Goal: Task Accomplishment & Management: Use online tool/utility

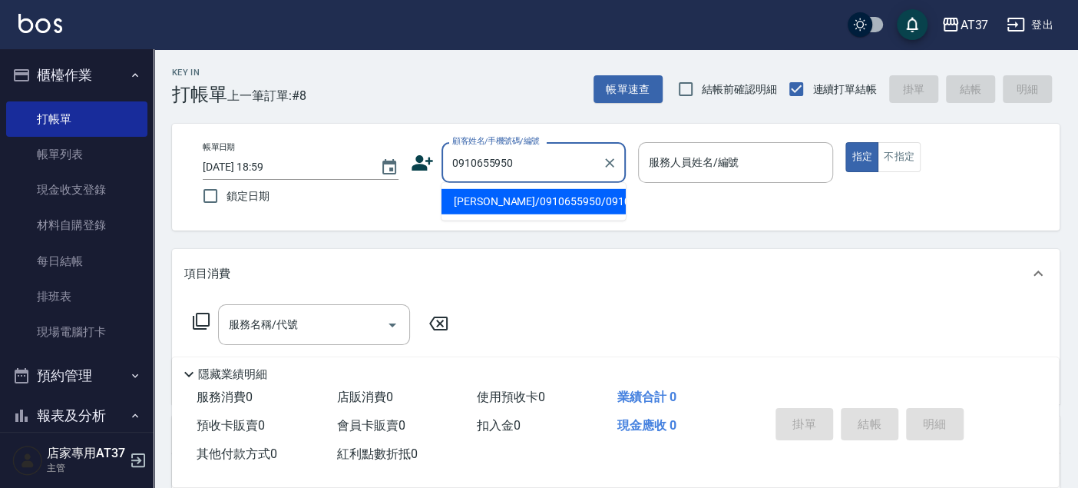
type input "[PERSON_NAME]/0910655950/0910655950"
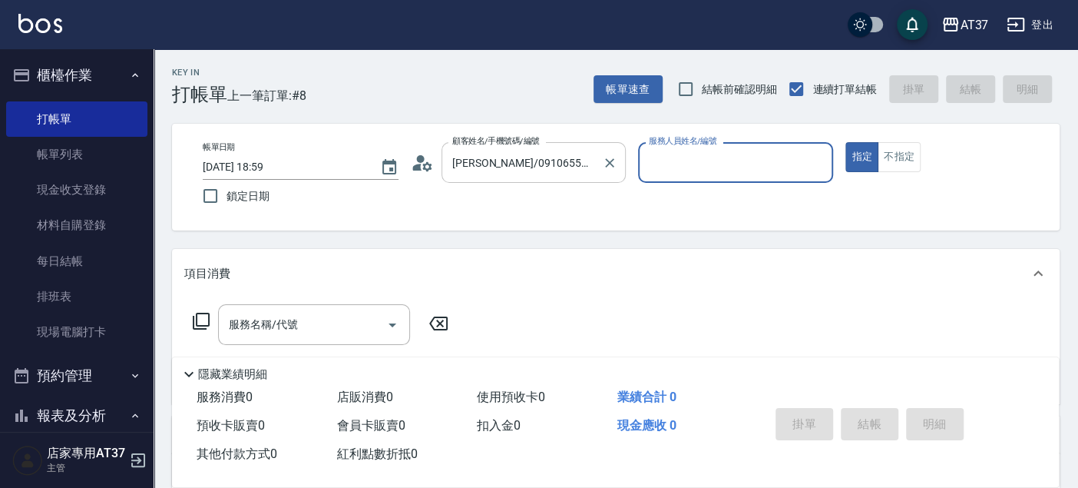
type input "[PERSON_NAME]-0"
click at [364, 317] on input "服務名稱/代號" at bounding box center [302, 324] width 155 height 27
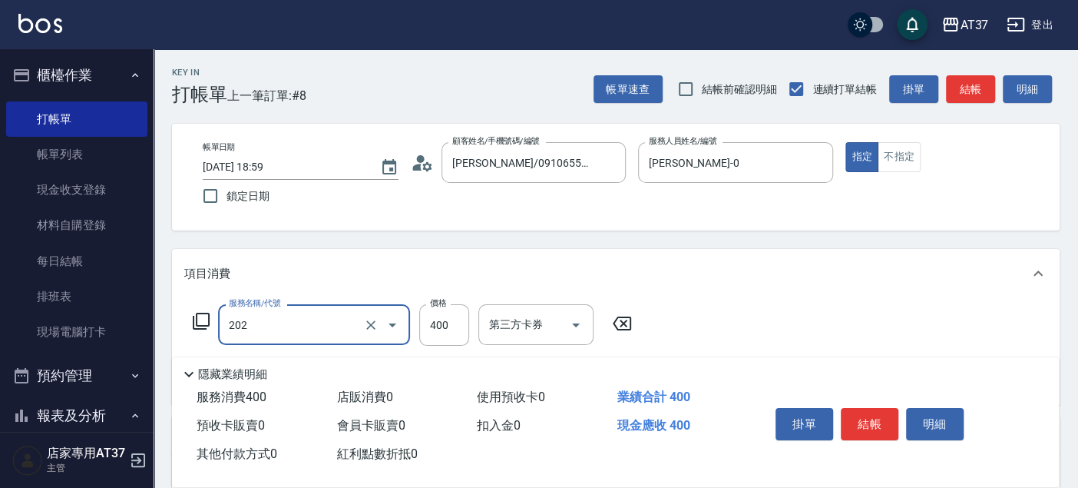
type input "A級單剪(202)"
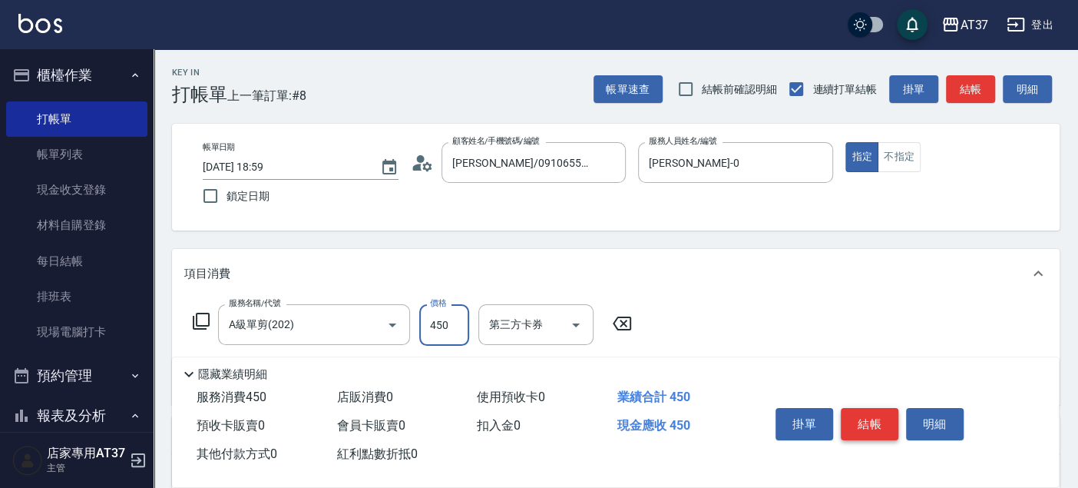
type input "450"
click at [871, 428] on button "結帳" at bounding box center [870, 424] width 58 height 32
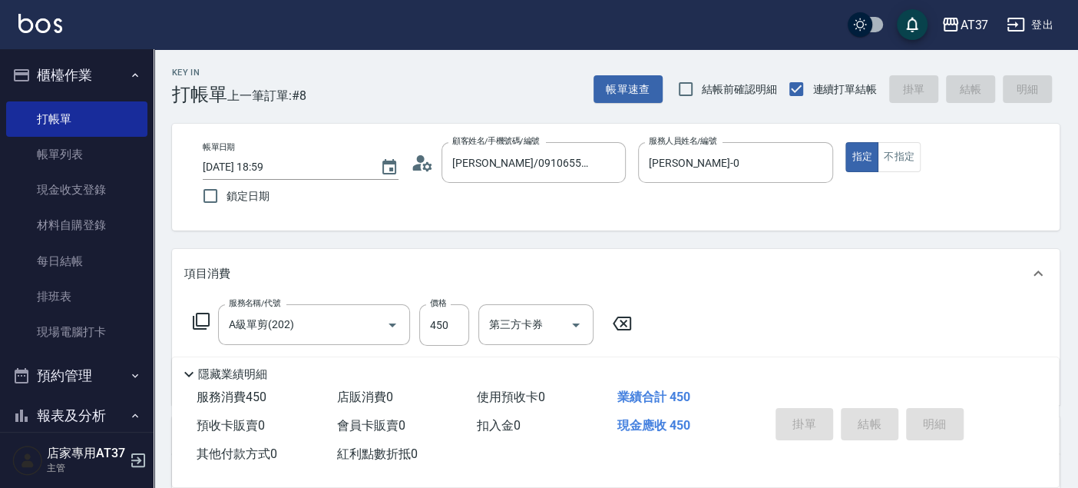
type input "2025/08/12 19:39"
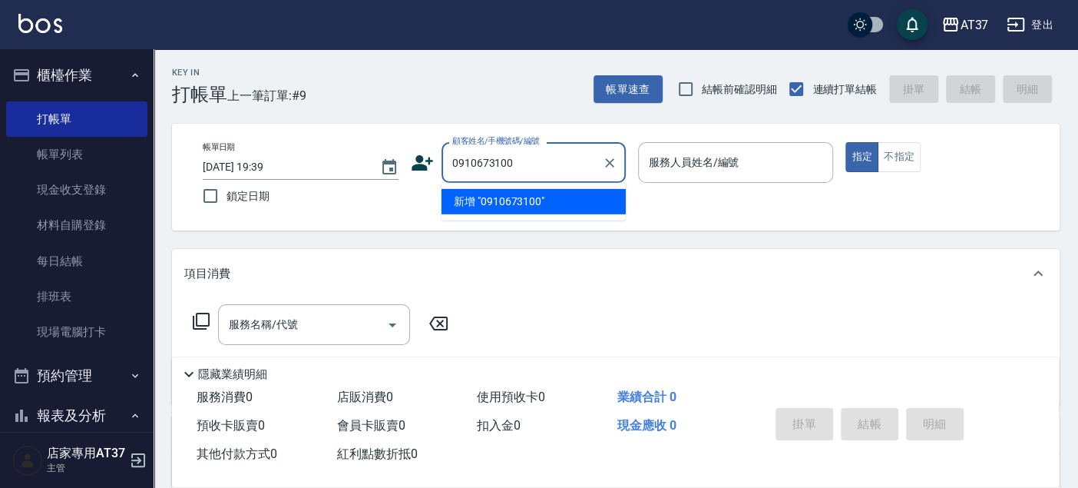
type input "0910673100"
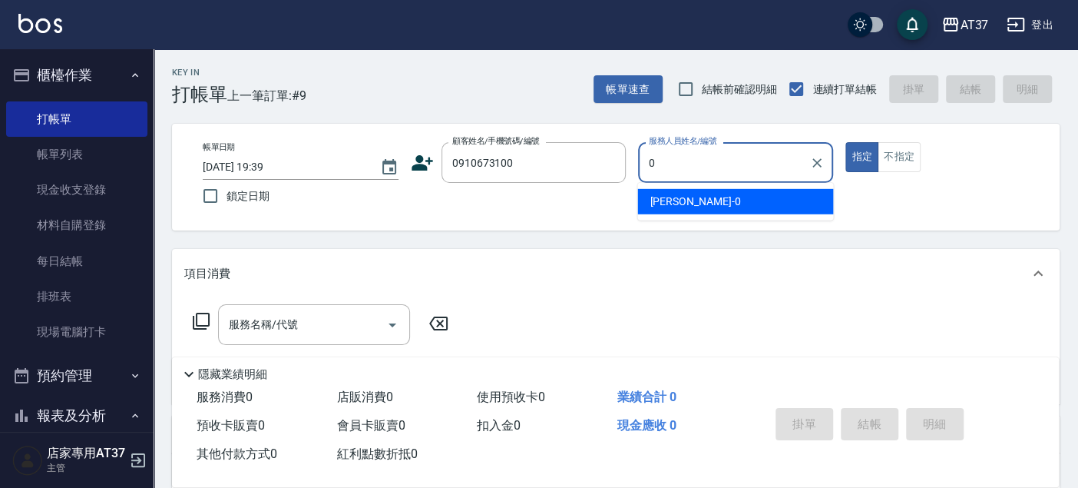
click at [668, 201] on span "NINA -0" at bounding box center [695, 202] width 91 height 16
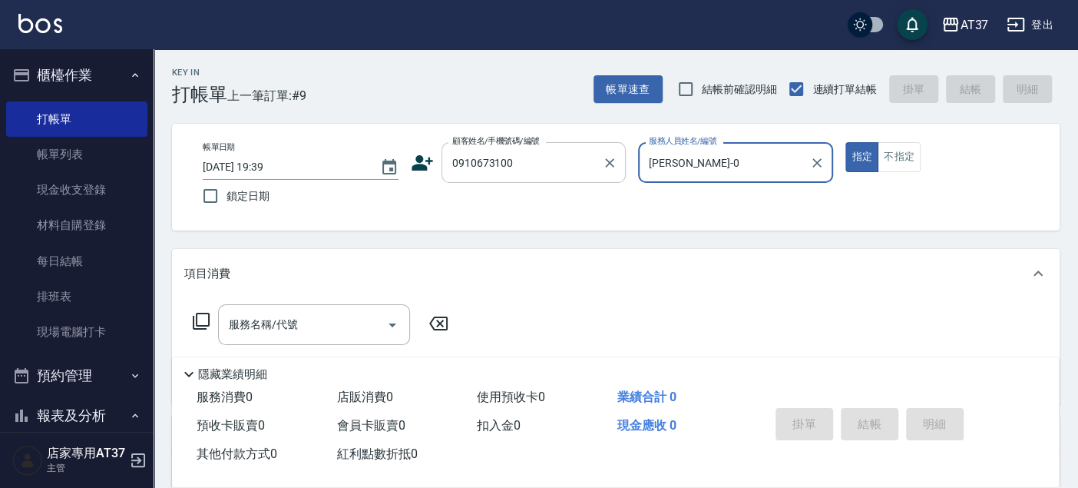
click at [557, 180] on div "0910673100 顧客姓名/手機號碼/編號" at bounding box center [534, 162] width 184 height 41
type input "NINA-0"
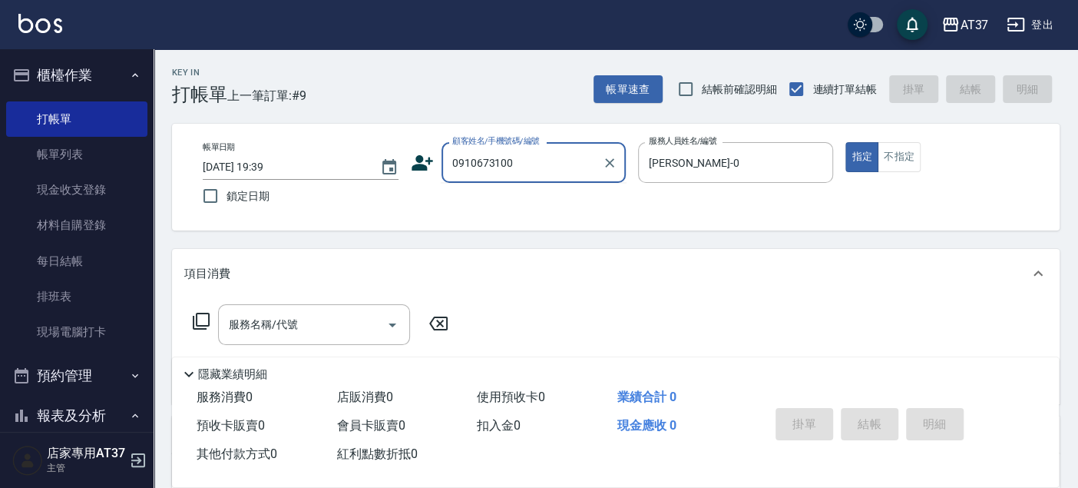
drag, startPoint x: 546, startPoint y: 157, endPoint x: 442, endPoint y: 161, distance: 104.5
click at [442, 161] on div "0910673100 顧客姓名/手機號碼/編號" at bounding box center [534, 162] width 184 height 41
click at [422, 169] on icon at bounding box center [423, 162] width 22 height 15
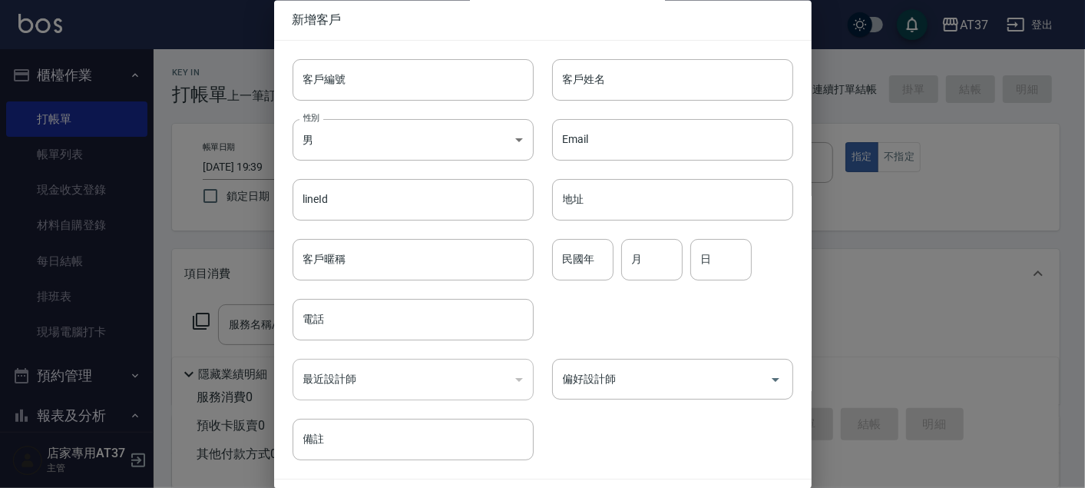
type input "0910673100"
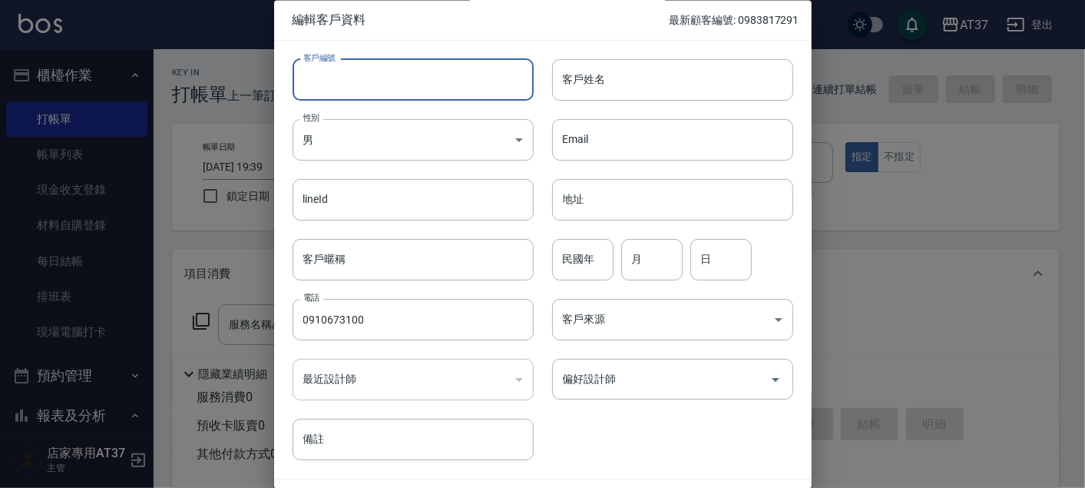
paste input "0910673100"
type input "0910673100"
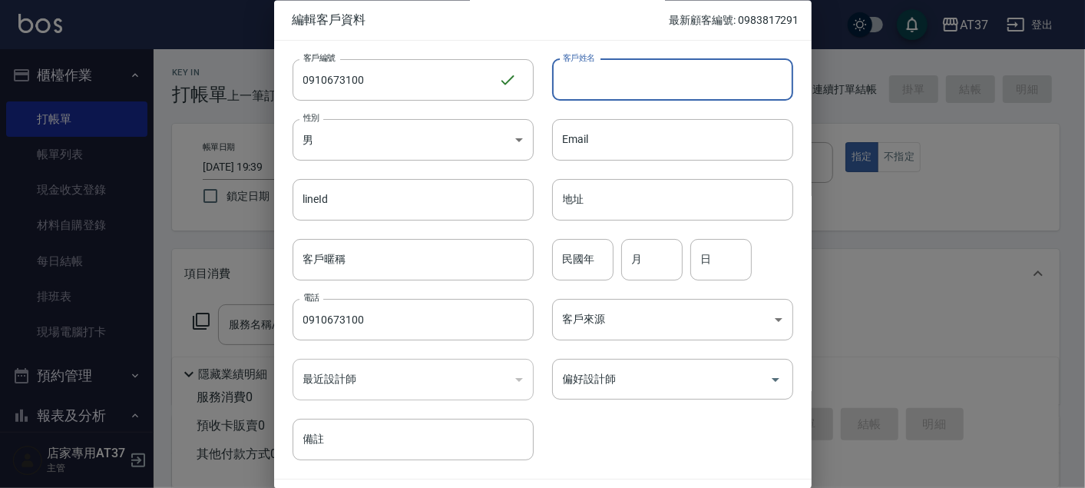
click at [621, 74] on input "客戶姓名" at bounding box center [672, 79] width 241 height 41
type input "林子敬"
click at [577, 272] on input "民國年" at bounding box center [582, 259] width 61 height 41
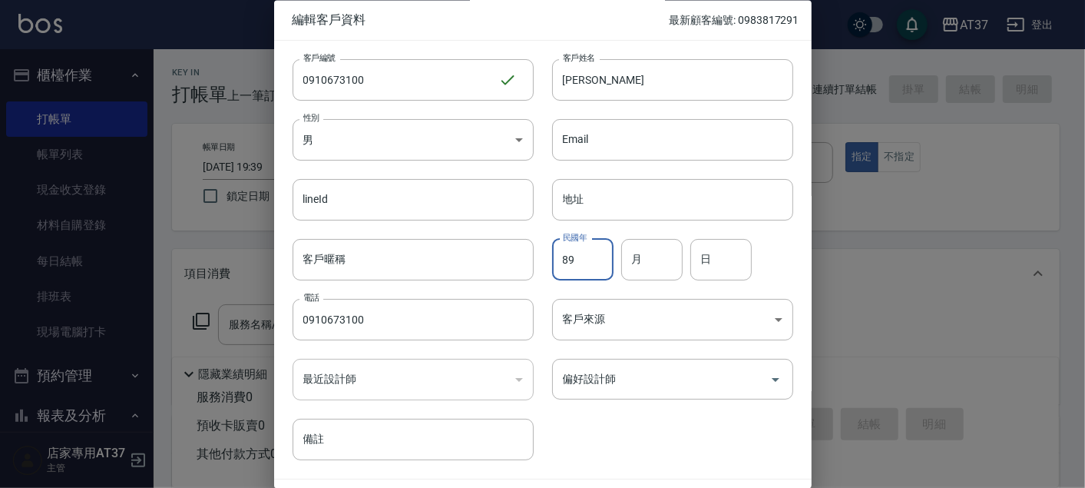
type input "89"
type input "10"
type input "7"
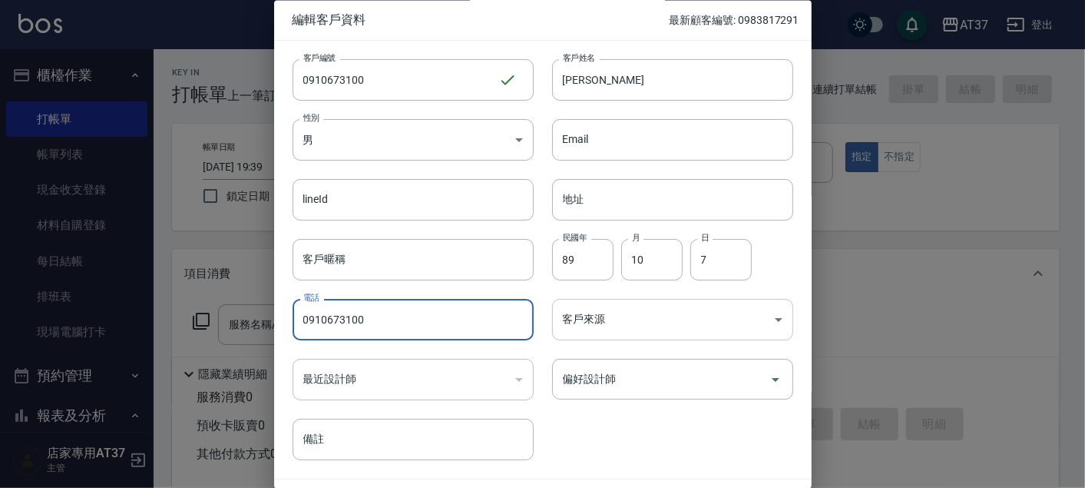
click at [713, 326] on body "AT37 登出 櫃檯作業 打帳單 帳單列表 現金收支登錄 材料自購登錄 每日結帳 排班表 現場電腦打卡 預約管理 預約管理 單日預約紀錄 單週預約紀錄 報表及…" at bounding box center [542, 373] width 1085 height 746
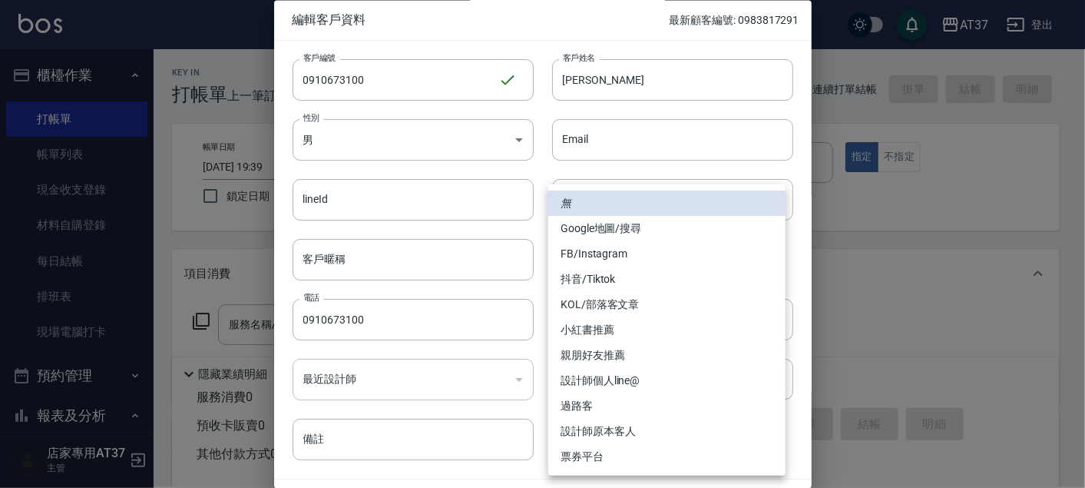
click at [674, 349] on li "親朋好友推薦" at bounding box center [666, 355] width 237 height 25
type input "親朋好友推薦"
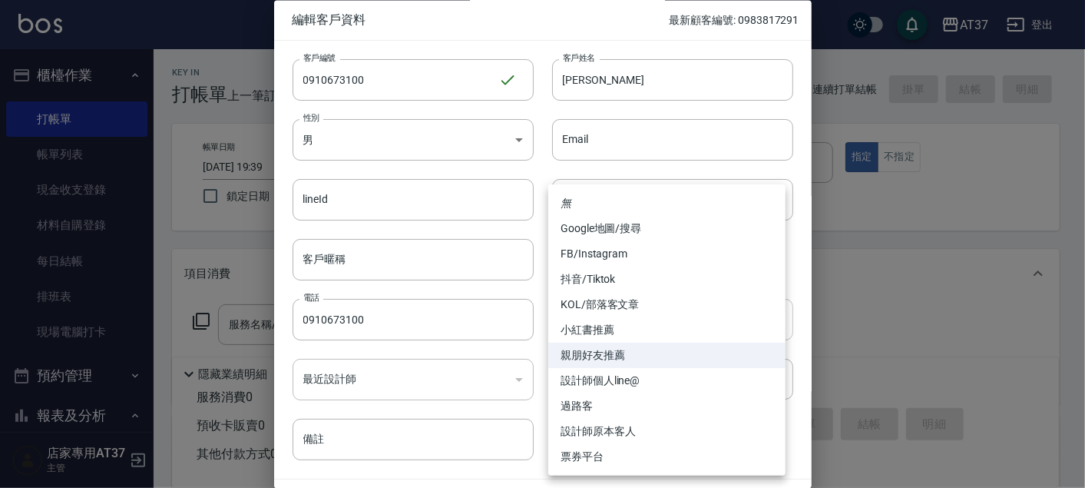
click at [767, 321] on body "AT37 登出 櫃檯作業 打帳單 帳單列表 現金收支登錄 材料自購登錄 每日結帳 排班表 現場電腦打卡 預約管理 預約管理 單日預約紀錄 單週預約紀錄 報表及…" at bounding box center [542, 373] width 1085 height 746
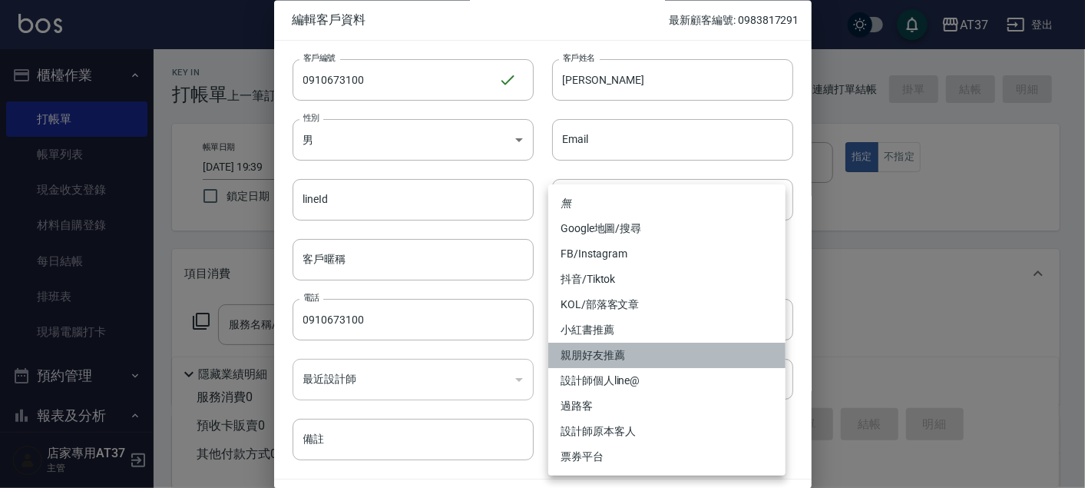
click at [722, 359] on li "親朋好友推薦" at bounding box center [666, 355] width 237 height 25
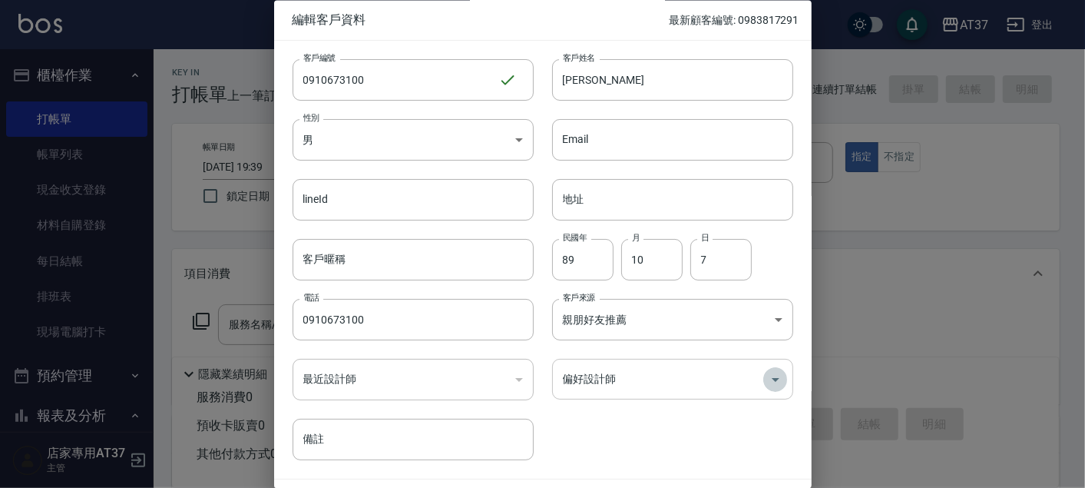
click at [769, 375] on icon "Open" at bounding box center [776, 379] width 18 height 18
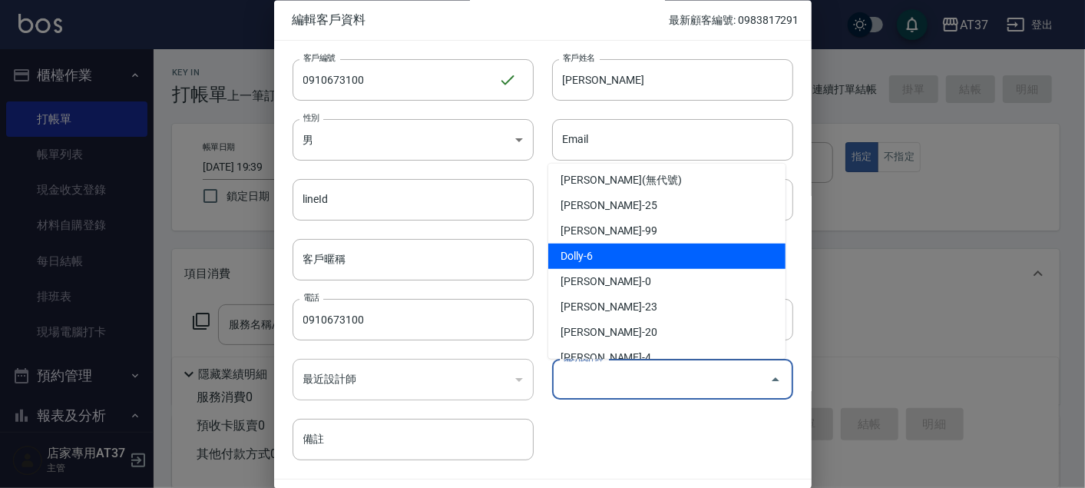
scroll to position [171, 0]
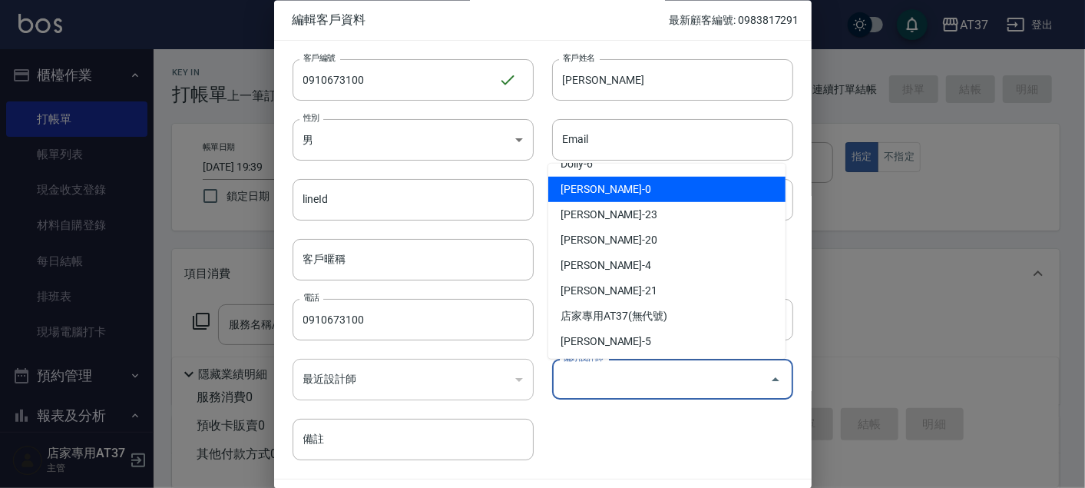
click at [612, 195] on li "賴郁雯-0" at bounding box center [666, 189] width 237 height 25
type input "賴郁雯"
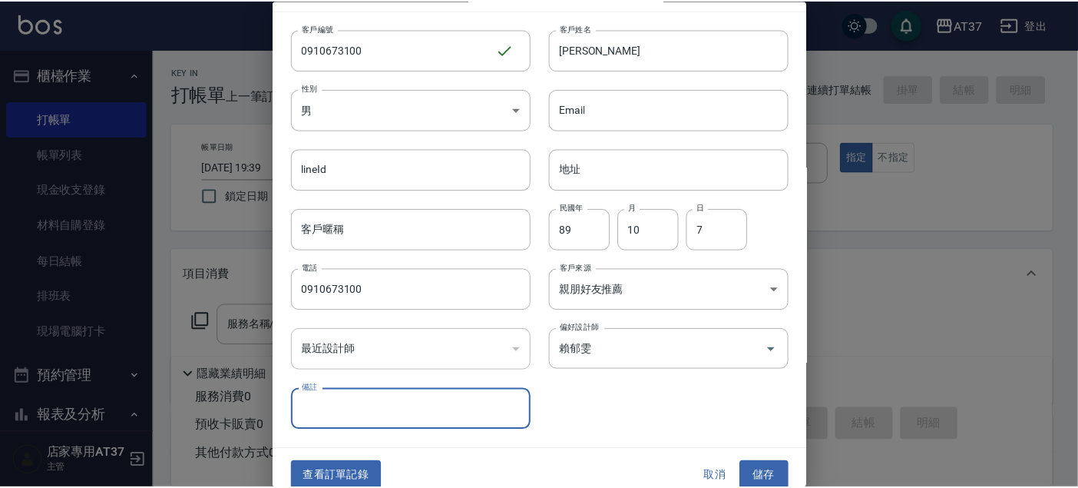
scroll to position [44, 0]
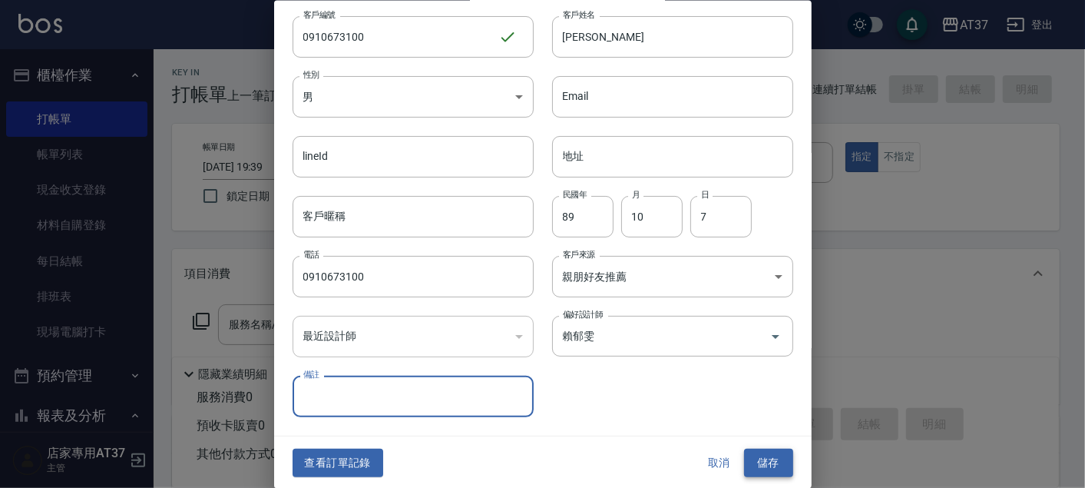
click at [757, 459] on button "儲存" at bounding box center [768, 463] width 49 height 28
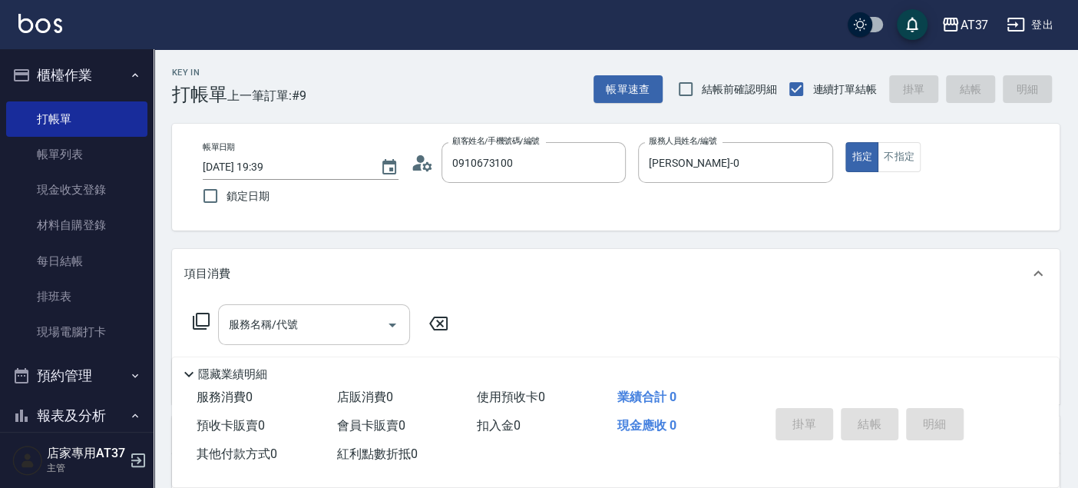
drag, startPoint x: 297, startPoint y: 312, endPoint x: 305, endPoint y: 311, distance: 7.7
click at [305, 311] on input "服務名稱/代號" at bounding box center [302, 324] width 155 height 27
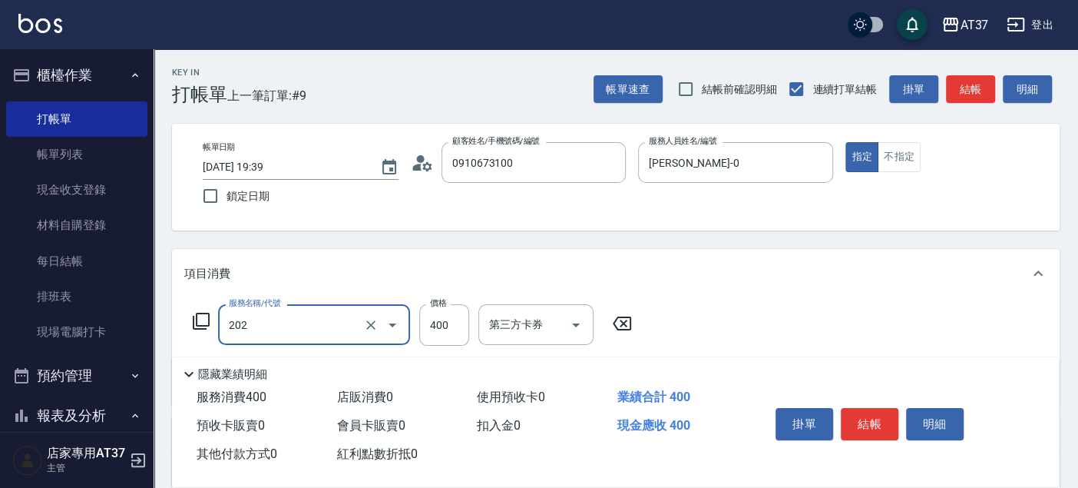
type input "A級單剪(202)"
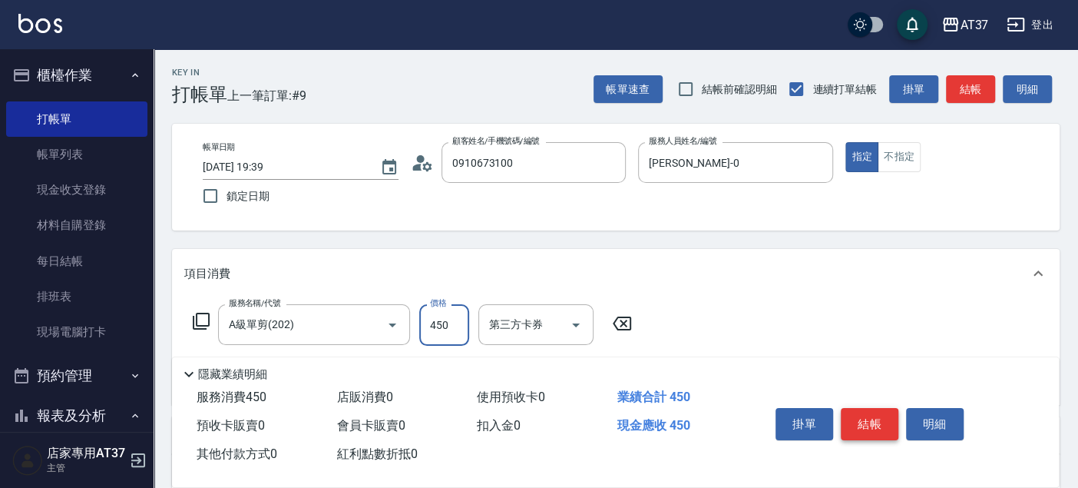
type input "450"
drag, startPoint x: 880, startPoint y: 422, endPoint x: 880, endPoint y: 409, distance: 13.1
click at [880, 422] on button "結帳" at bounding box center [870, 424] width 58 height 32
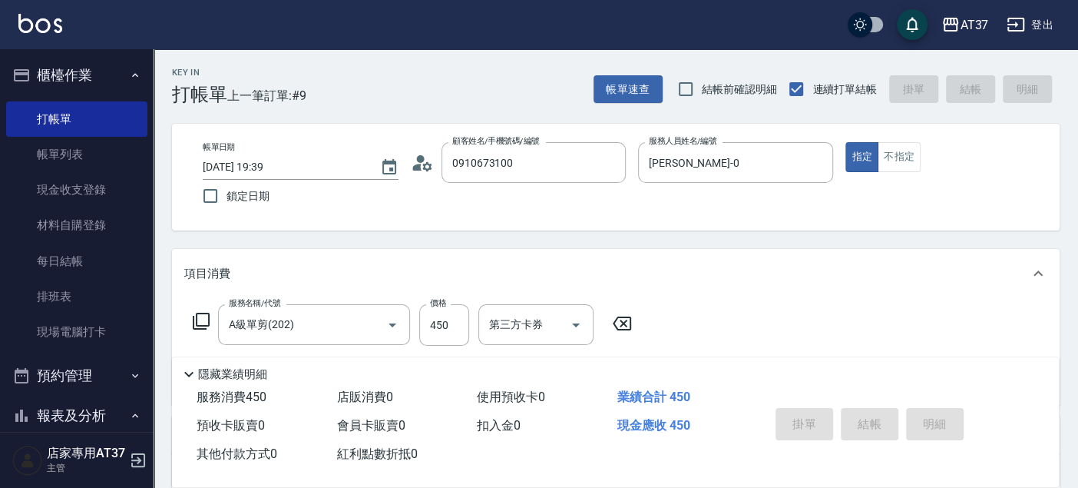
type input "2025/08/12 19:40"
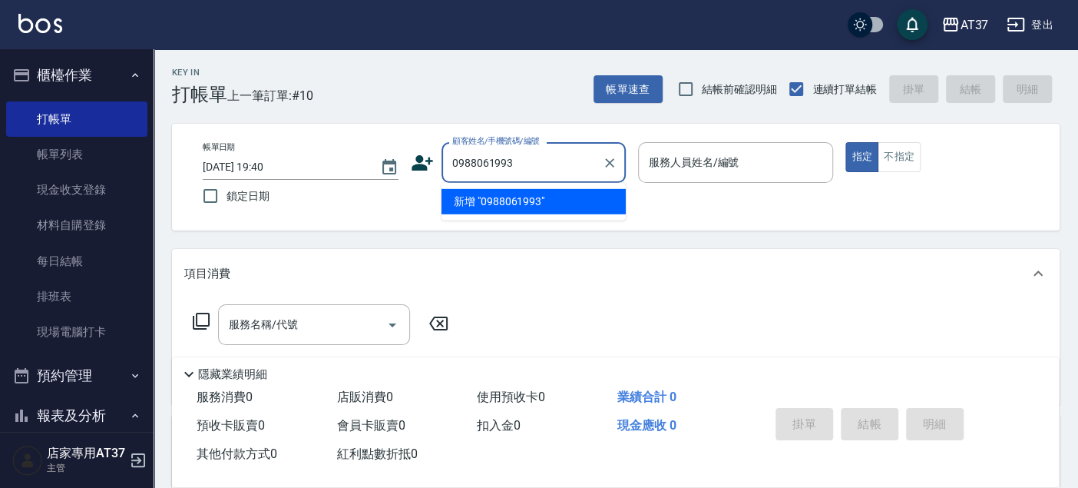
type input "0988061993"
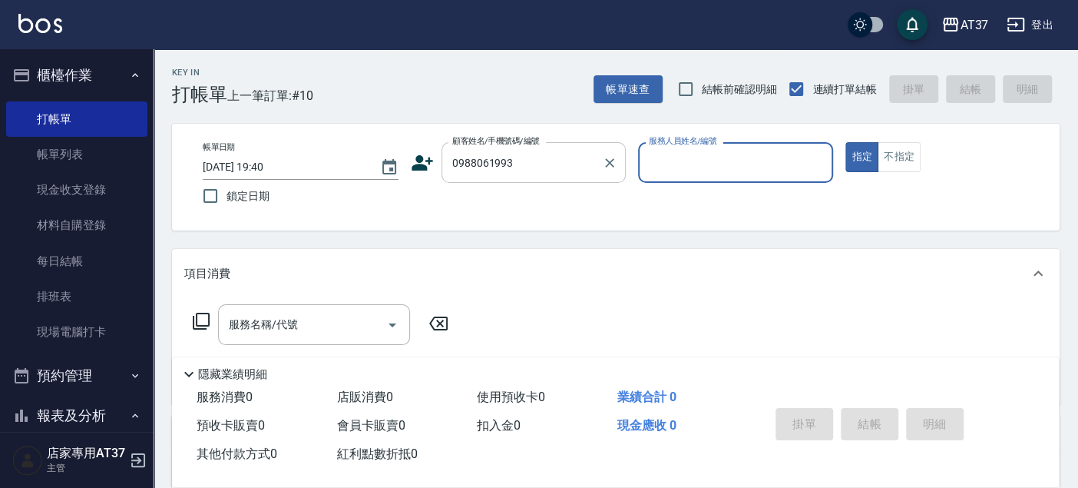
type input "0"
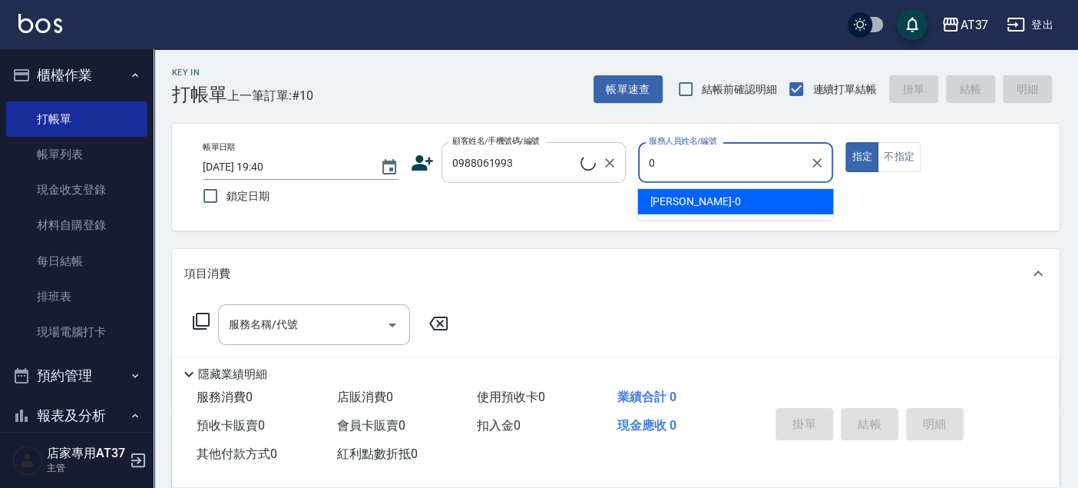
type input "簡偉任/0988061993/0988061993"
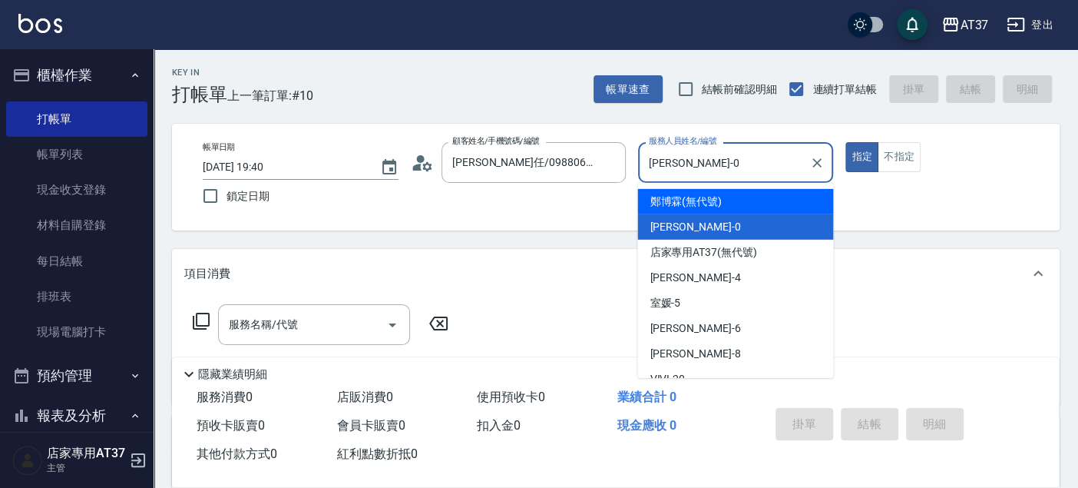
click at [719, 220] on div "NINA -0" at bounding box center [736, 226] width 196 height 25
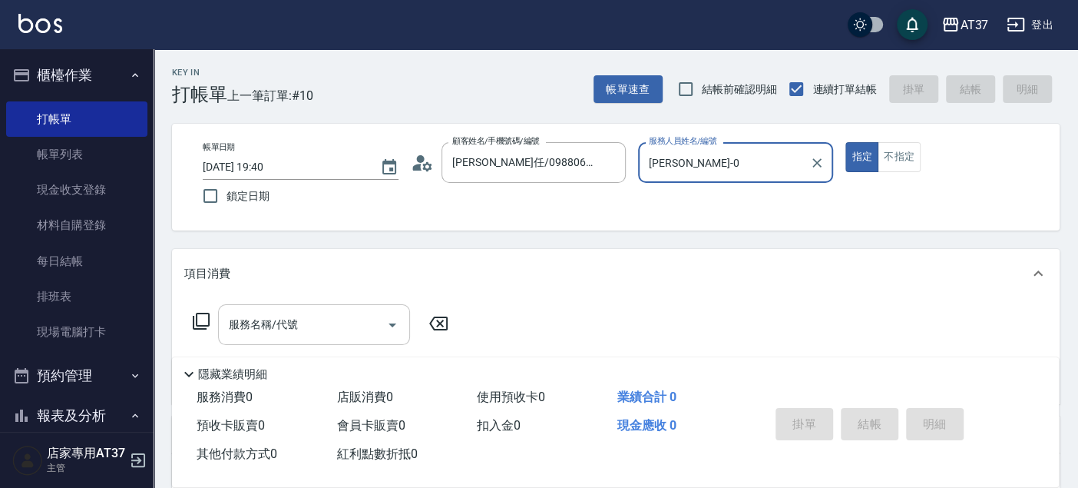
type input "NINA-0"
click at [299, 320] on input "服務名稱/代號" at bounding box center [302, 324] width 155 height 27
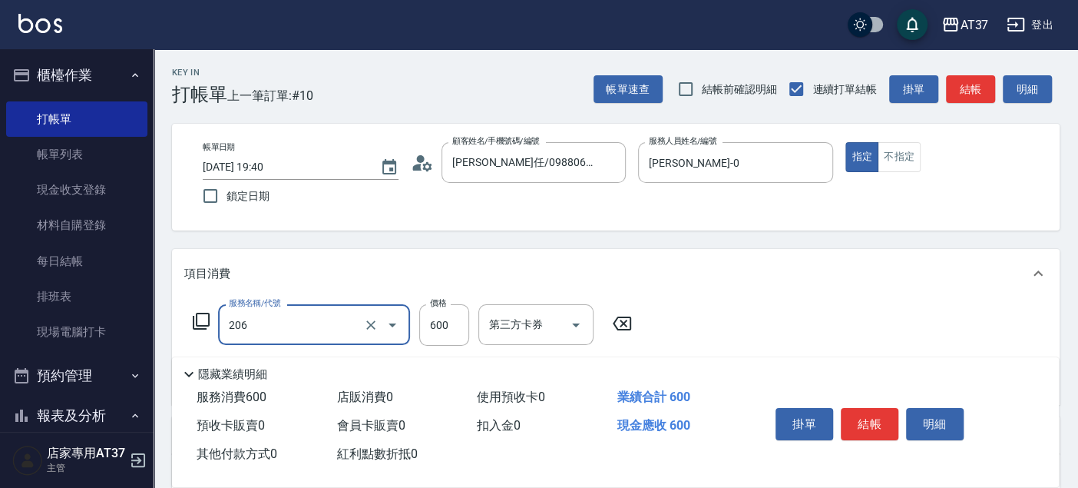
type input "A精油洗+剪(206)"
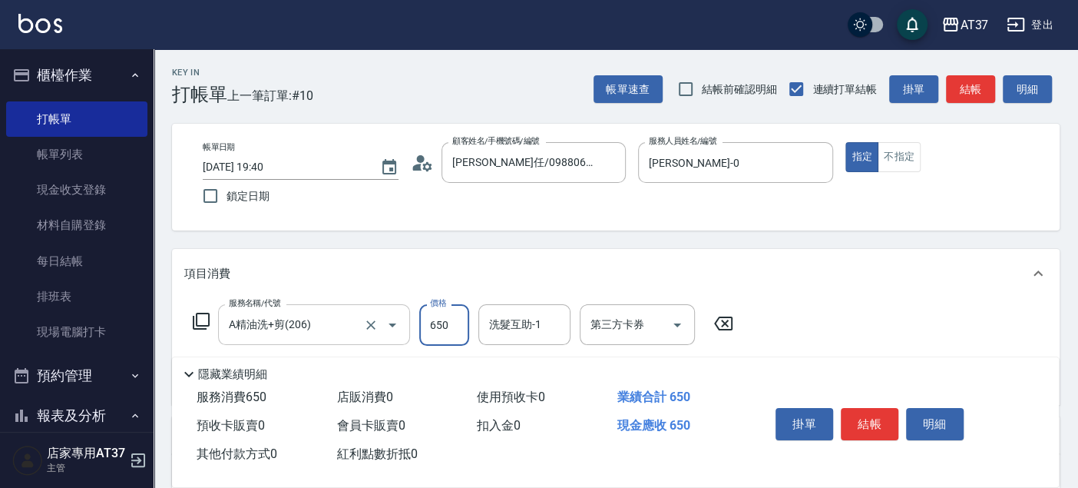
type input "650"
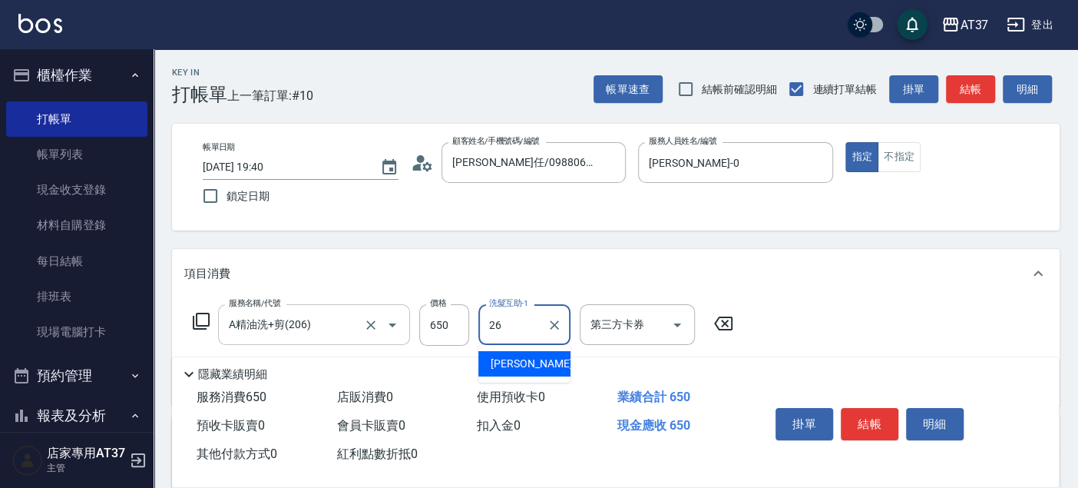
type input "鄧懷頎-26"
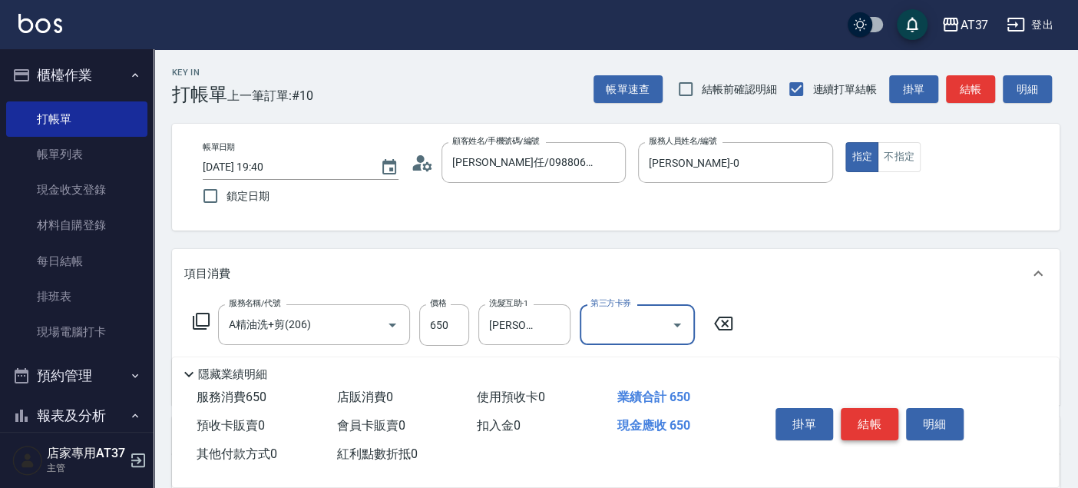
click at [871, 427] on button "結帳" at bounding box center [870, 424] width 58 height 32
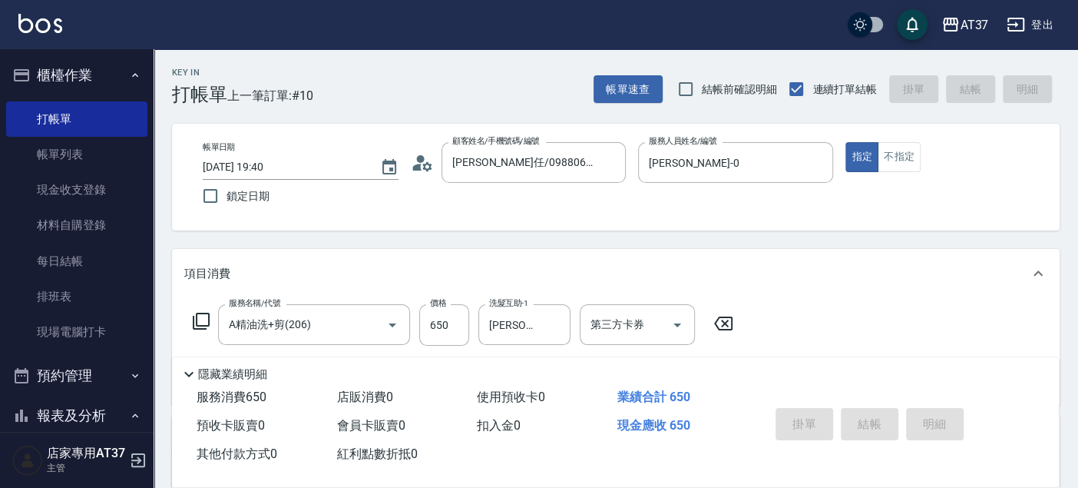
type input "2025/08/12 19:41"
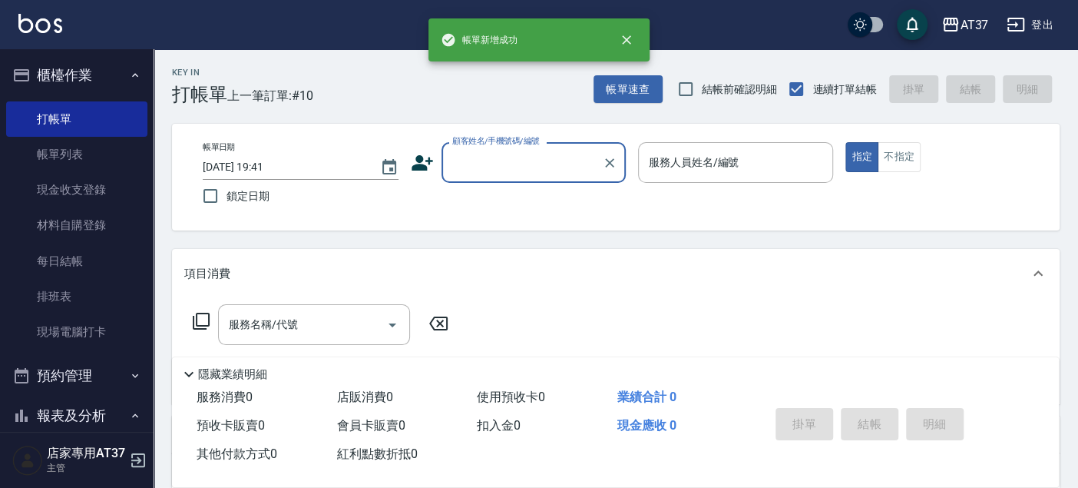
scroll to position [0, 0]
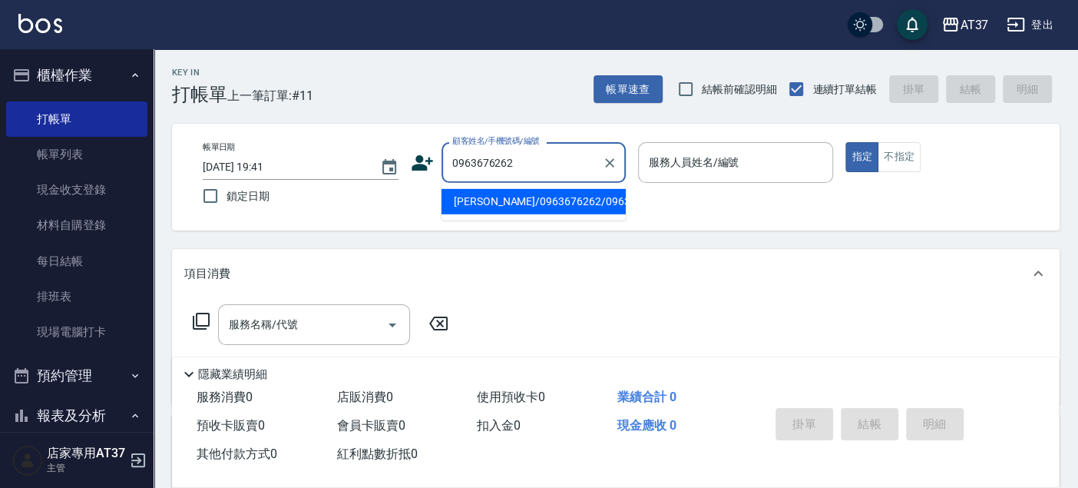
type input "楊福臨/0963676262/0963676262"
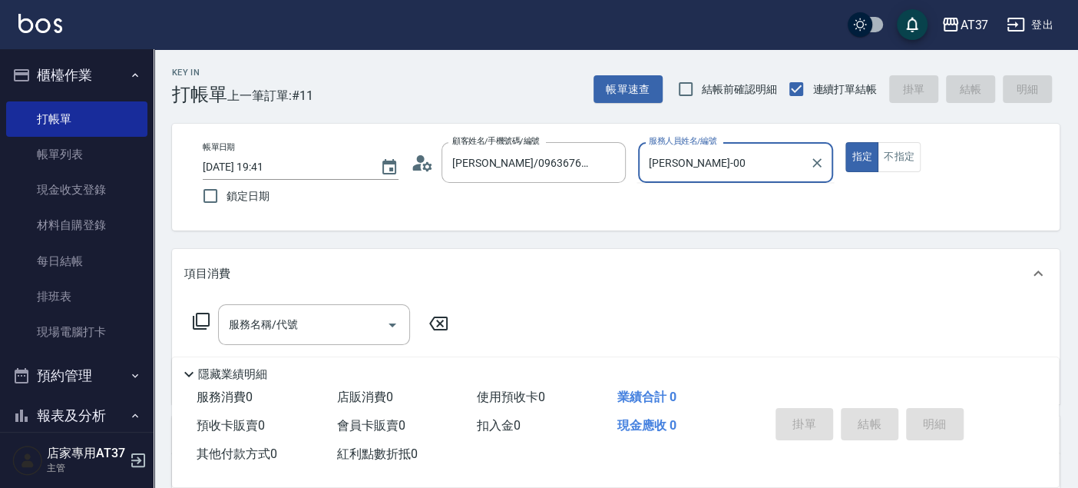
type input "NINA-0"
click at [298, 326] on input "服務名稱/代號" at bounding box center [302, 324] width 155 height 27
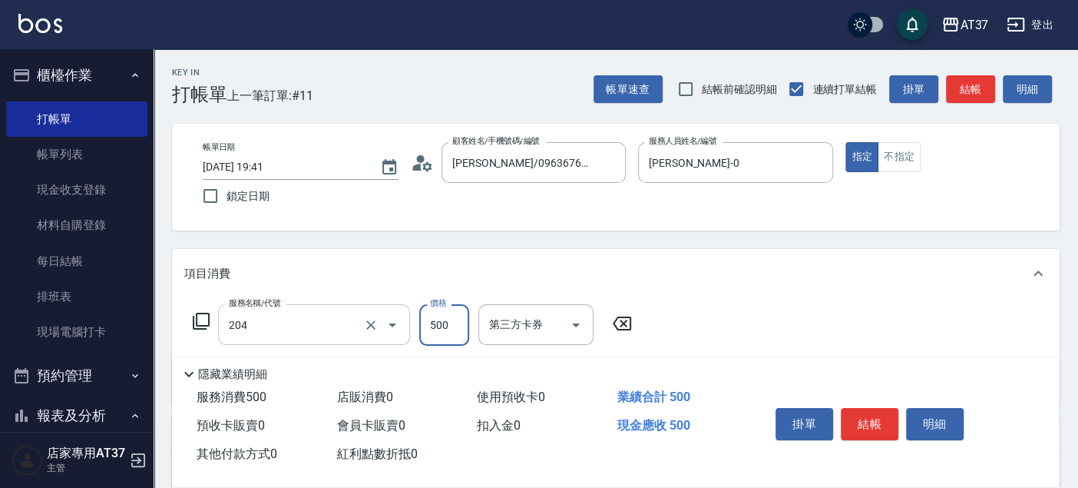
type input "A級洗+剪(204)"
type input "600"
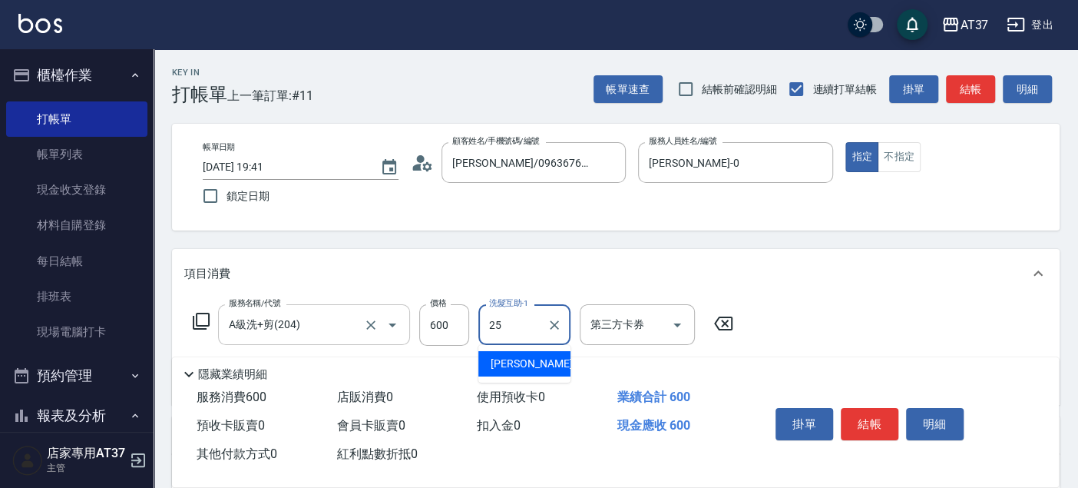
type input "子筠-25"
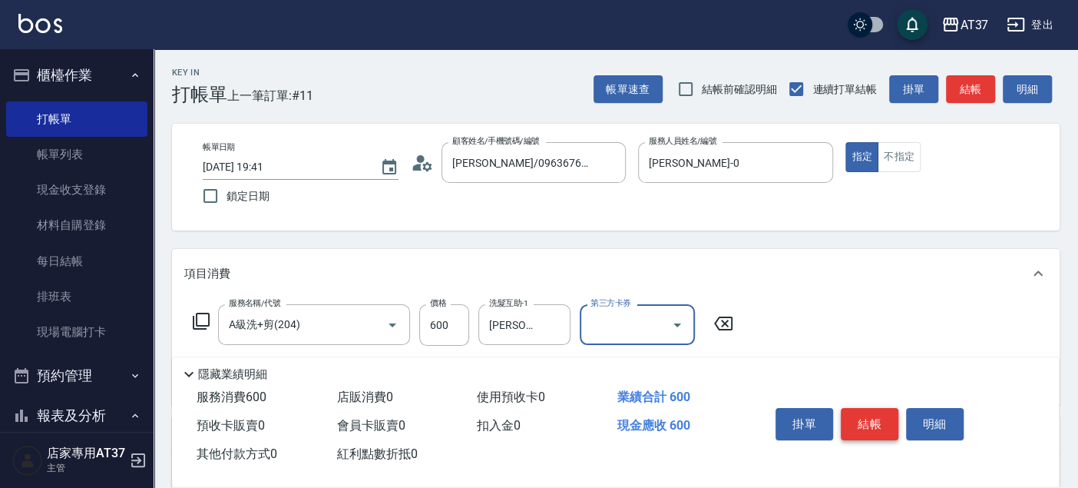
click at [856, 416] on button "結帳" at bounding box center [870, 424] width 58 height 32
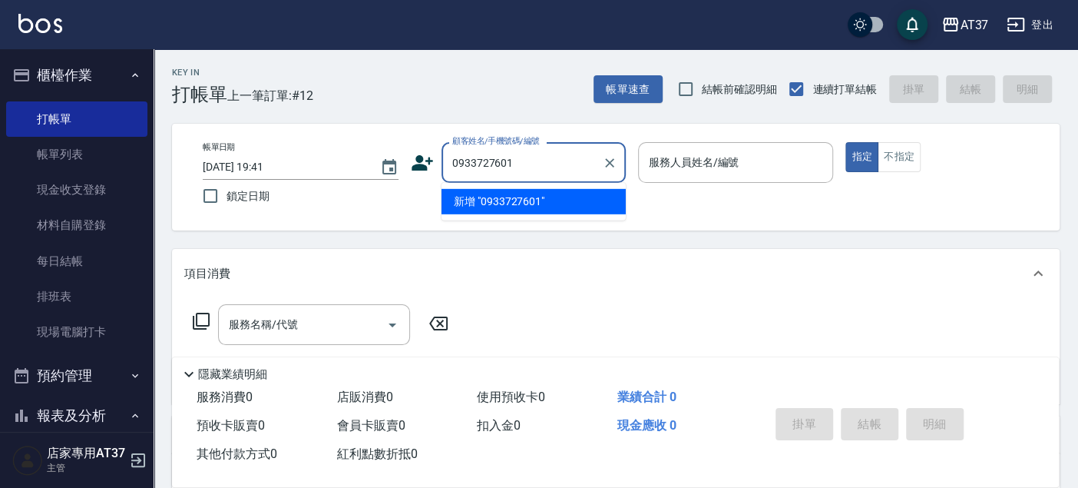
type input "0933727601"
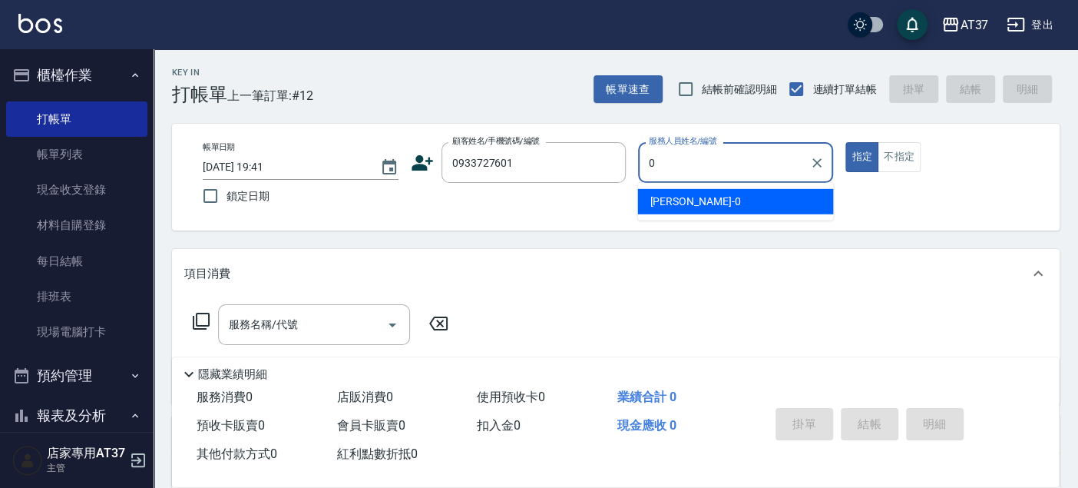
click at [722, 217] on ul "NINA -0" at bounding box center [736, 202] width 196 height 38
drag, startPoint x: 720, startPoint y: 207, endPoint x: 585, endPoint y: 236, distance: 137.6
click at [720, 206] on div "NINA -0" at bounding box center [736, 201] width 196 height 25
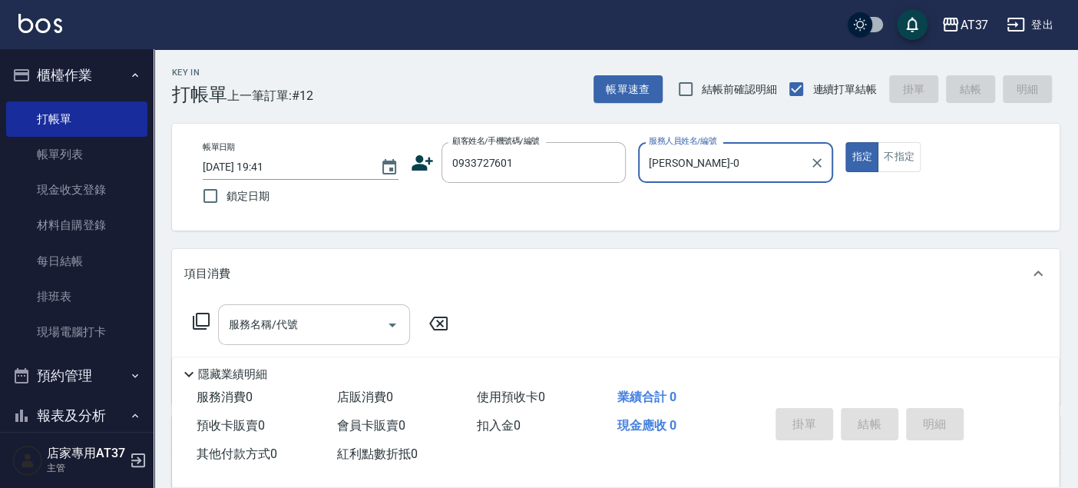
type input "NINA-0"
click at [340, 324] on input "服務名稱/代號" at bounding box center [302, 324] width 155 height 27
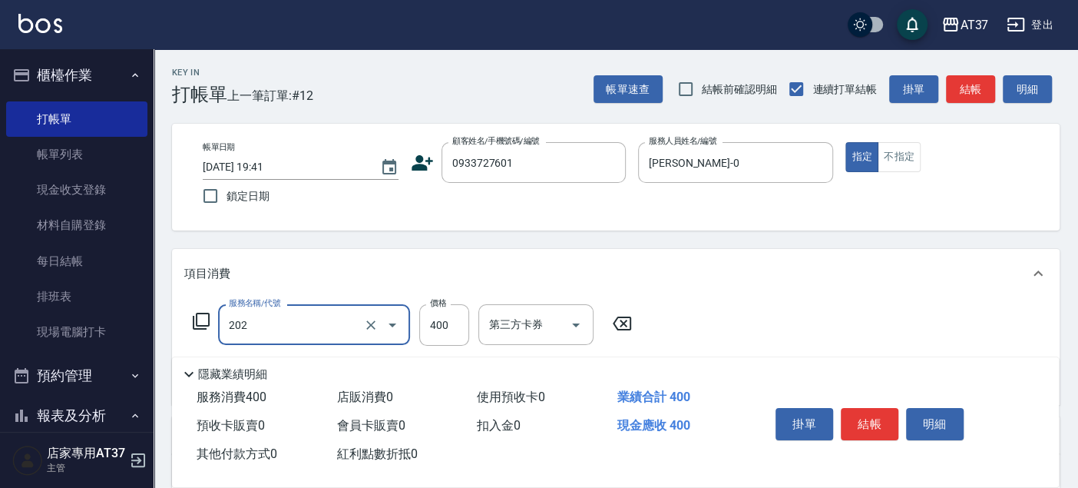
type input "A級單剪(202)"
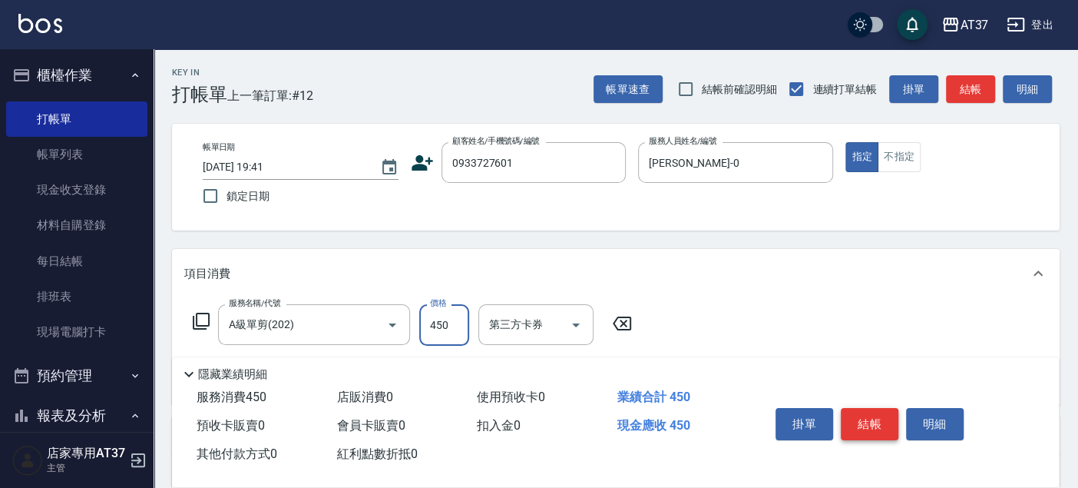
type input "450"
click at [866, 422] on button "結帳" at bounding box center [870, 424] width 58 height 32
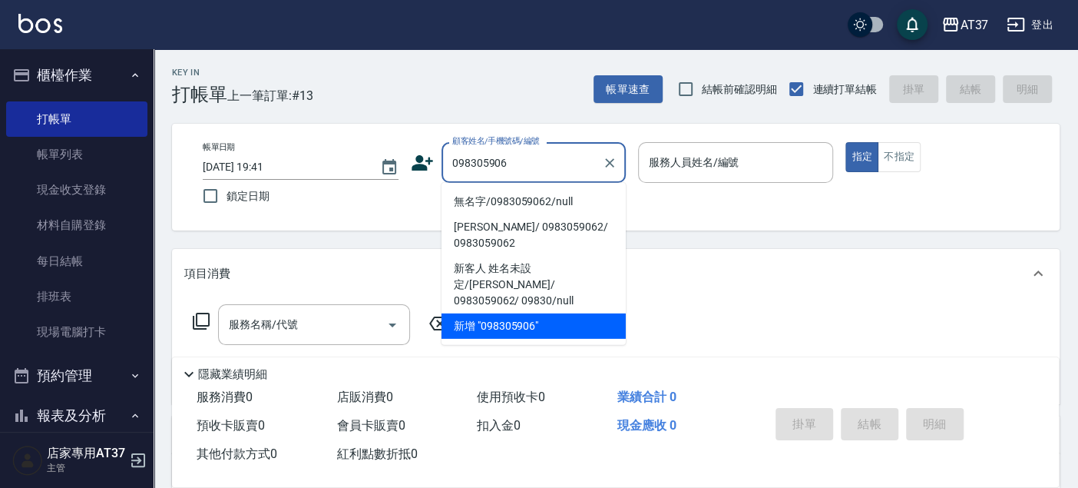
type input "0983059062"
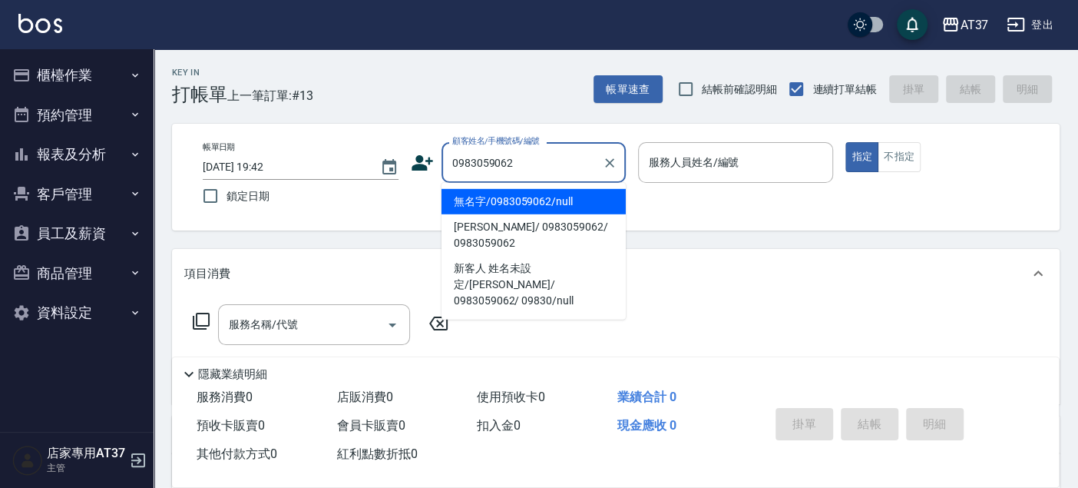
type input "無名字/0983059062/null"
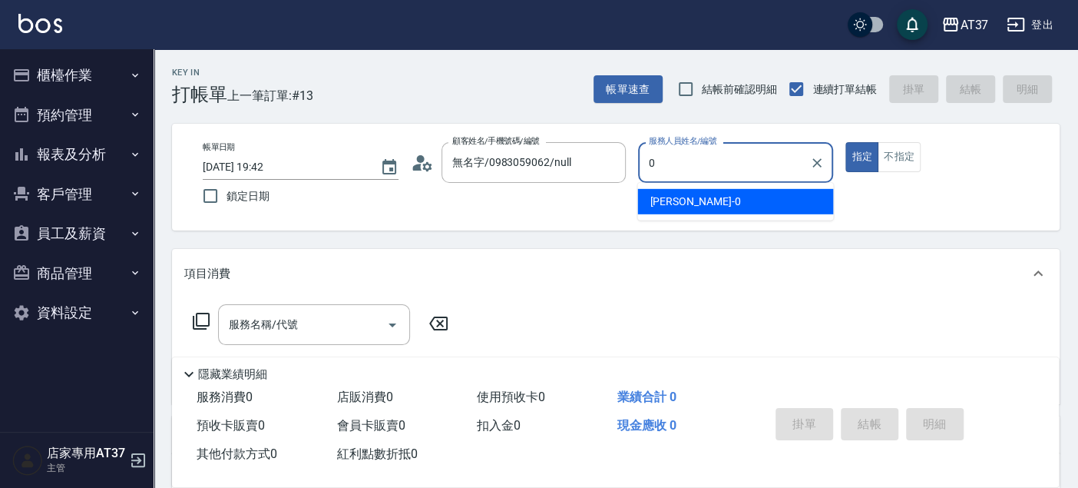
click at [777, 210] on div "[PERSON_NAME] -0" at bounding box center [736, 201] width 196 height 25
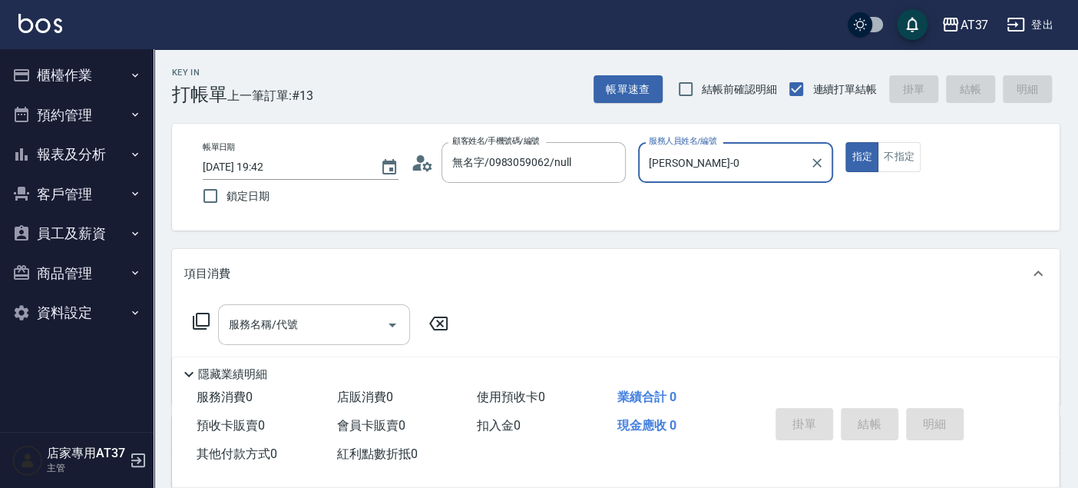
type input "[PERSON_NAME]-0"
click at [289, 335] on input "服務名稱/代號" at bounding box center [302, 324] width 155 height 27
click at [199, 322] on icon at bounding box center [201, 321] width 18 height 18
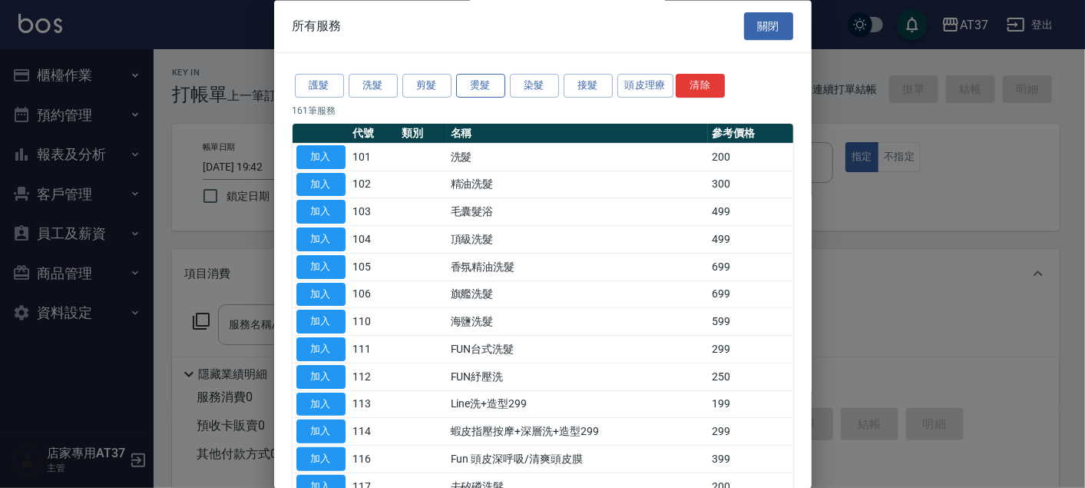
click at [474, 81] on button "燙髮" at bounding box center [480, 87] width 49 height 24
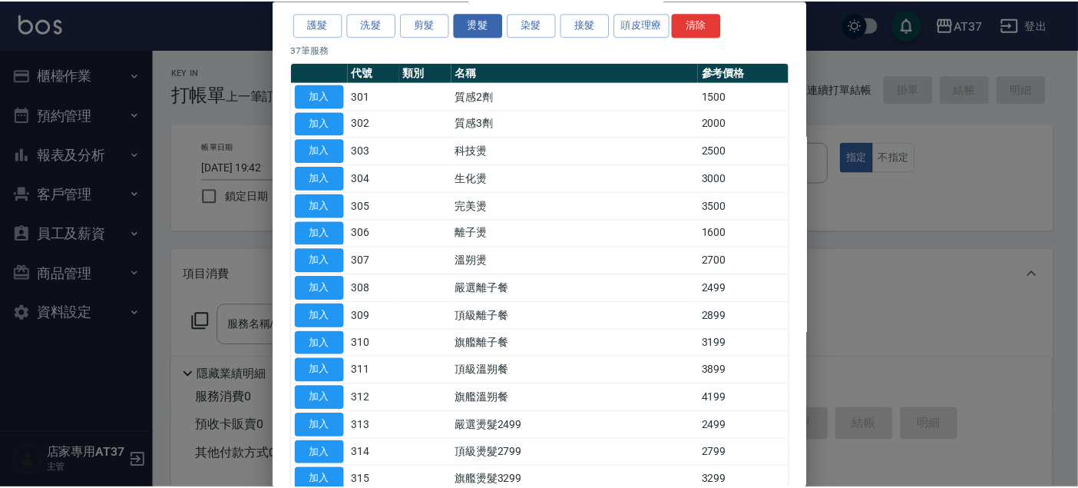
scroll to position [85, 0]
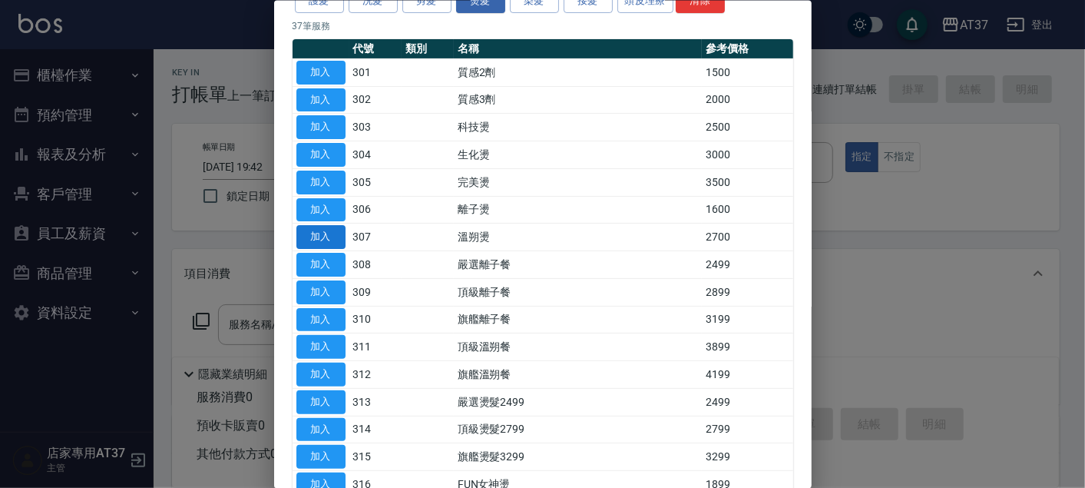
click at [333, 237] on button "加入" at bounding box center [321, 237] width 49 height 24
type input "溫朔燙(307)"
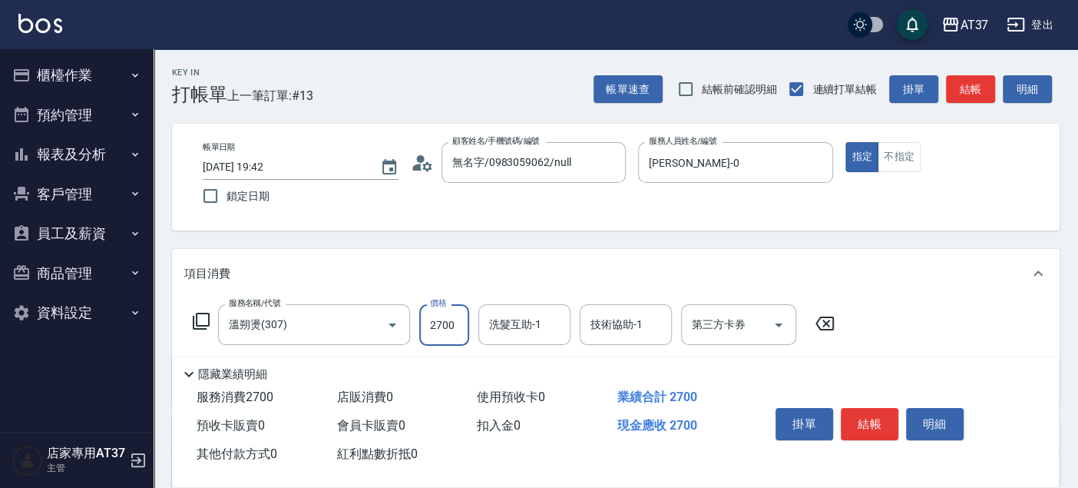
click at [441, 320] on input "2700" at bounding box center [444, 324] width 50 height 41
type input "3899"
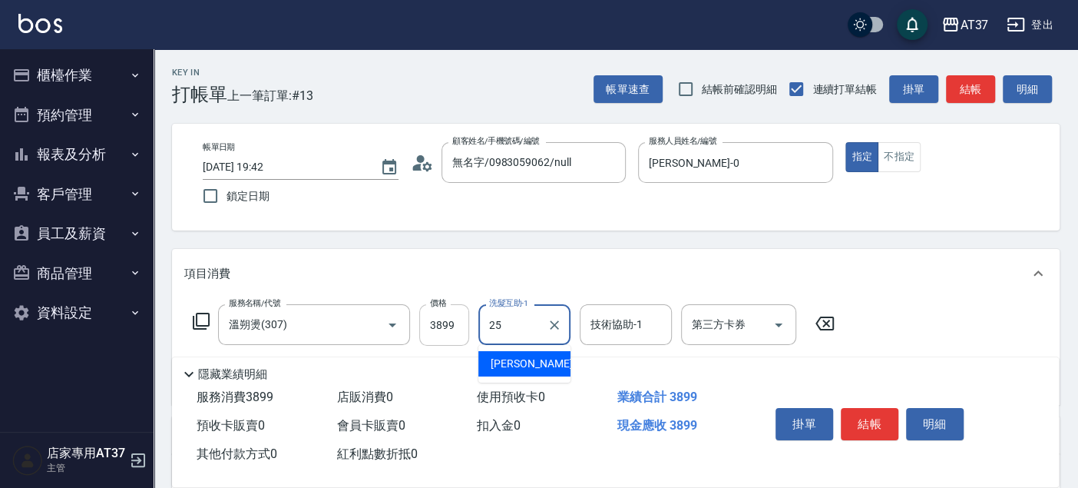
type input "子筠-25"
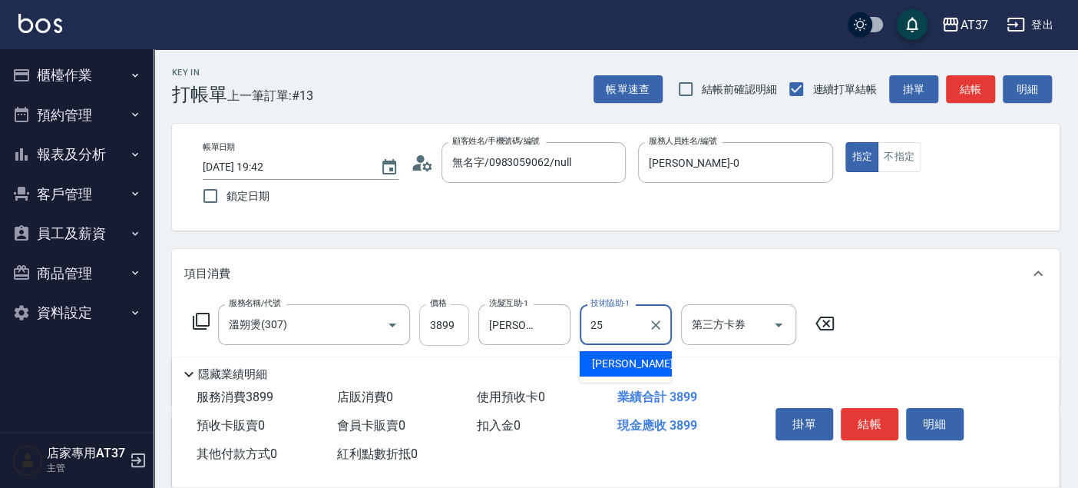
type input "子筠-25"
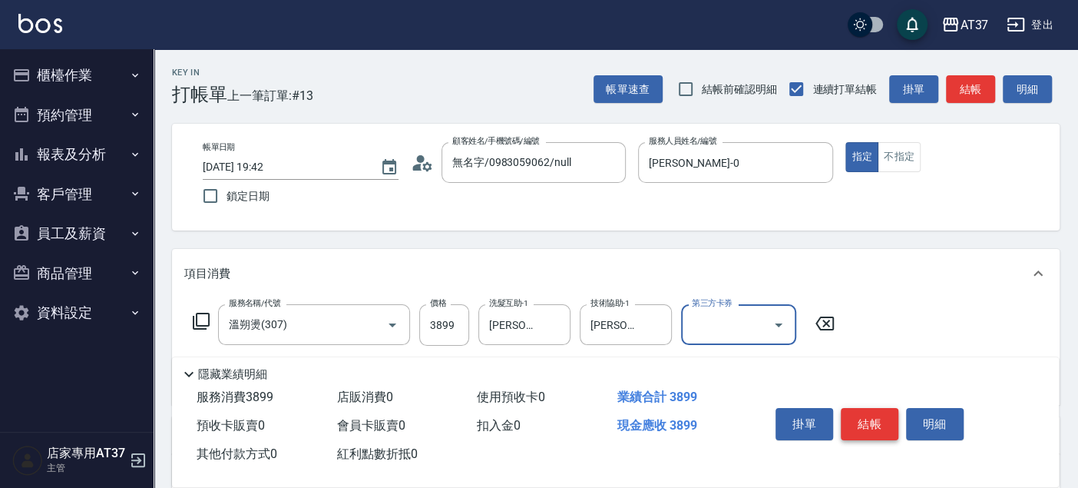
click at [866, 422] on button "結帳" at bounding box center [870, 424] width 58 height 32
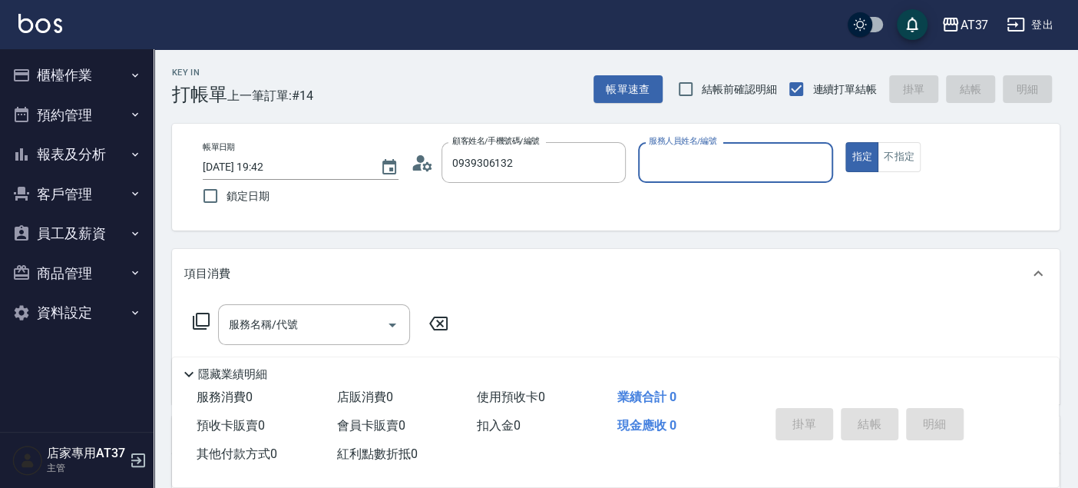
type input "趙德/0939306132/0939306132"
type input "NINA-0"
click at [355, 317] on input "服務名稱/代號" at bounding box center [302, 324] width 155 height 27
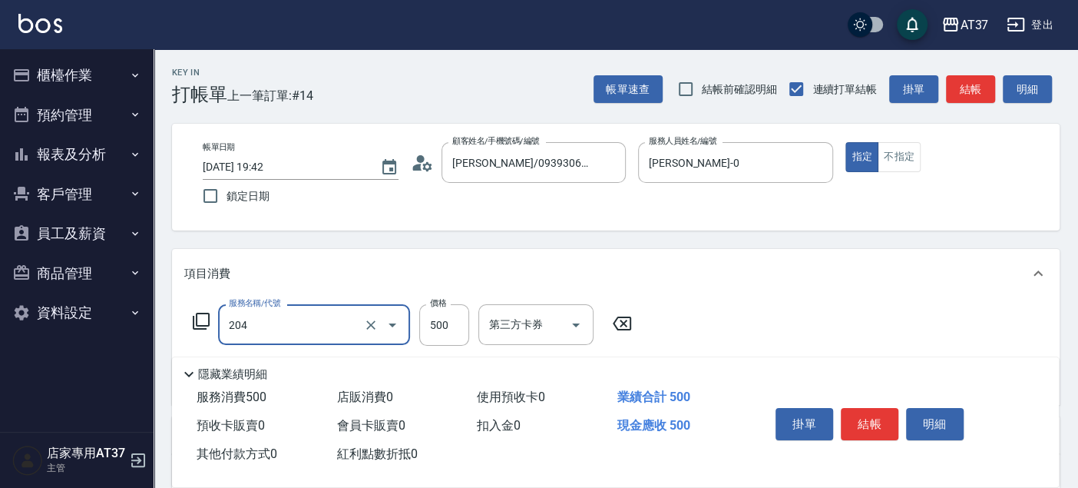
type input "A級洗+剪(204)"
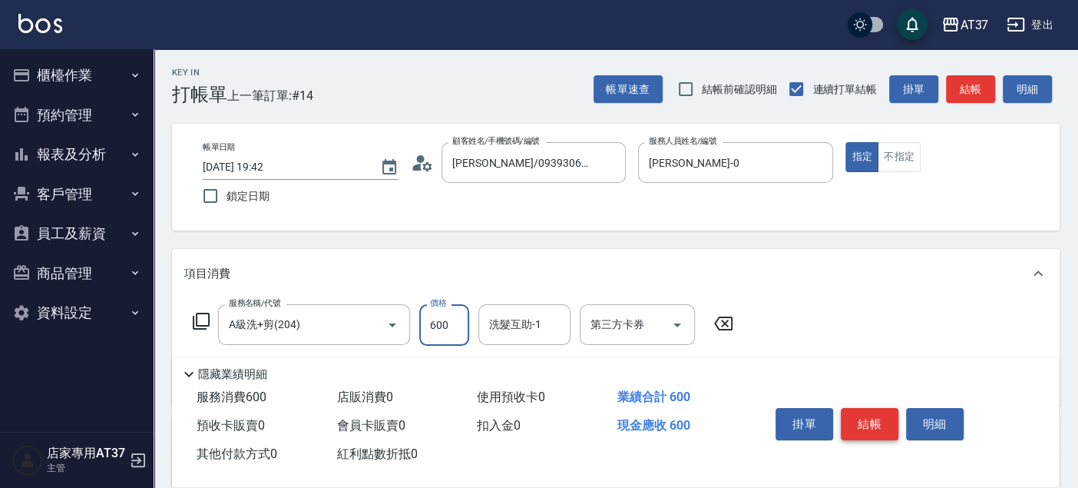
type input "600"
click at [877, 413] on button "結帳" at bounding box center [870, 424] width 58 height 32
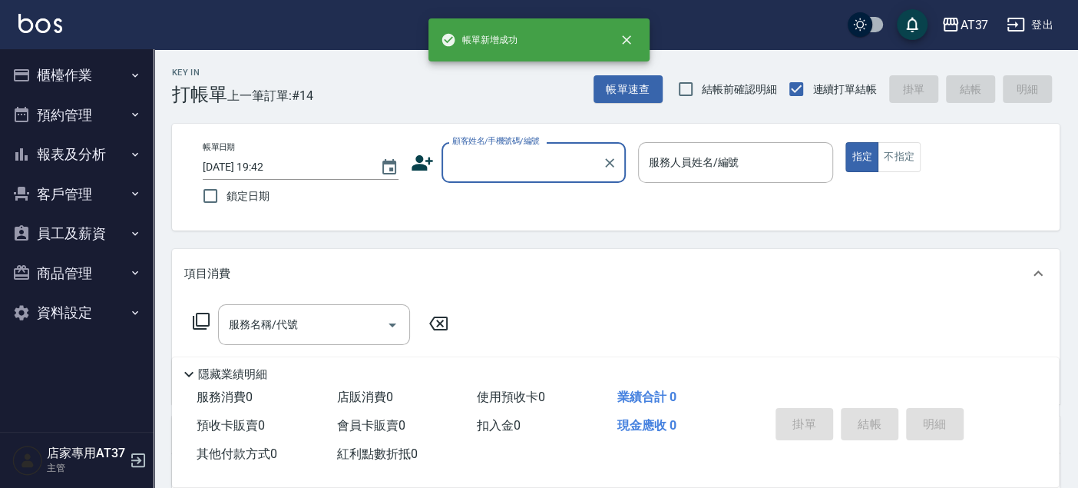
scroll to position [0, 0]
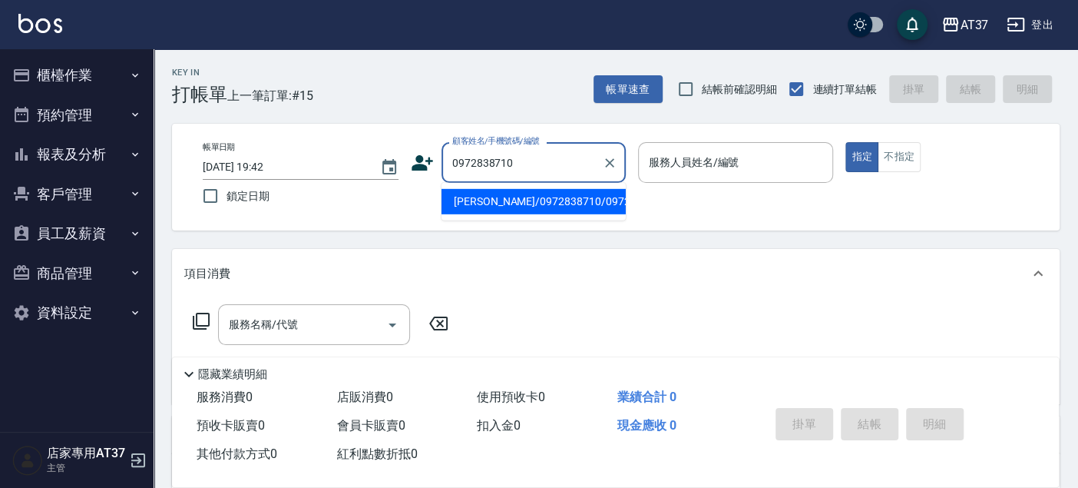
type input "劉佾/0972838710/0972838710"
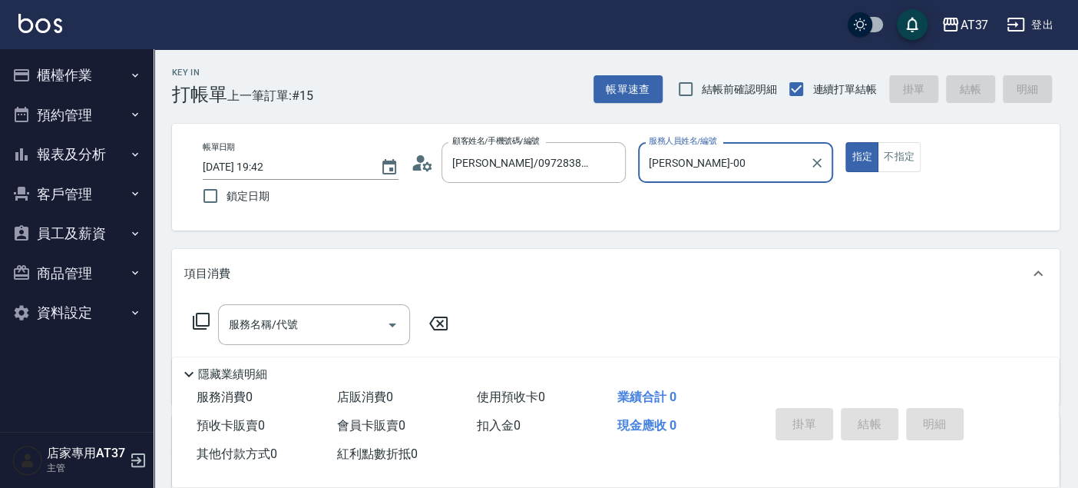
type input "NINA-0"
click at [198, 320] on icon at bounding box center [201, 321] width 18 height 18
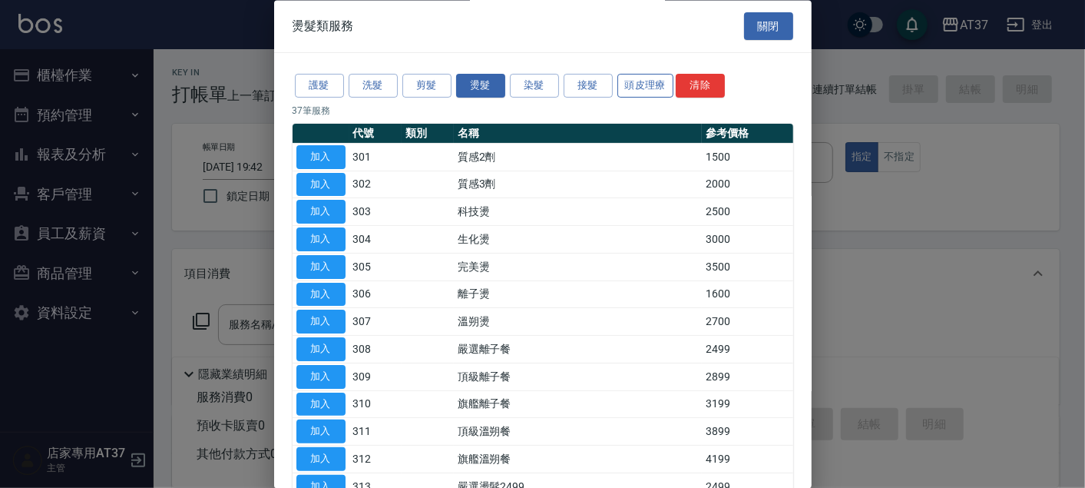
drag, startPoint x: 644, startPoint y: 70, endPoint x: 644, endPoint y: 81, distance: 10.8
click at [644, 81] on button "頭皮理療" at bounding box center [646, 87] width 57 height 24
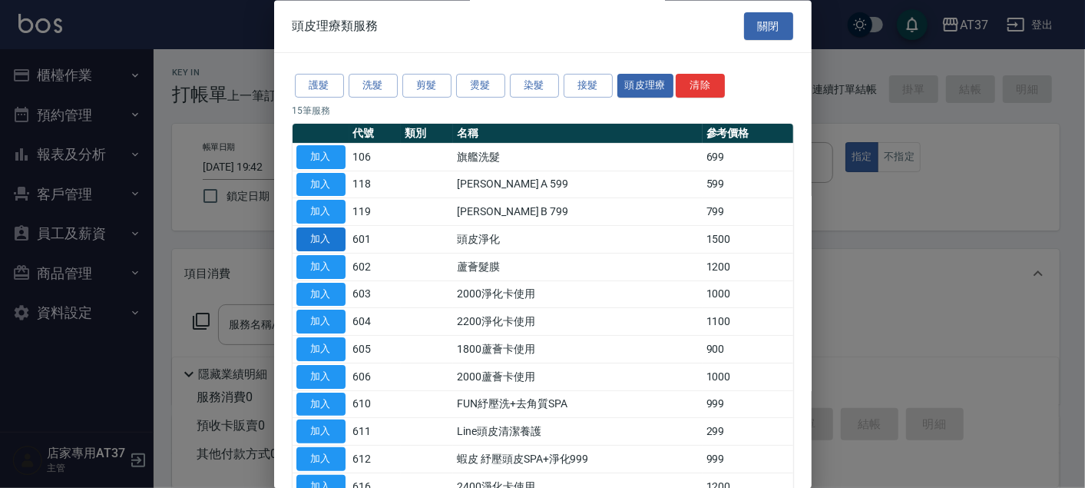
click at [320, 241] on button "加入" at bounding box center [321, 240] width 49 height 24
type input "頭皮淨化(601)"
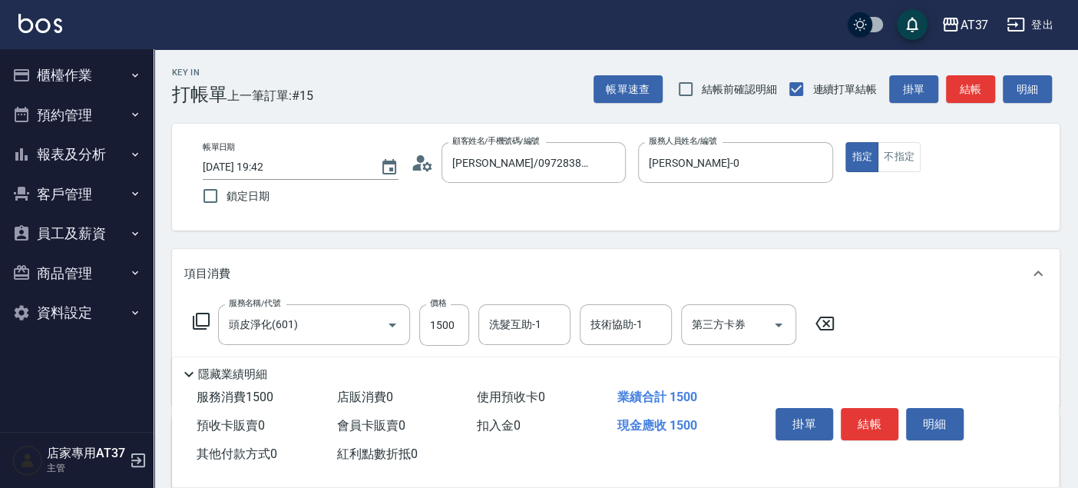
scroll to position [85, 0]
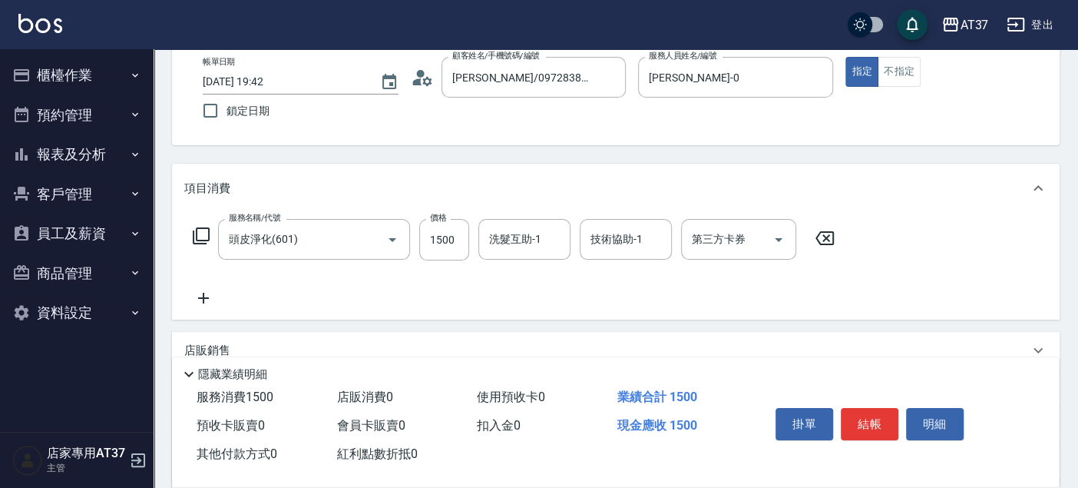
click at [203, 303] on icon at bounding box center [203, 298] width 11 height 11
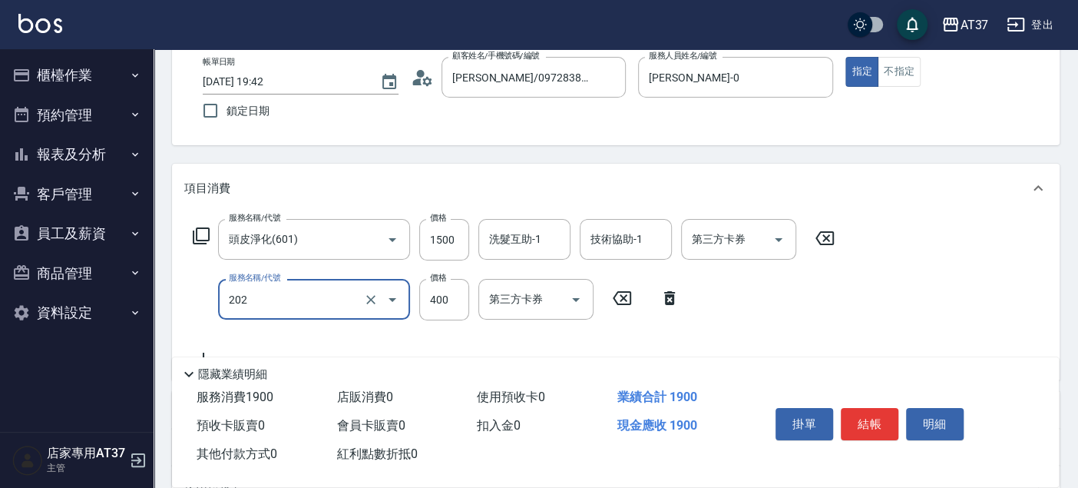
type input "A級單剪(202)"
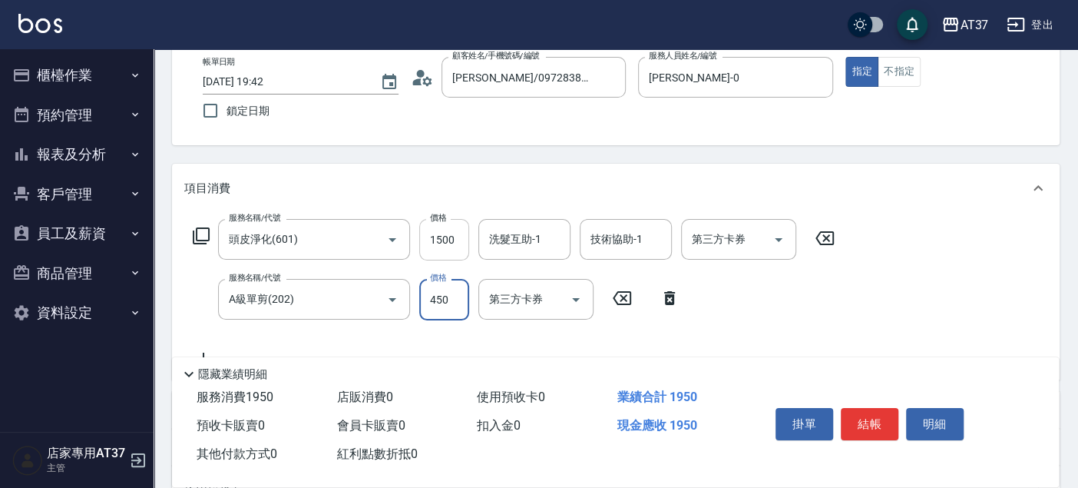
type input "450"
click at [438, 247] on input "1500" at bounding box center [444, 239] width 50 height 41
type input "1350"
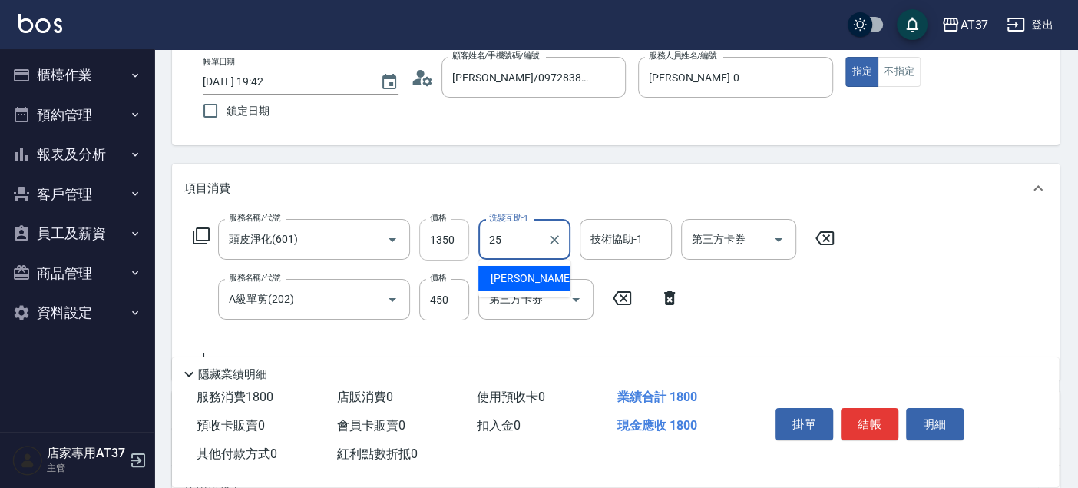
type input "子筠-25"
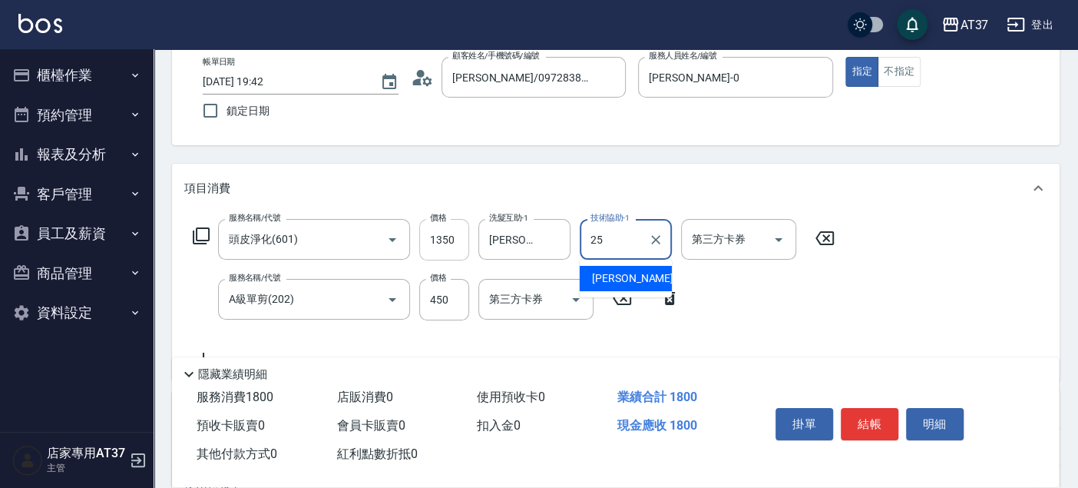
type input "子筠-25"
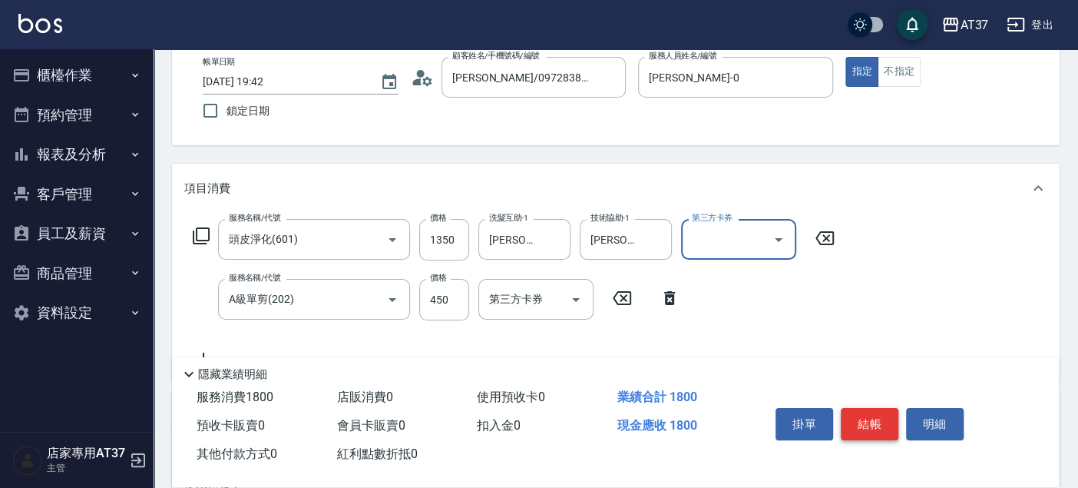
click at [853, 426] on button "結帳" at bounding box center [870, 424] width 58 height 32
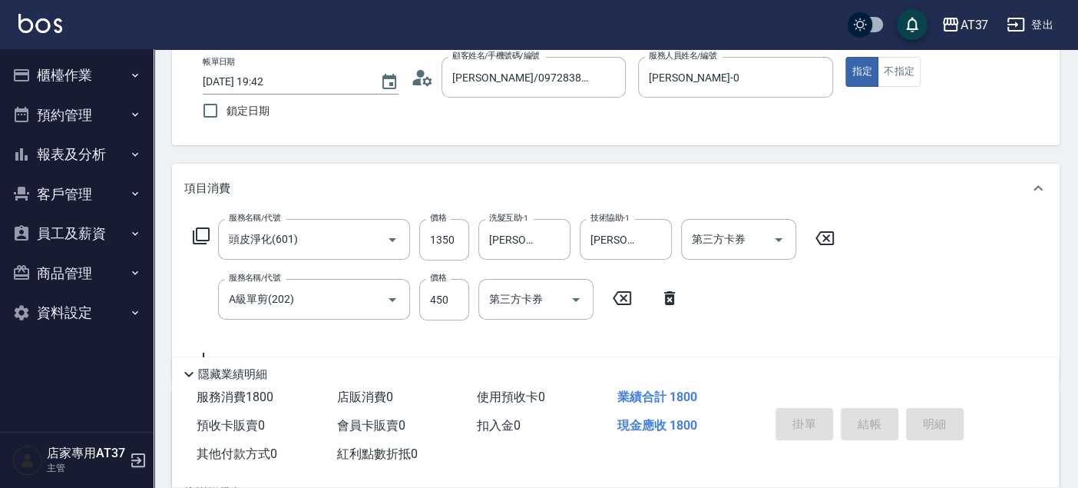
type input "2025/08/12 19:43"
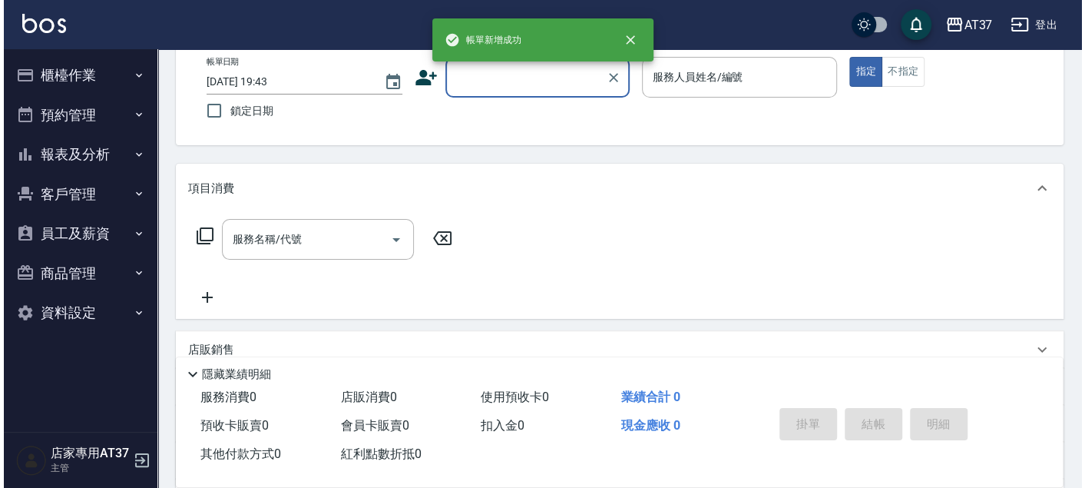
scroll to position [0, 0]
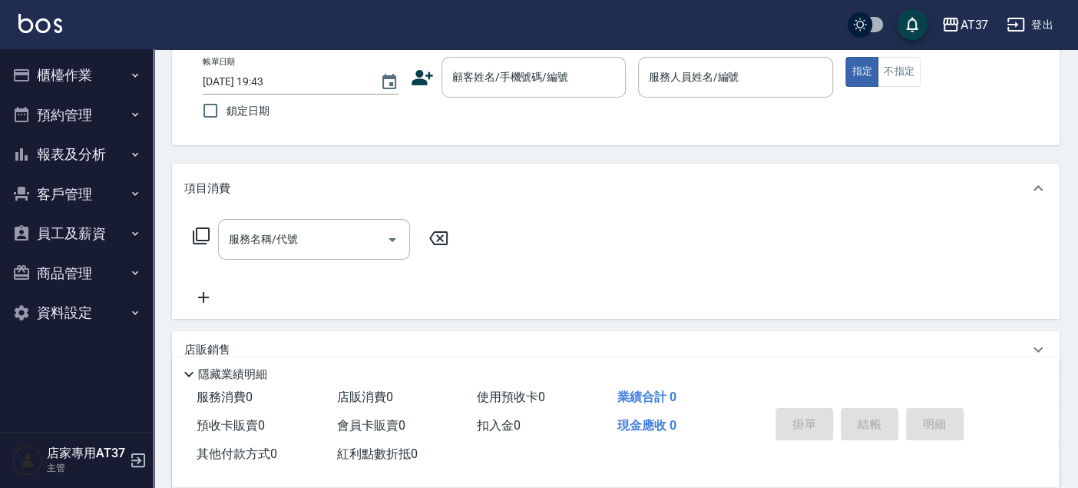
click at [418, 78] on icon at bounding box center [423, 77] width 22 height 15
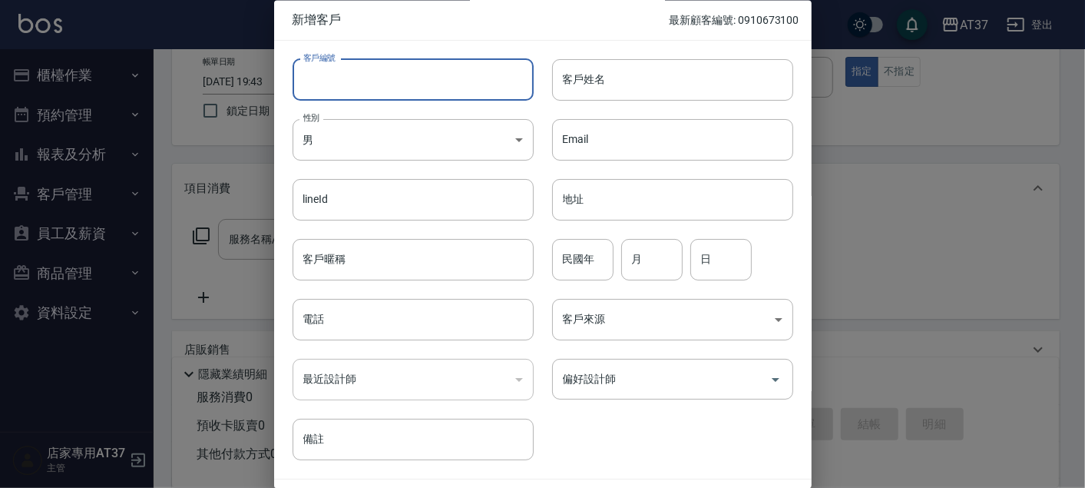
click at [485, 91] on input "客戶編號" at bounding box center [413, 79] width 241 height 41
type input "0966812419"
drag, startPoint x: 425, startPoint y: 78, endPoint x: 305, endPoint y: 90, distance: 120.4
click at [305, 90] on input "0966812419" at bounding box center [396, 79] width 206 height 41
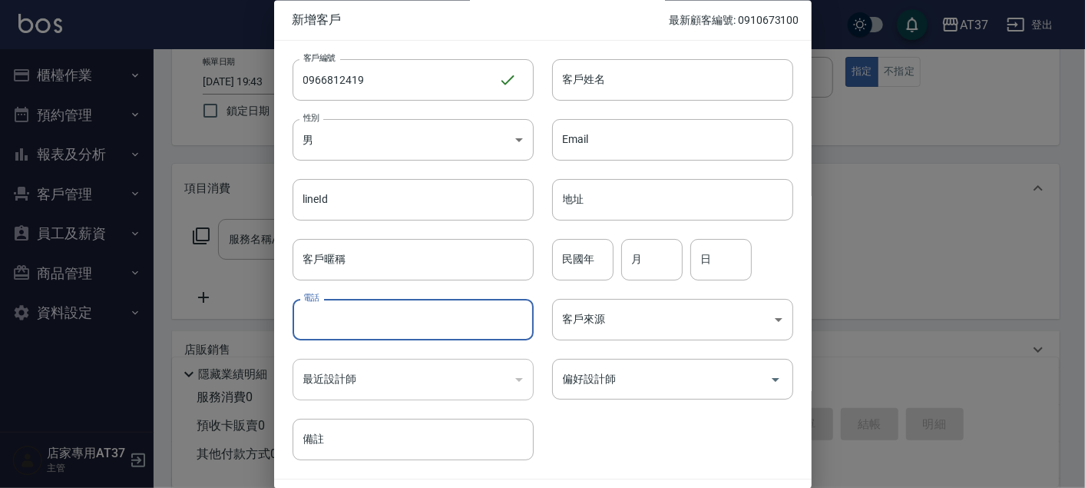
paste input "0966812419"
type input "0966812419"
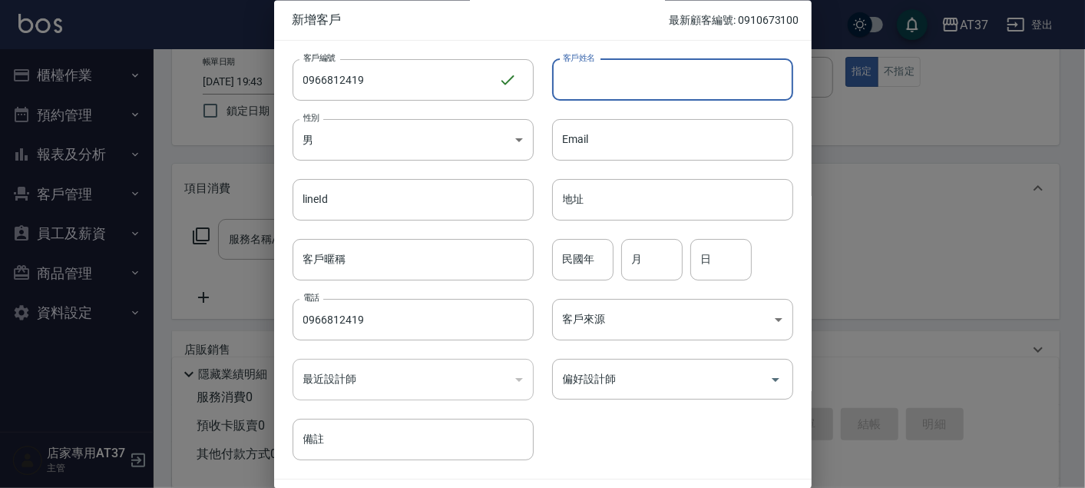
click at [586, 85] on input "客戶姓名" at bounding box center [672, 79] width 241 height 41
type input "余念慈"
click at [601, 247] on input "民國年" at bounding box center [582, 259] width 61 height 41
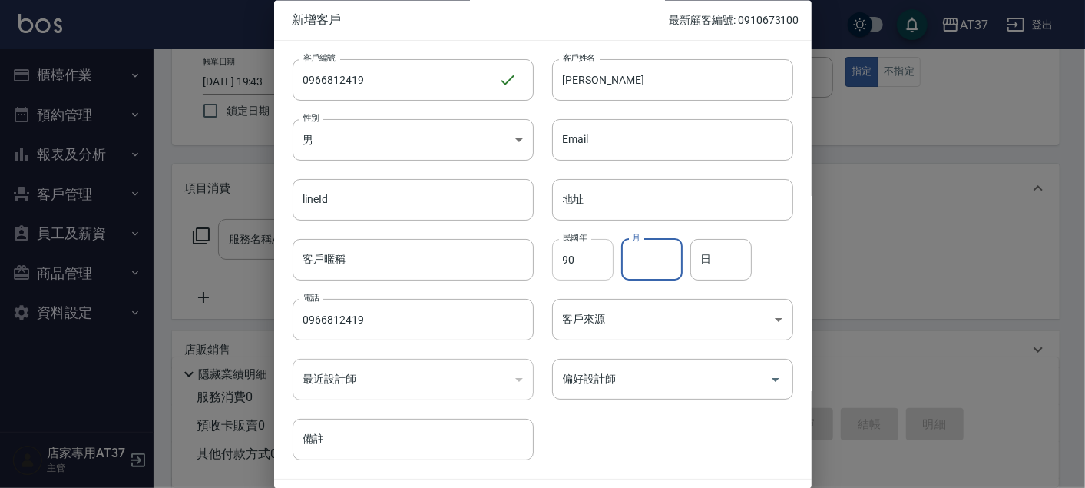
click at [589, 277] on input "90" at bounding box center [582, 259] width 61 height 41
type input "9"
type input "89"
click at [662, 265] on input "月" at bounding box center [651, 259] width 61 height 41
type input "4"
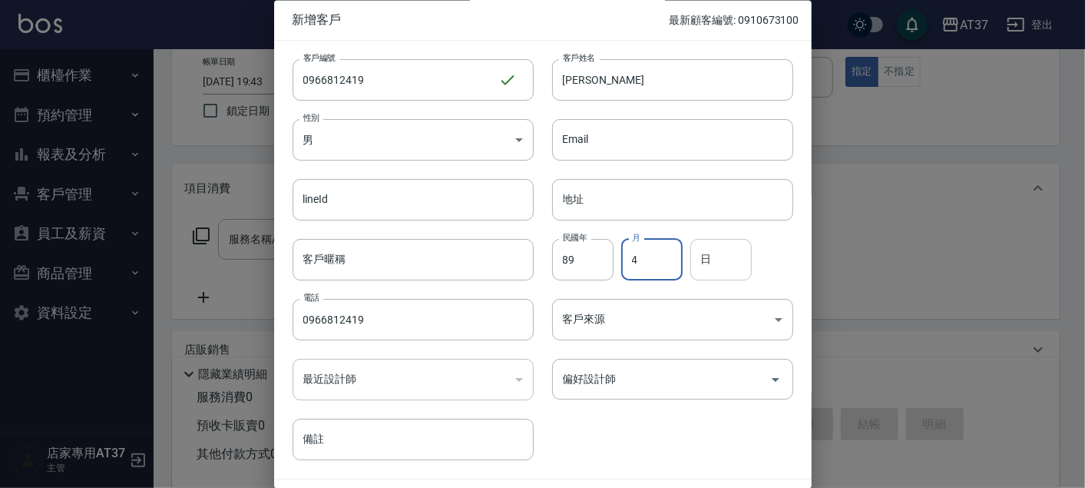
click at [726, 272] on input "日" at bounding box center [721, 259] width 61 height 41
type input "19"
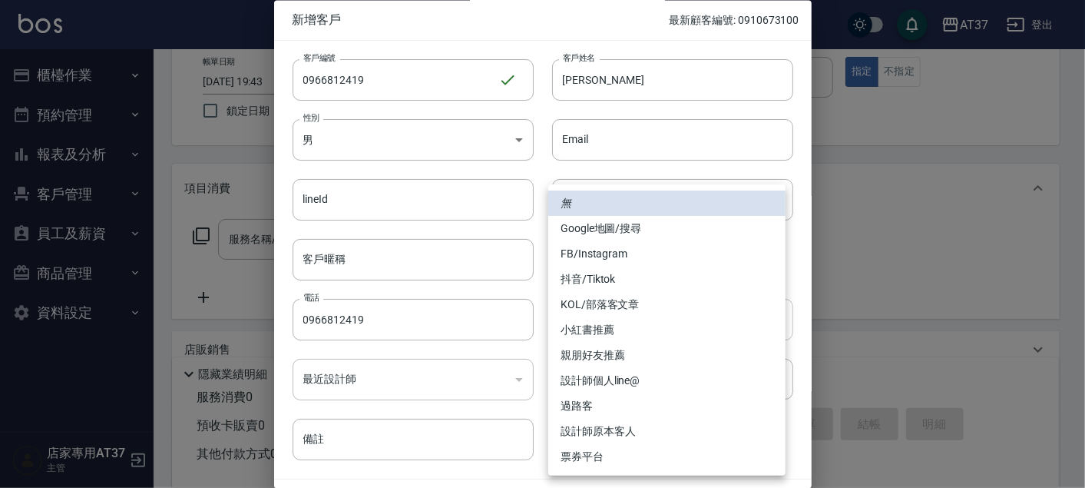
click at [715, 332] on body "AT37 登出 櫃檯作業 打帳單 帳單列表 現金收支登錄 材料自購登錄 每日結帳 排班表 現場電腦打卡 預約管理 預約管理 單日預約紀錄 單週預約紀錄 報表及…" at bounding box center [542, 288] width 1085 height 746
click at [638, 258] on li "FB/Instagram" at bounding box center [666, 253] width 237 height 25
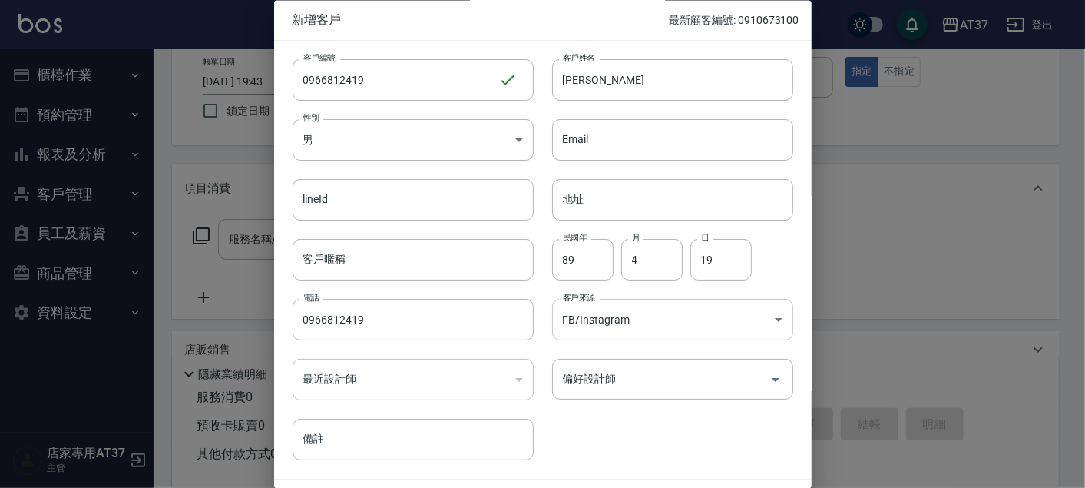
click at [761, 320] on body "AT37 登出 櫃檯作業 打帳單 帳單列表 現金收支登錄 材料自購登錄 每日結帳 排班表 現場電腦打卡 預約管理 預約管理 單日預約紀錄 單週預約紀錄 報表及…" at bounding box center [542, 288] width 1085 height 746
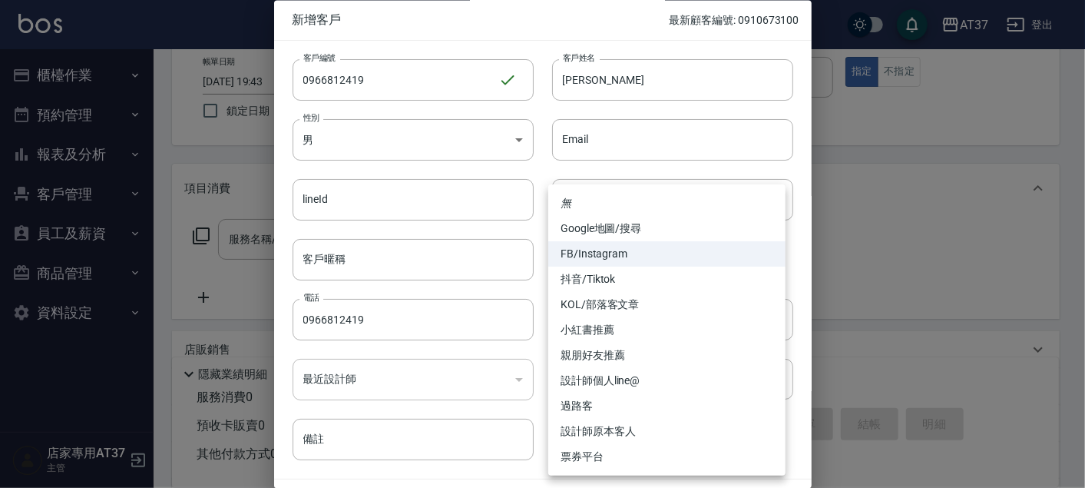
click at [650, 350] on li "親朋好友推薦" at bounding box center [666, 355] width 237 height 25
type input "親朋好友推薦"
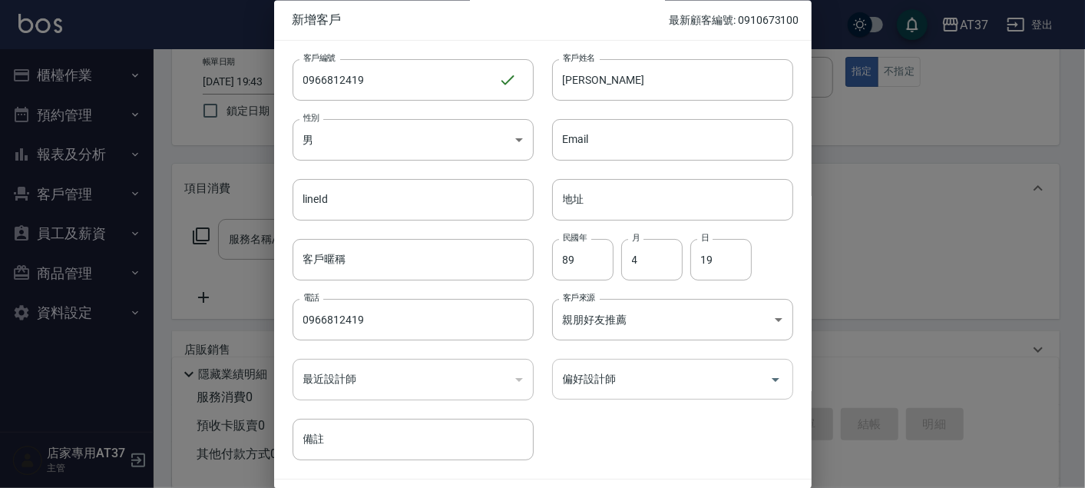
click at [764, 378] on button "Open" at bounding box center [776, 379] width 25 height 25
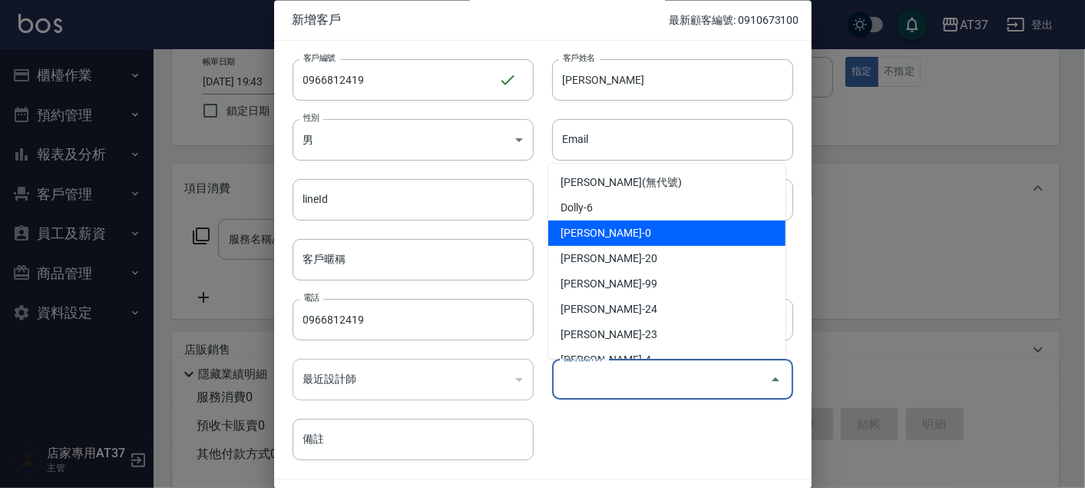
click at [637, 234] on li "賴郁雯-0" at bounding box center [666, 232] width 237 height 25
type input "賴郁雯"
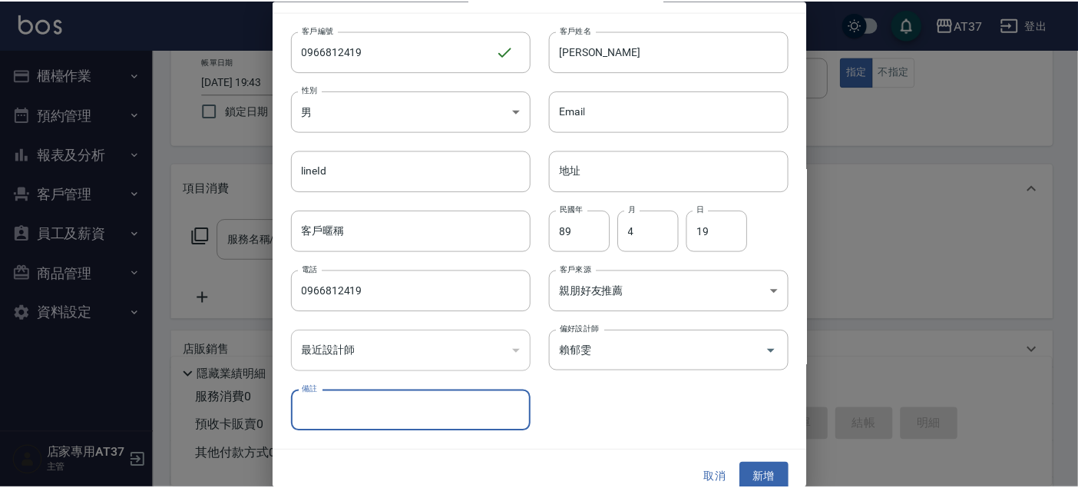
scroll to position [44, 0]
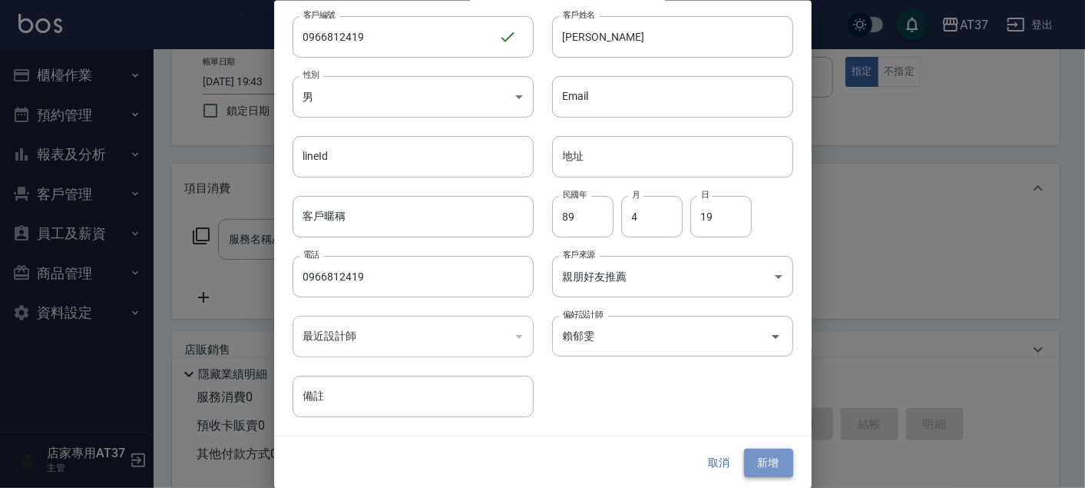
click at [773, 460] on button "新增" at bounding box center [768, 463] width 49 height 28
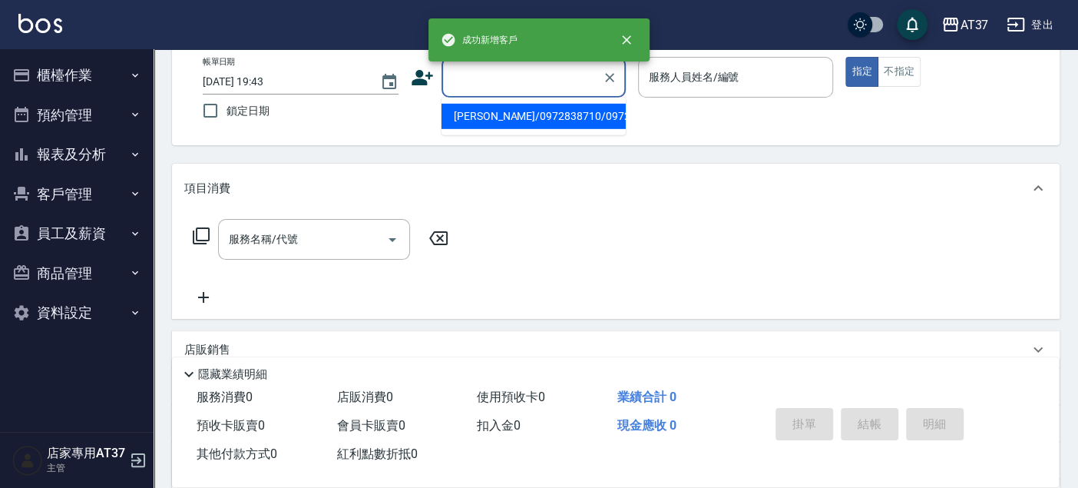
paste input "0966812419"
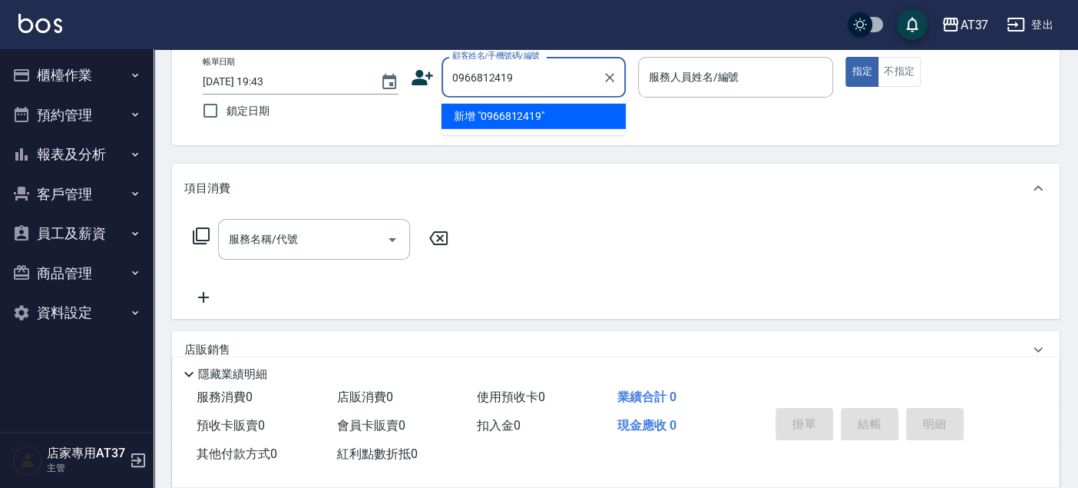
type input "余念慈/0966812419/0966812419"
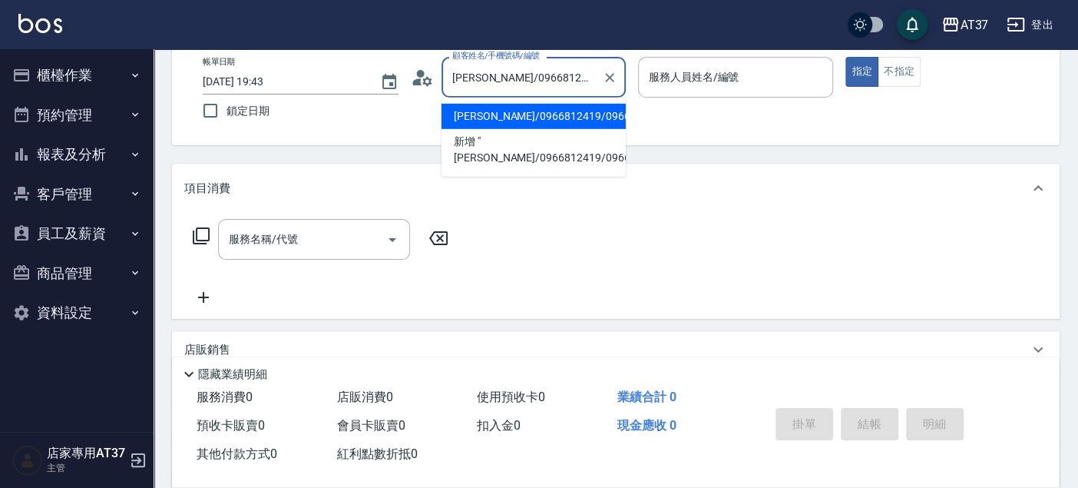
click at [503, 121] on li "余念慈/0966812419/0966812419" at bounding box center [534, 116] width 184 height 25
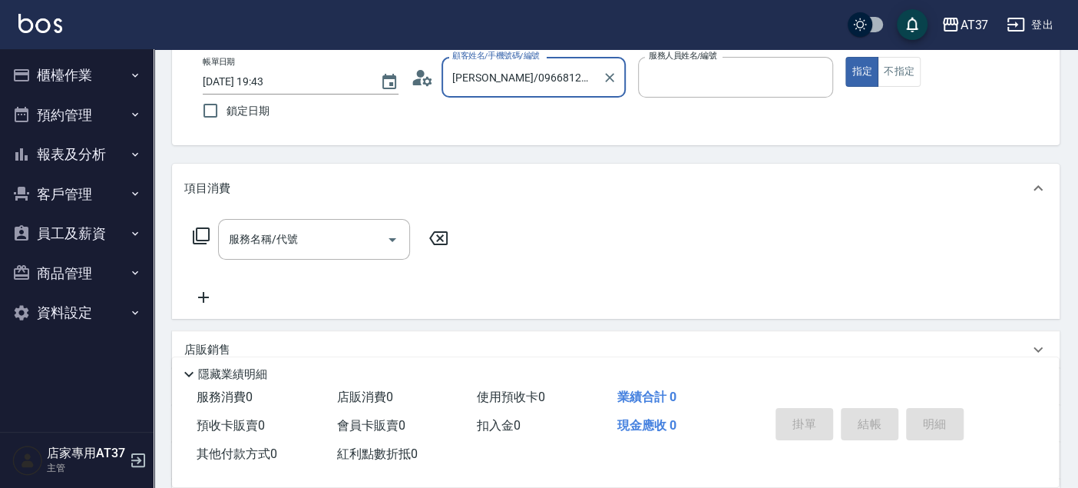
type input "NINA-0"
type input "余念慈/0966812419/0966812419"
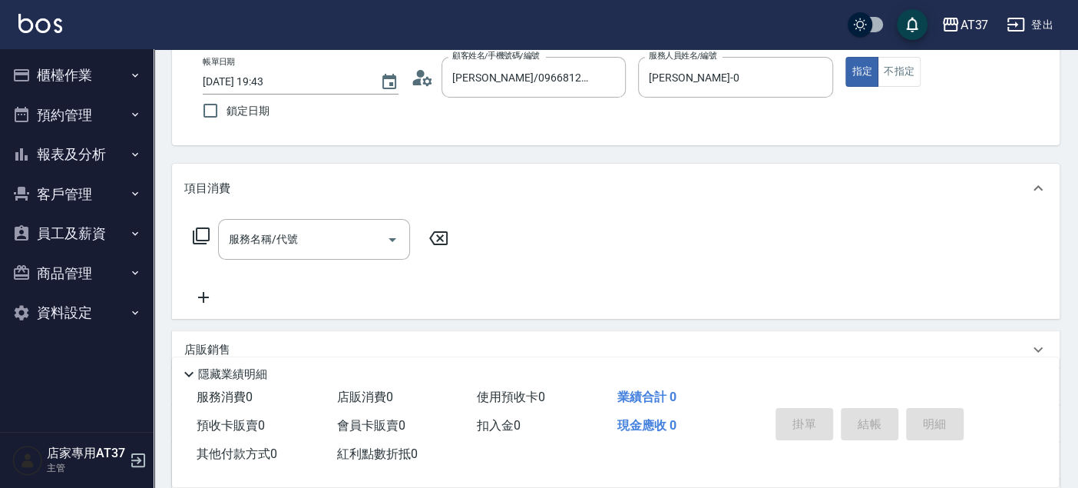
click at [201, 229] on icon at bounding box center [201, 236] width 18 height 18
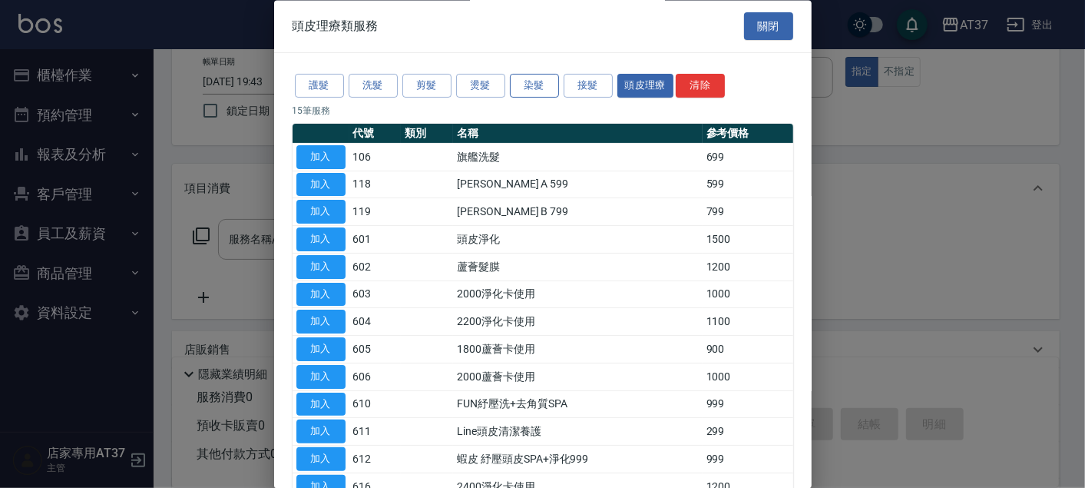
click at [522, 86] on button "染髮" at bounding box center [534, 87] width 49 height 24
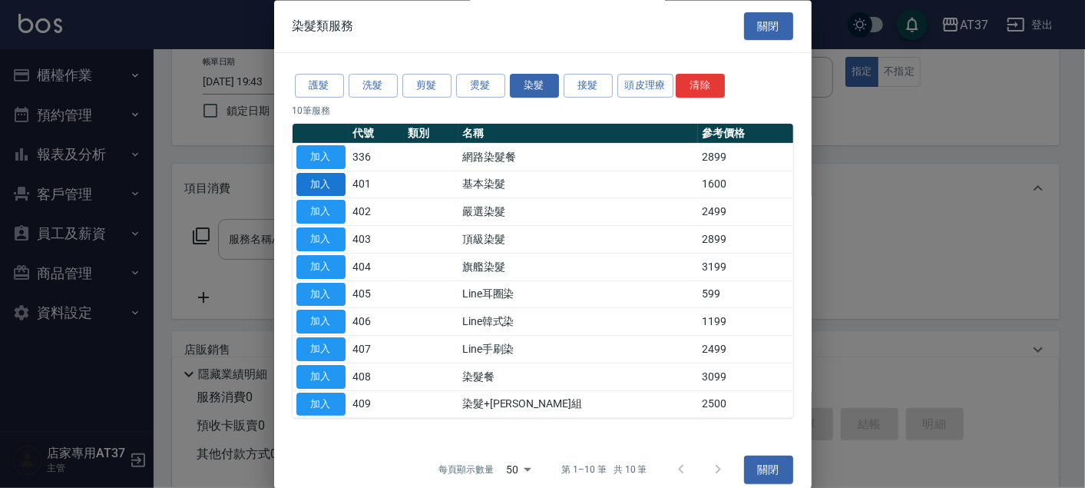
click at [326, 184] on button "加入" at bounding box center [321, 185] width 49 height 24
type input "基本染髮(401)"
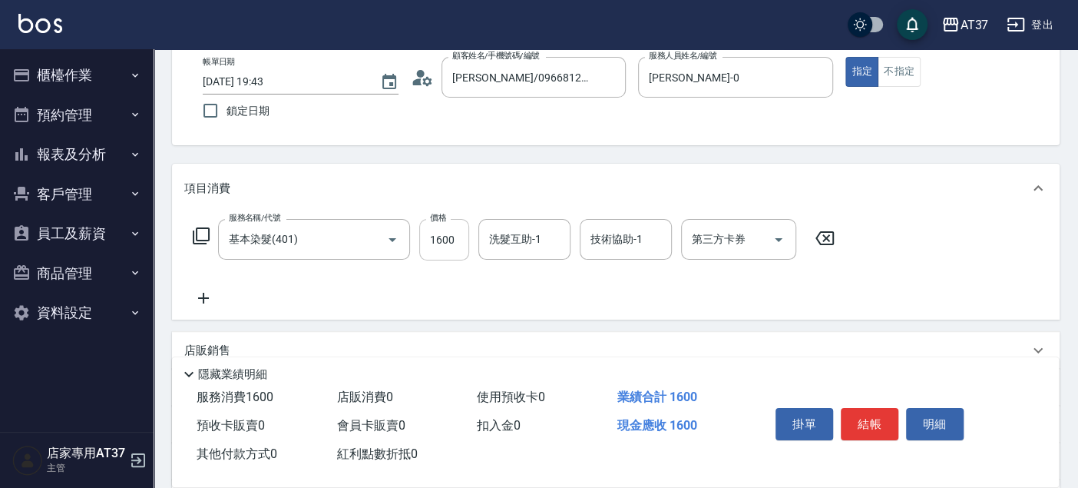
click at [456, 247] on input "1600" at bounding box center [444, 239] width 50 height 41
type input "2000"
drag, startPoint x: 864, startPoint y: 408, endPoint x: 856, endPoint y: 408, distance: 8.4
click at [864, 411] on button "結帳" at bounding box center [870, 424] width 58 height 32
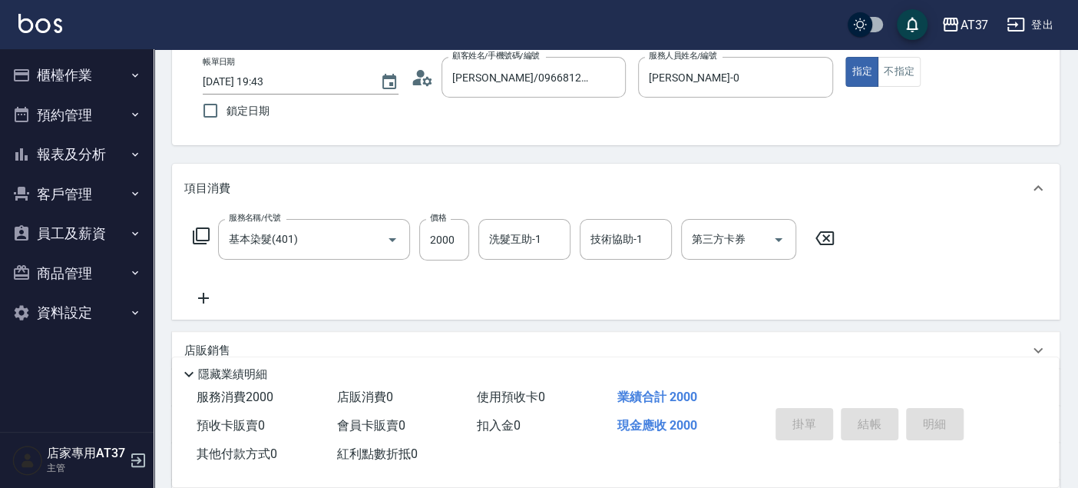
type input "2025/08/12 19:44"
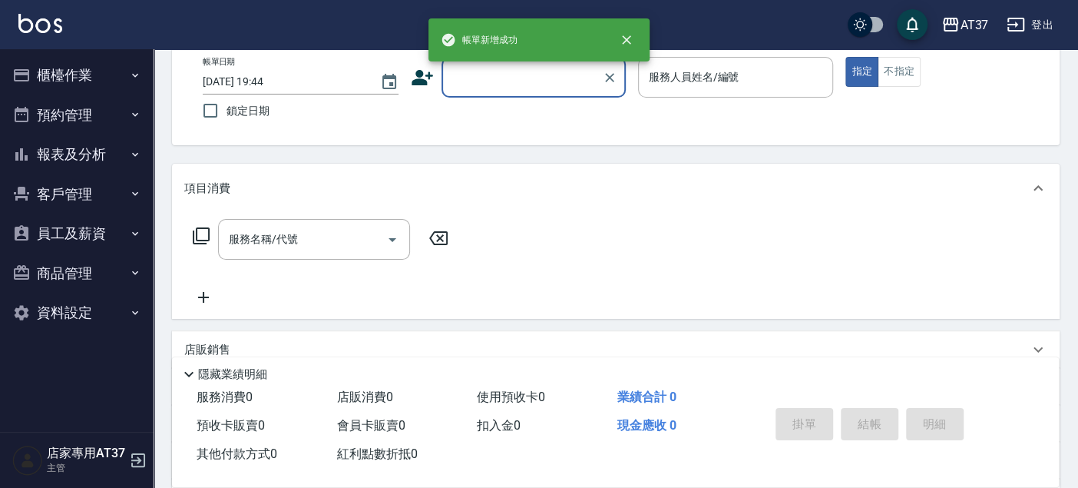
scroll to position [0, 0]
click at [101, 94] on button "櫃檯作業" at bounding box center [76, 75] width 141 height 40
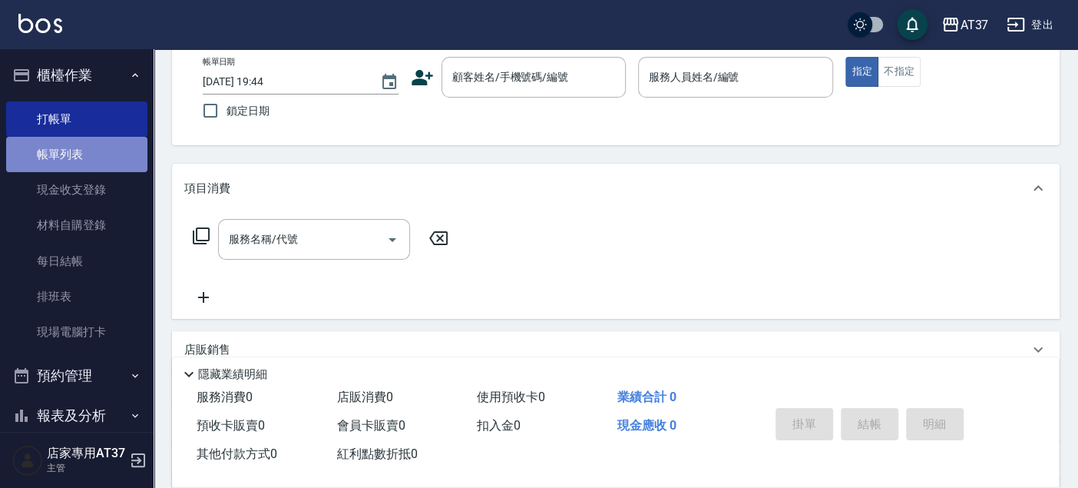
click at [88, 164] on link "帳單列表" at bounding box center [76, 154] width 141 height 35
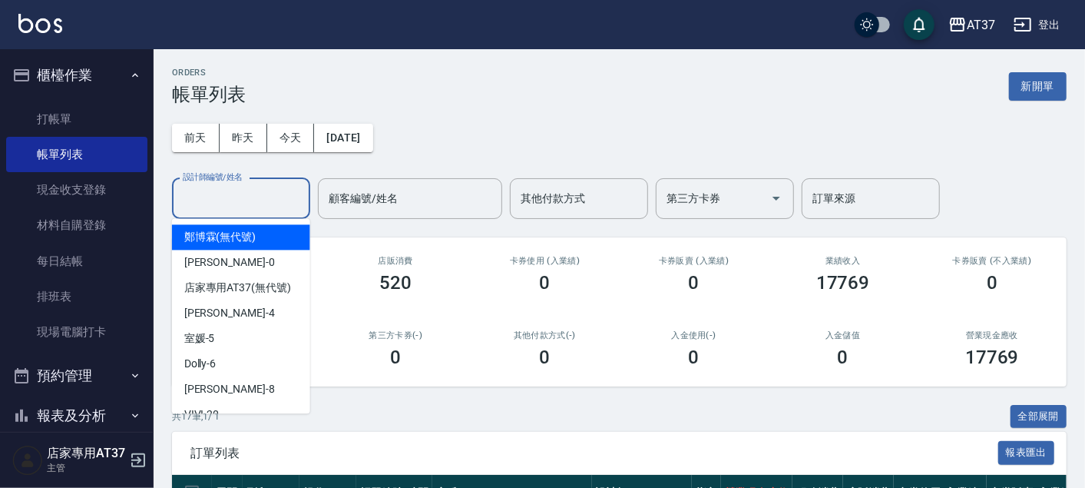
click at [270, 188] on input "設計師編號/姓名" at bounding box center [241, 198] width 124 height 27
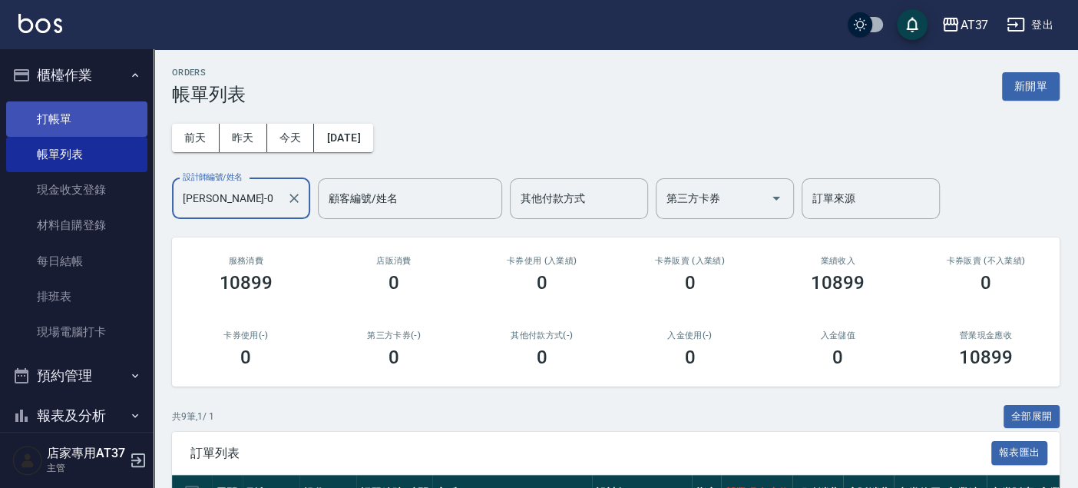
type input "NINA-0"
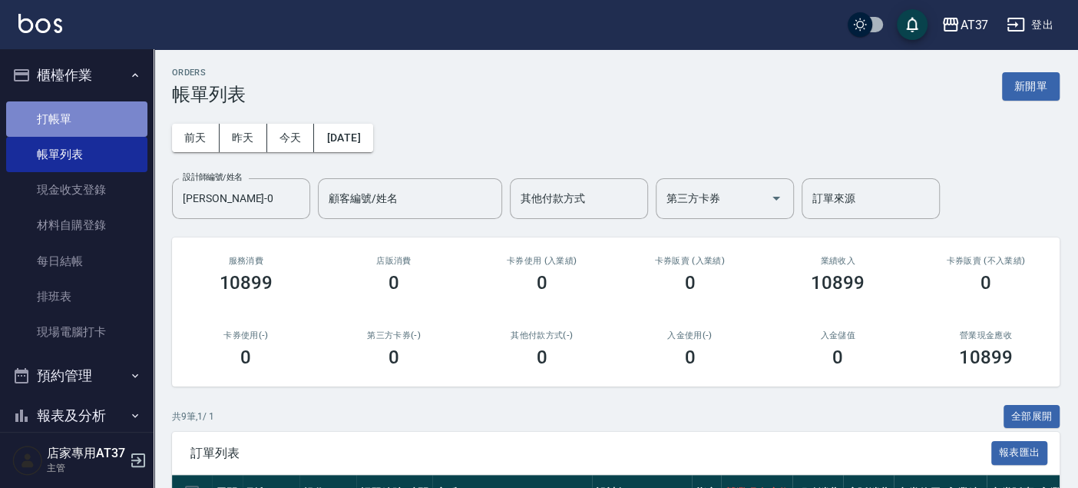
click at [78, 111] on link "打帳單" at bounding box center [76, 118] width 141 height 35
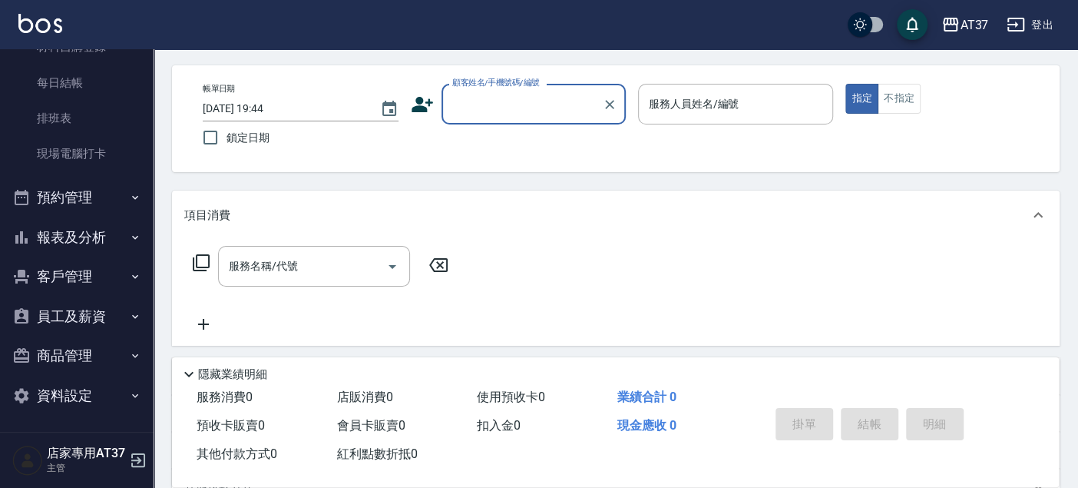
scroll to position [85, 0]
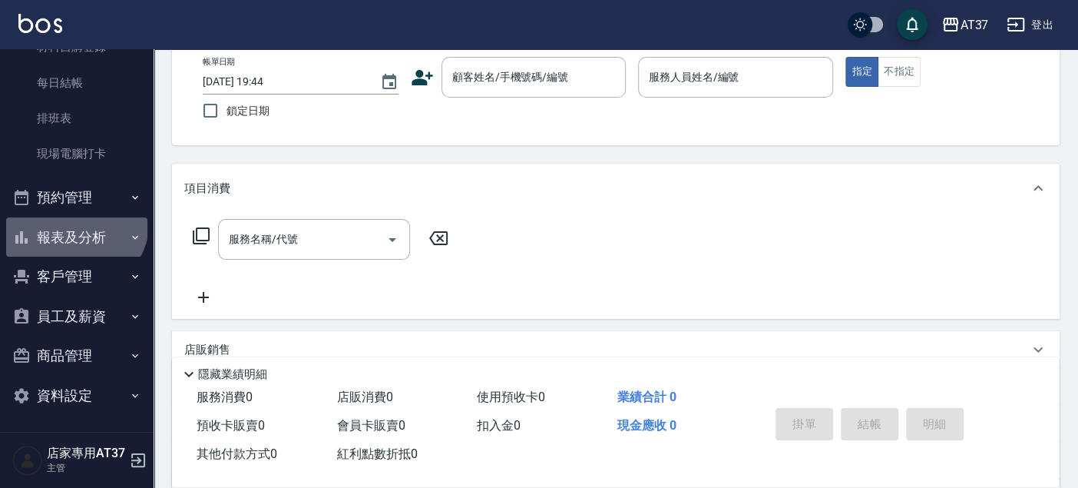
click at [71, 219] on button "報表及分析" at bounding box center [76, 237] width 141 height 40
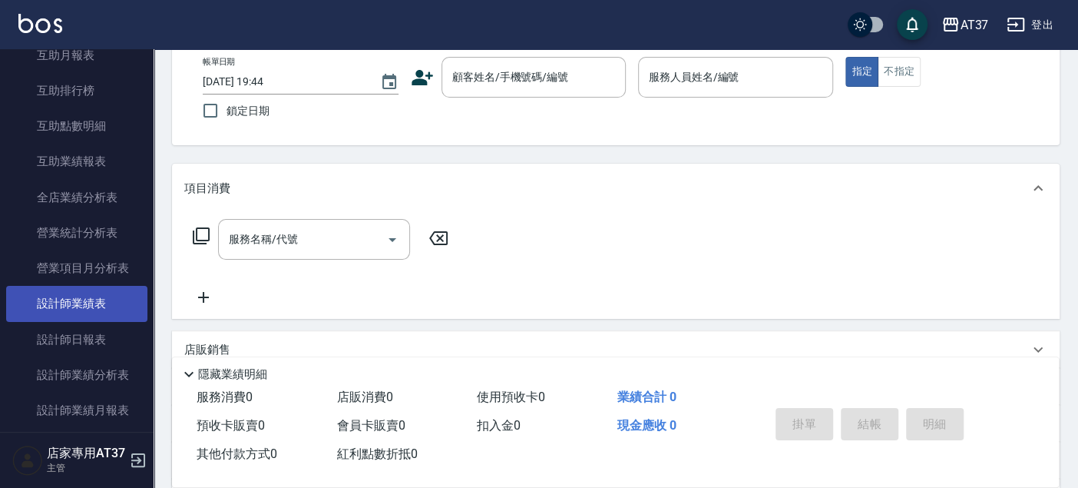
scroll to position [605, 0]
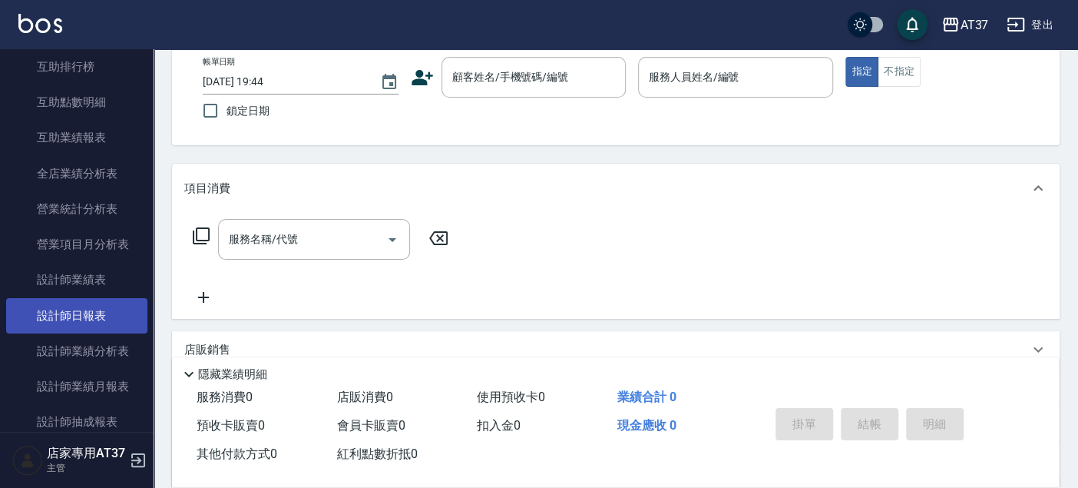
click at [102, 305] on link "設計師日報表" at bounding box center [76, 315] width 141 height 35
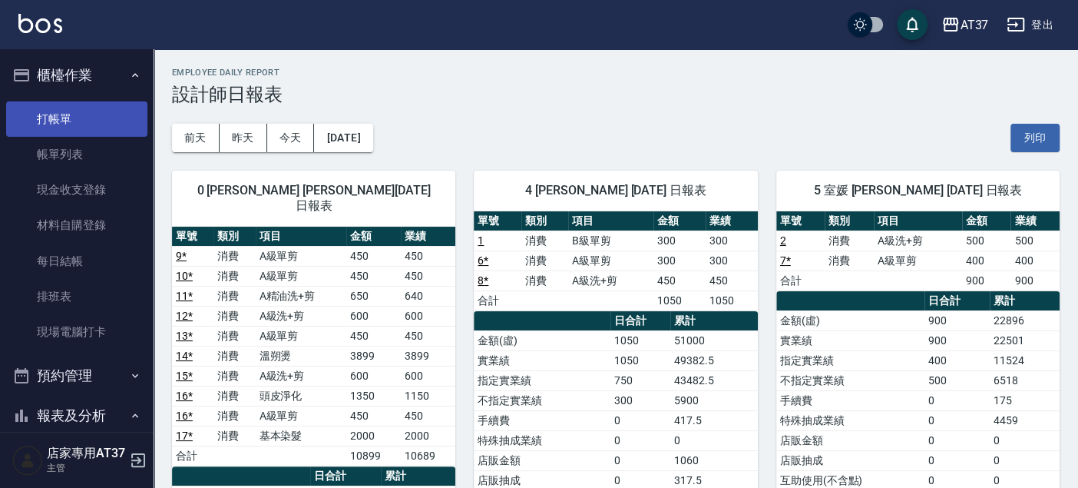
click at [70, 130] on link "打帳單" at bounding box center [76, 118] width 141 height 35
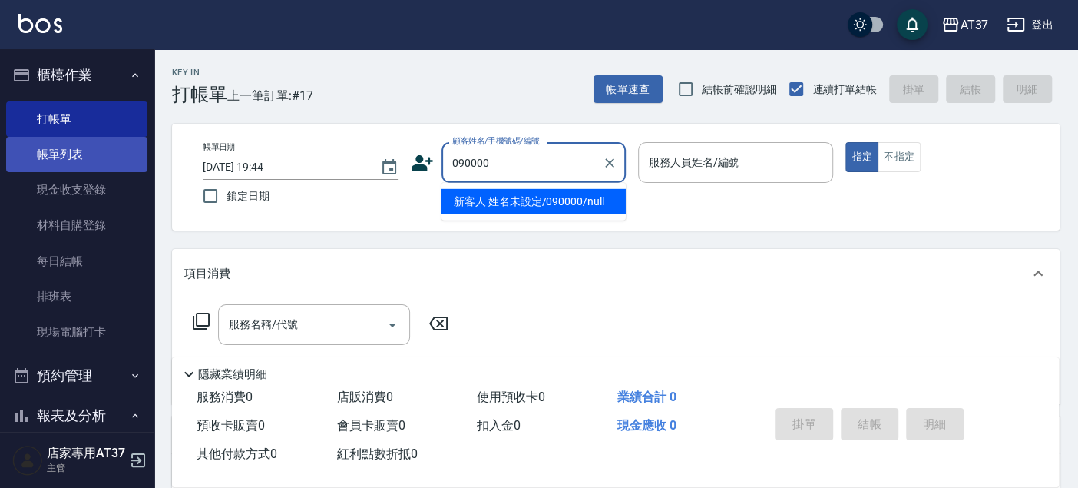
type input "新客人 姓名未設定/090000/null"
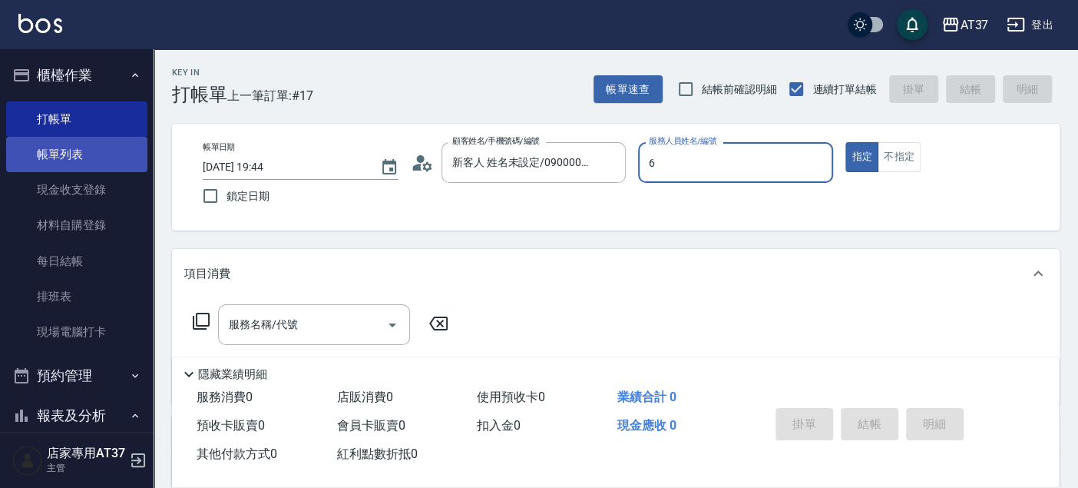
type input "6"
type button "true"
type input "Dolly-6"
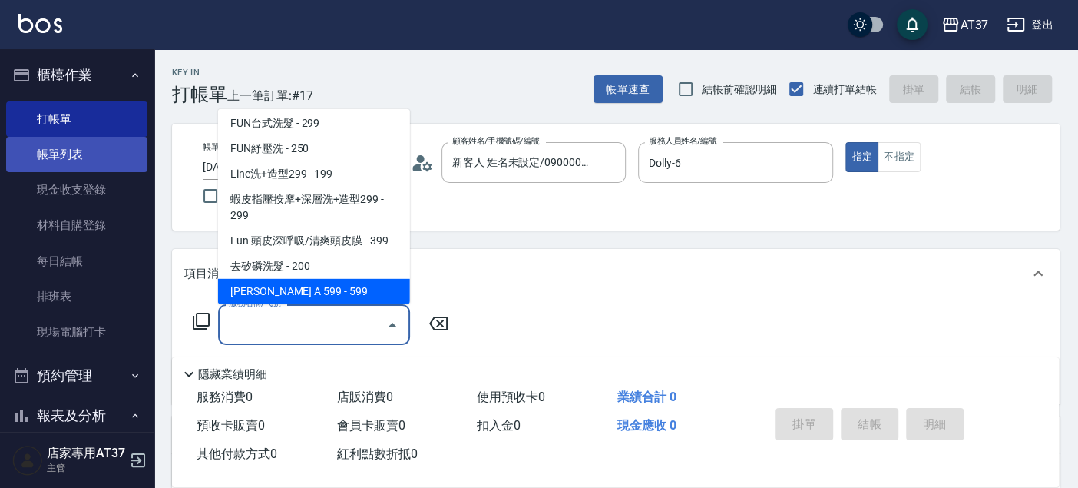
scroll to position [207, 0]
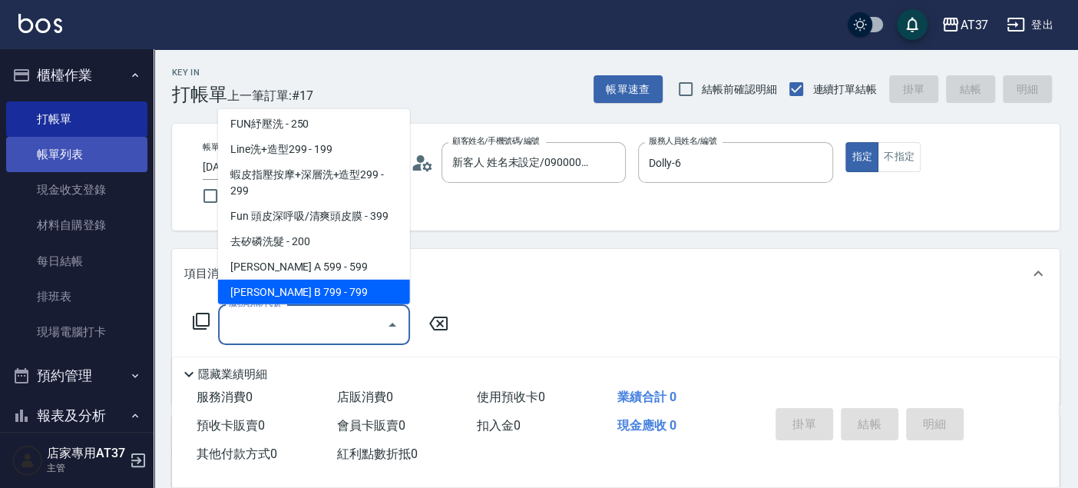
type input "沐宥 B 799(119)"
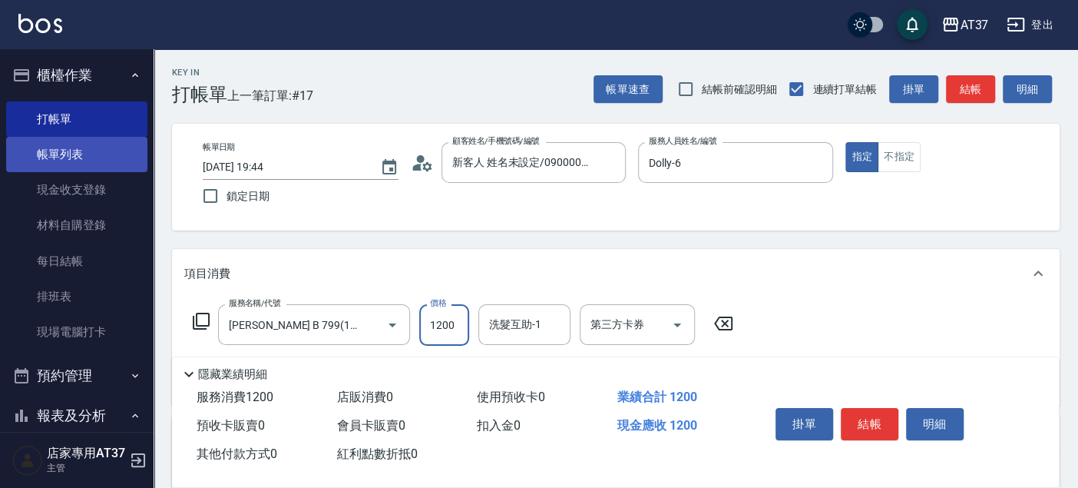
type input "1200"
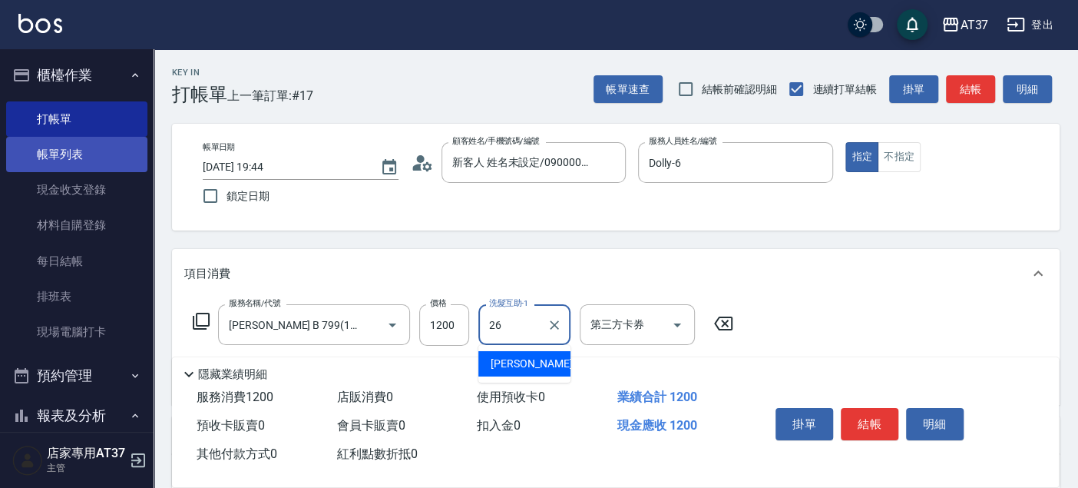
type input "鄧懷頎-26"
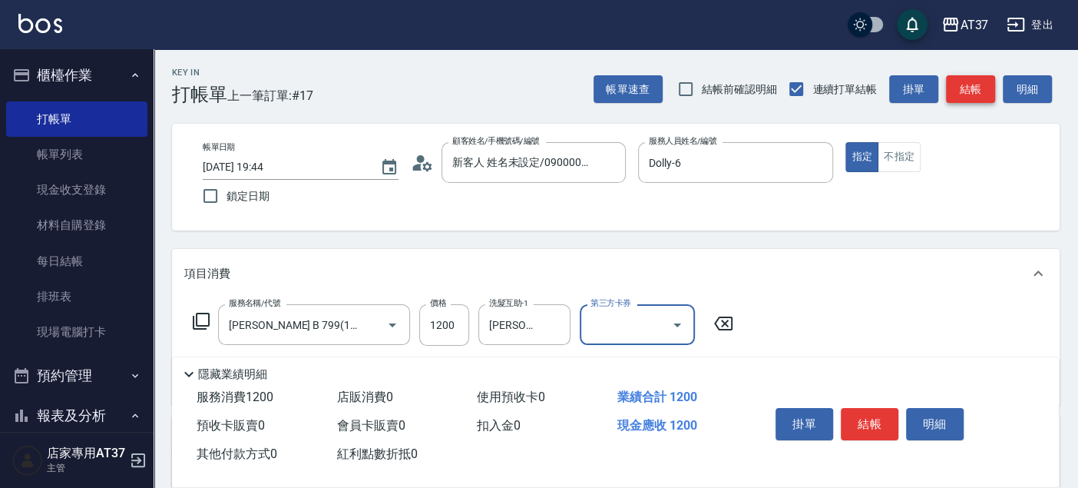
click at [974, 98] on button "結帳" at bounding box center [970, 89] width 49 height 28
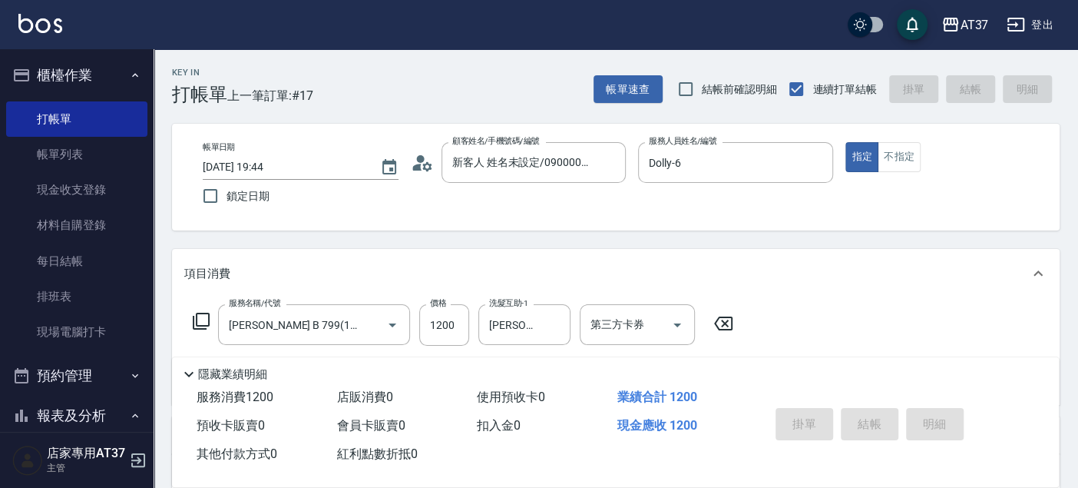
type input "2025/08/12 20:09"
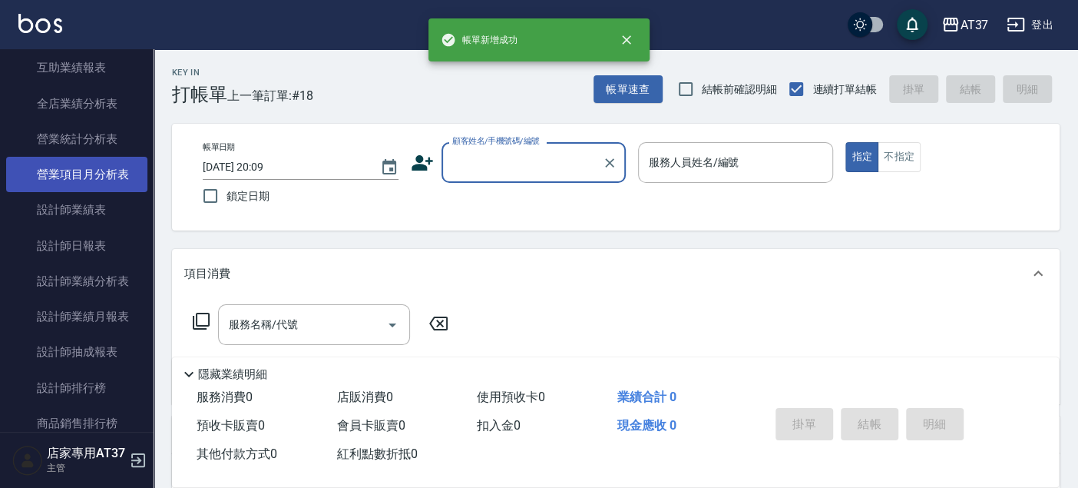
scroll to position [682, 0]
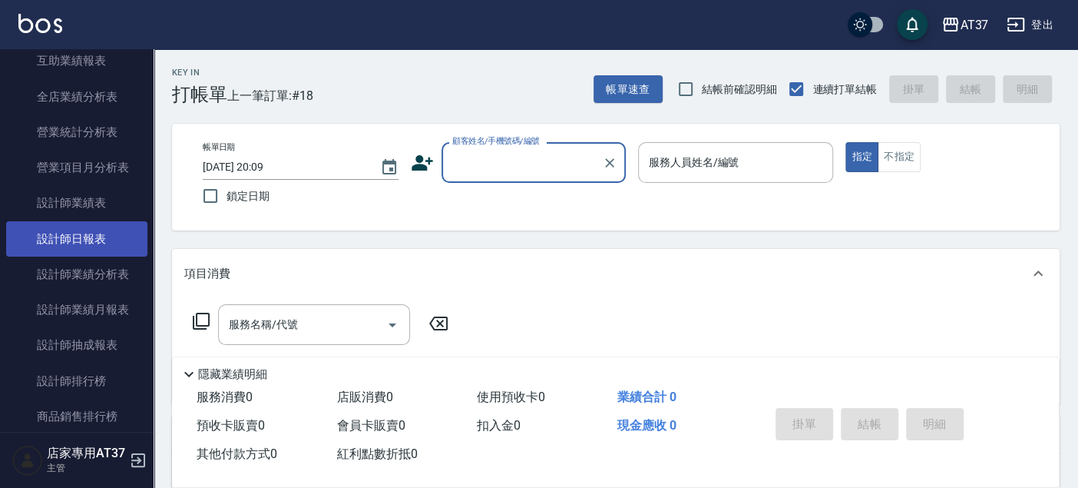
click at [87, 230] on link "設計師日報表" at bounding box center [76, 238] width 141 height 35
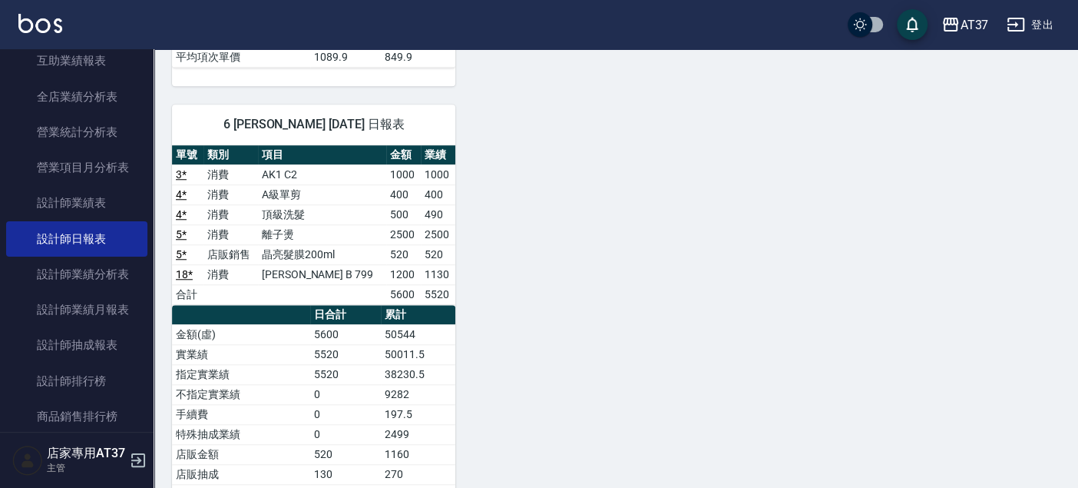
scroll to position [768, 0]
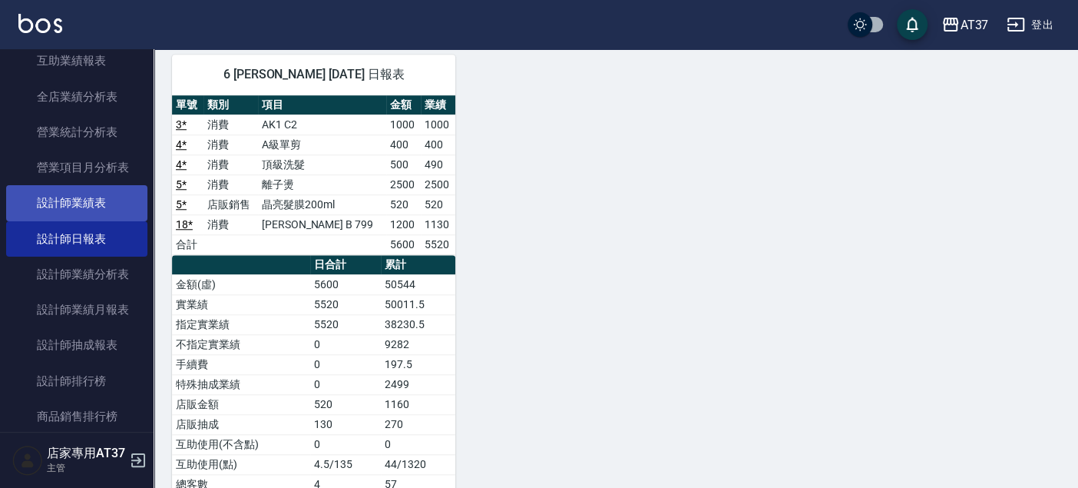
click at [108, 190] on link "設計師業績表" at bounding box center [76, 202] width 141 height 35
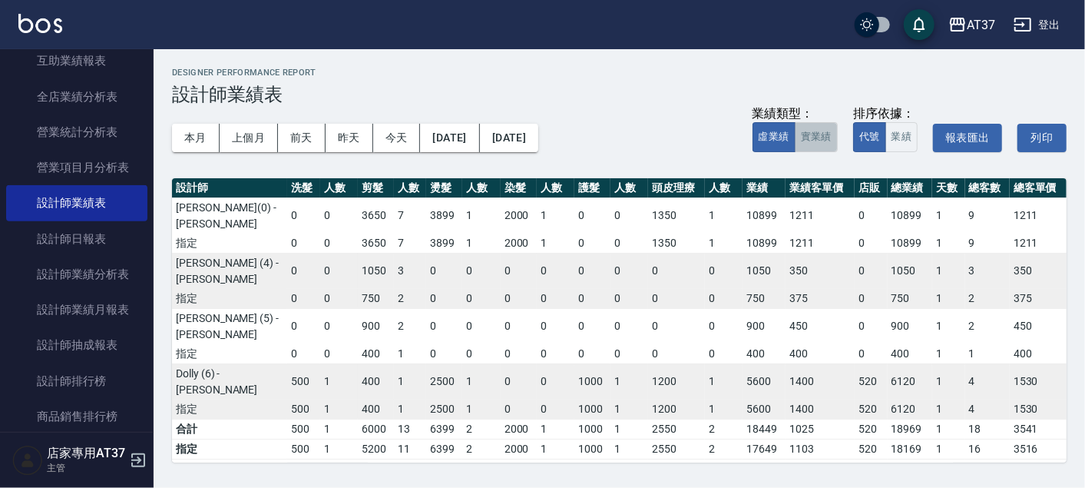
click at [821, 147] on button "實業績" at bounding box center [816, 137] width 43 height 30
click at [191, 127] on button "本月" at bounding box center [196, 138] width 48 height 28
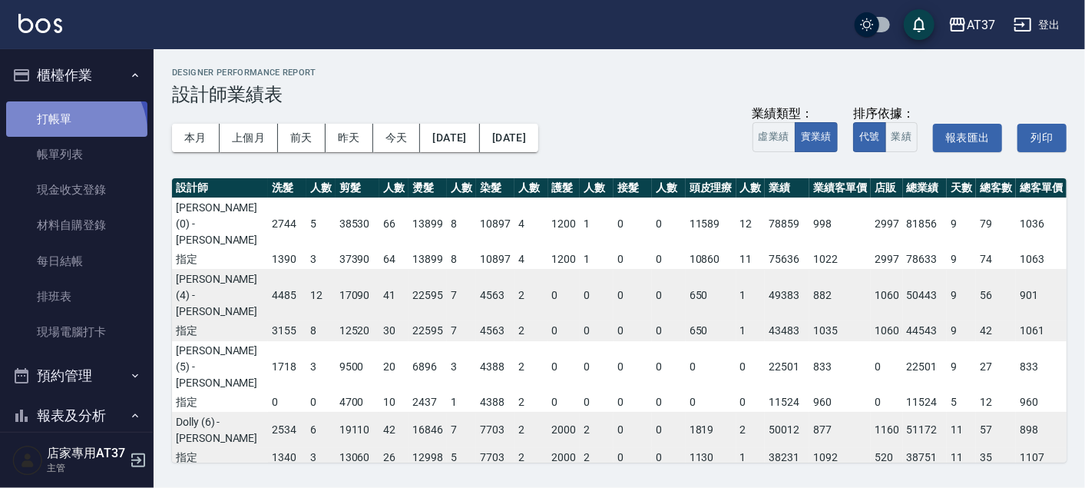
click at [72, 132] on link "打帳單" at bounding box center [76, 118] width 141 height 35
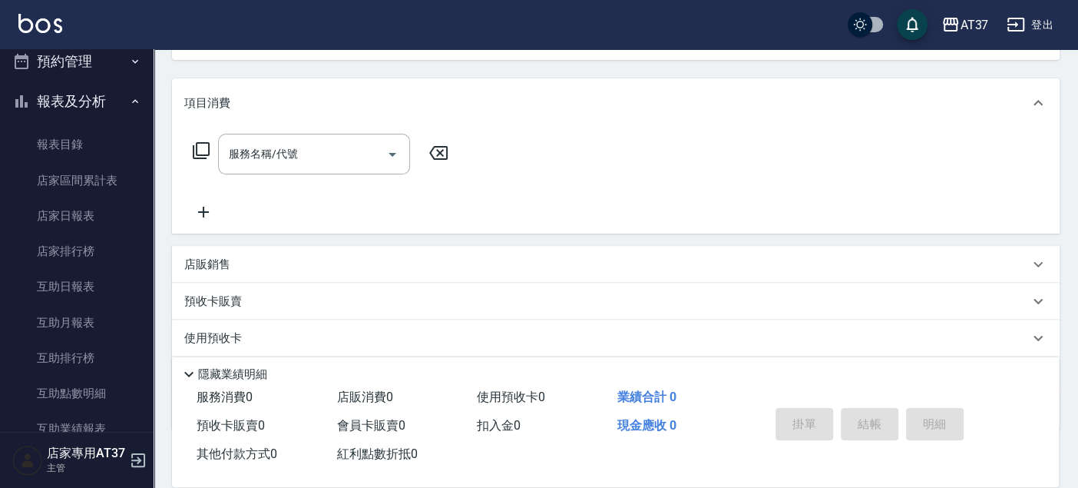
scroll to position [341, 0]
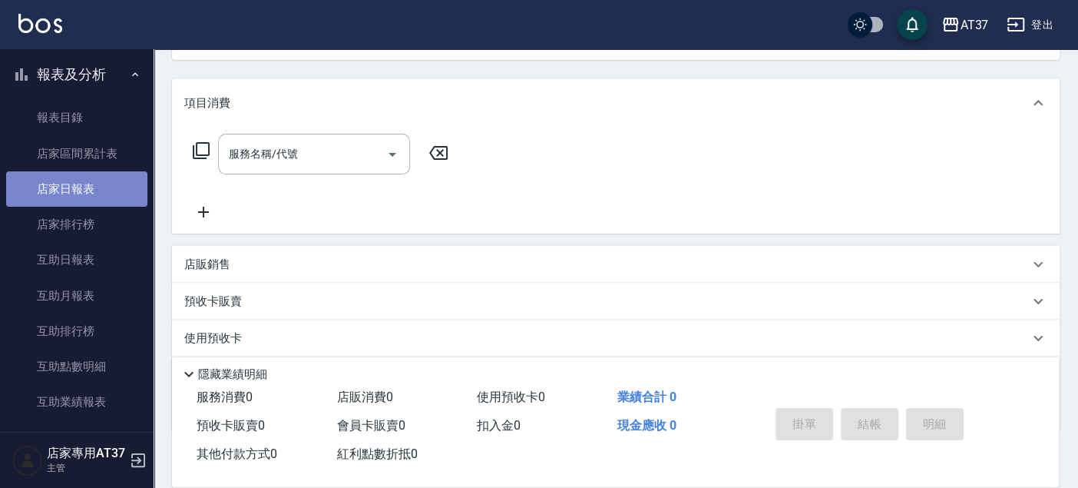
click at [92, 190] on link "店家日報表" at bounding box center [76, 188] width 141 height 35
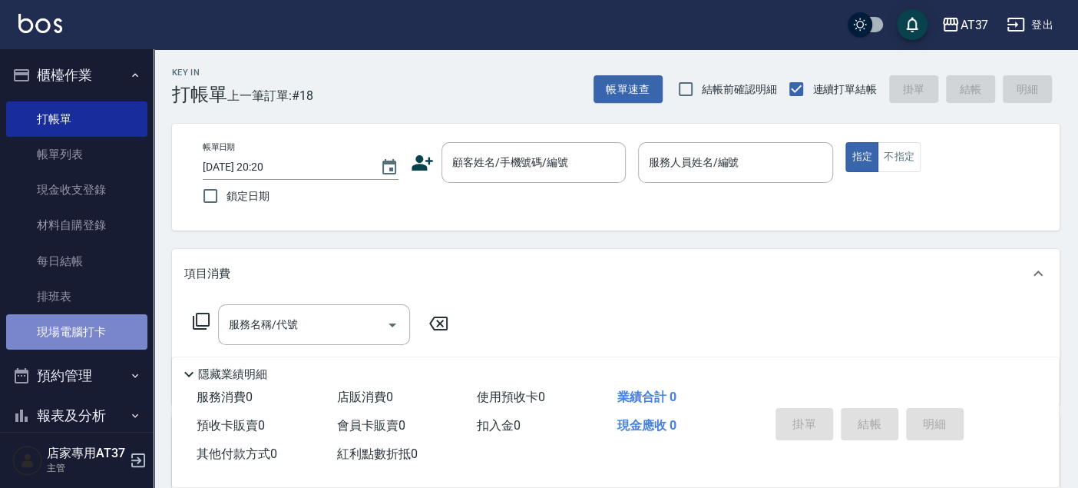
click at [91, 318] on link "現場電腦打卡" at bounding box center [76, 331] width 141 height 35
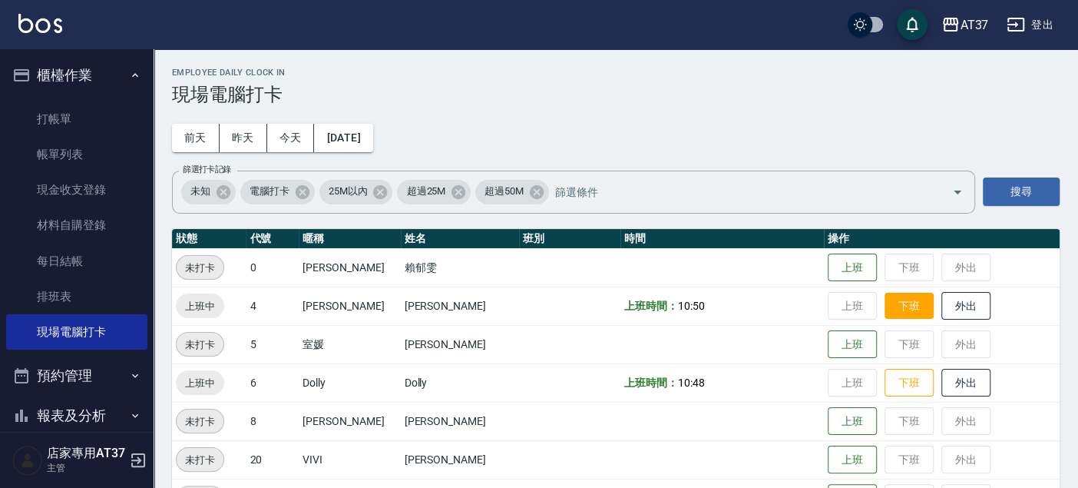
click at [886, 300] on button "下班" at bounding box center [909, 306] width 49 height 27
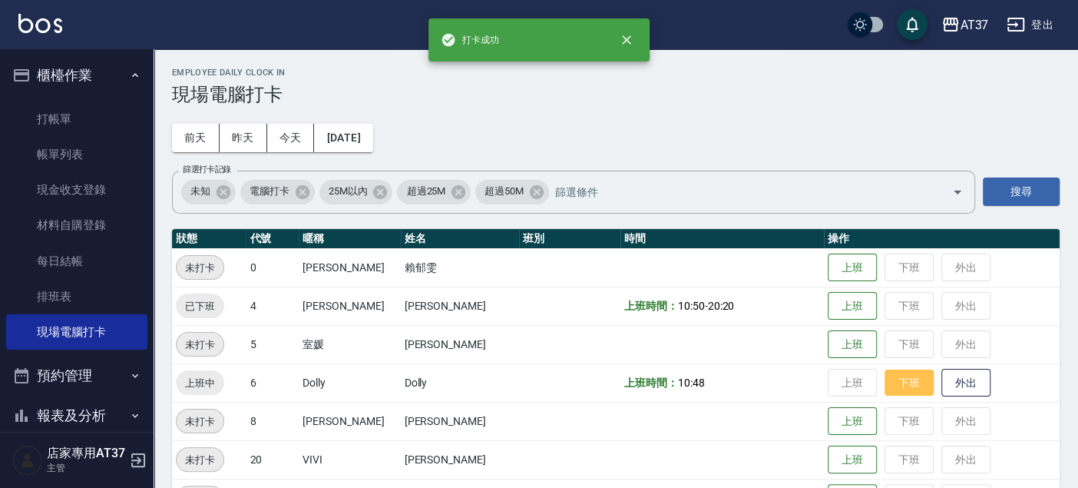
click at [895, 383] on button "下班" at bounding box center [909, 382] width 49 height 27
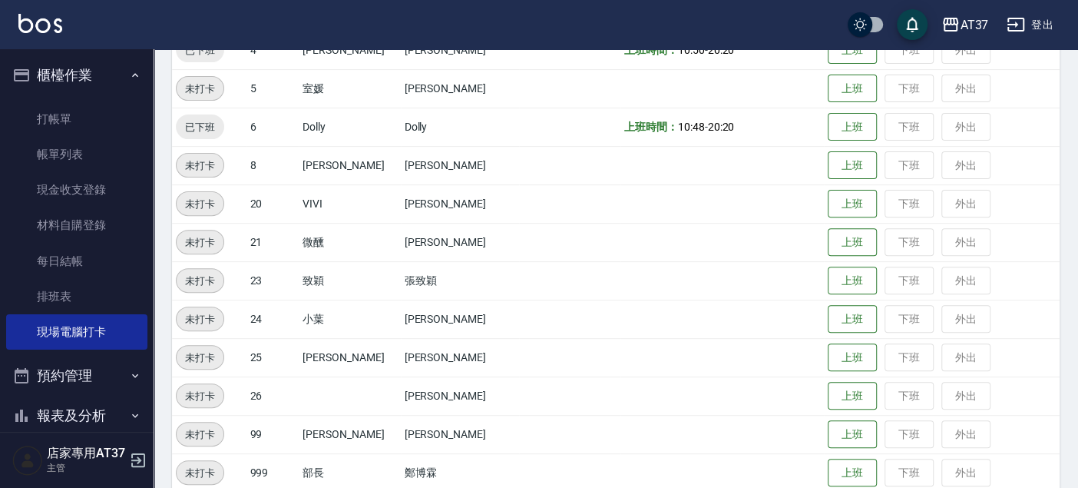
scroll to position [85, 0]
